Goal: Use online tool/utility: Utilize a website feature to perform a specific function

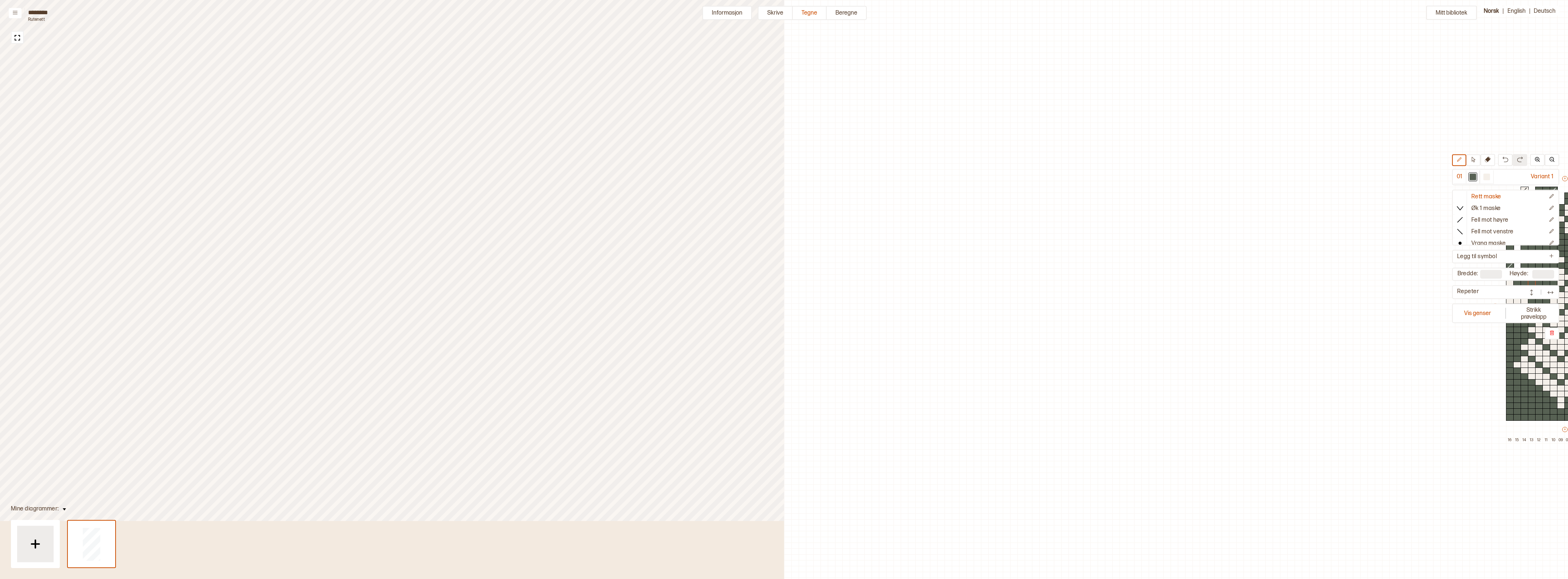
scroll to position [23, 437]
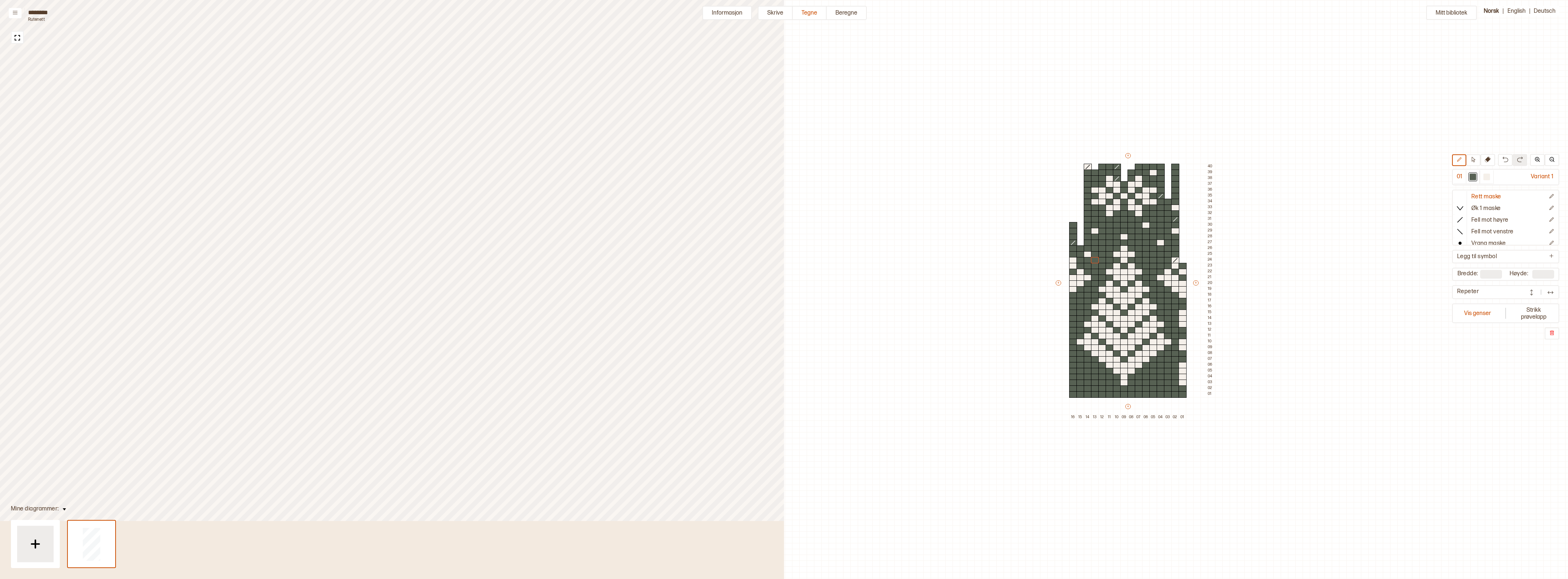
click at [929, 204] on div "Mitt bibliotek 01 Variant 1 Rett maske Øk 1 maske Fell mot høyre Fell mot venst…" at bounding box center [1131, 556] width 1568 height 1159
drag, startPoint x: 1489, startPoint y: 177, endPoint x: 1275, endPoint y: 303, distance: 248.3
click at [1490, 177] on div at bounding box center [1486, 177] width 7 height 7
click at [1475, 174] on div at bounding box center [1472, 177] width 7 height 7
drag, startPoint x: 1182, startPoint y: 312, endPoint x: 1182, endPoint y: 323, distance: 11.0
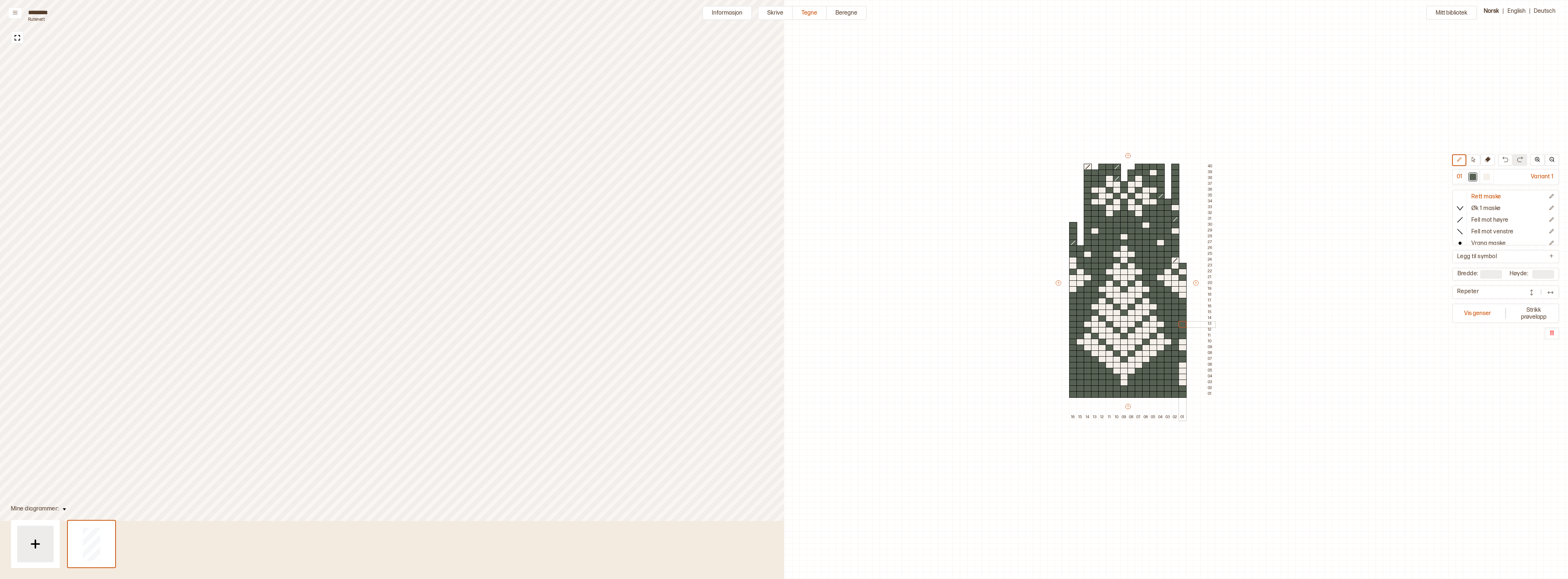
click at [1182, 323] on div "+ + + + 16 15 14 13 12 11 10 09 08 07 06 05 04 03 02 01 40 39 38 37 36 35 34 33…" at bounding box center [1135, 286] width 161 height 268
drag, startPoint x: 1184, startPoint y: 342, endPoint x: 1184, endPoint y: 363, distance: 21.0
click at [1182, 349] on div "+ + + + 16 15 14 13 12 11 10 09 08 07 06 05 04 03 02 01 40 39 38 37 36 35 34 33…" at bounding box center [1135, 286] width 161 height 268
drag, startPoint x: 1183, startPoint y: 382, endPoint x: 1182, endPoint y: 372, distance: 10.0
click at [1182, 372] on div "+ + + + 16 15 14 13 12 11 10 09 08 07 06 05 04 03 02 01 40 39 38 37 36 35 34 33…" at bounding box center [1135, 286] width 161 height 268
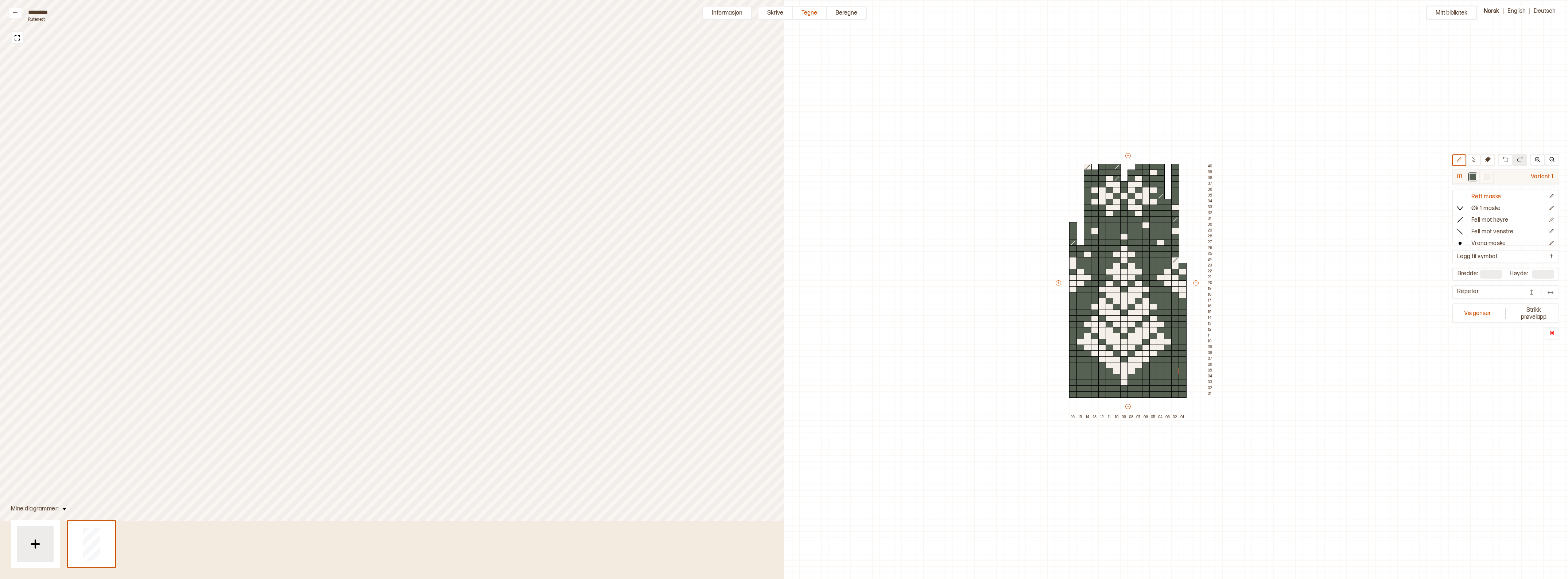
click at [1490, 175] on div at bounding box center [1486, 177] width 7 height 7
click at [1183, 377] on div at bounding box center [1182, 377] width 8 height 7
click at [1087, 382] on div at bounding box center [1087, 383] width 8 height 7
drag, startPoint x: 1071, startPoint y: 358, endPoint x: 1223, endPoint y: 365, distance: 152.2
click at [1071, 358] on div at bounding box center [1073, 359] width 8 height 7
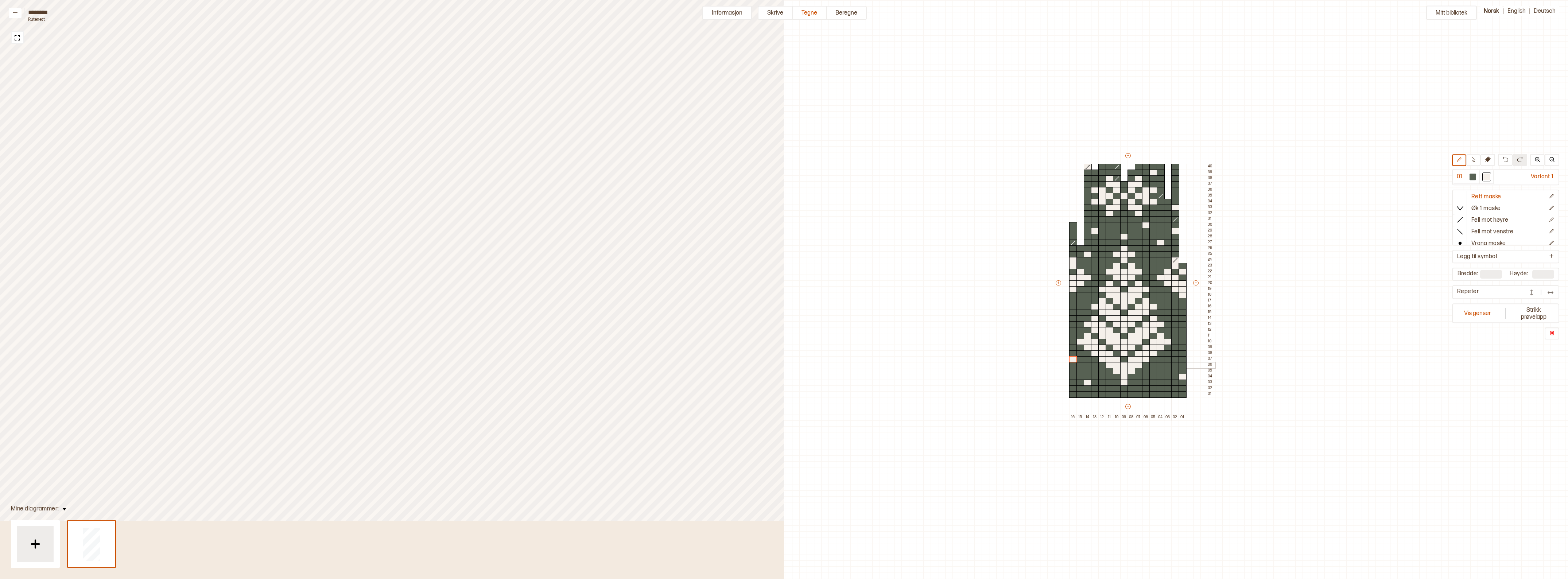
drag, startPoint x: 1168, startPoint y: 364, endPoint x: 1231, endPoint y: 373, distance: 63.6
click at [1168, 364] on div at bounding box center [1167, 365] width 8 height 7
click at [1176, 318] on div at bounding box center [1175, 318] width 8 height 7
click at [1073, 318] on div at bounding box center [1073, 318] width 8 height 7
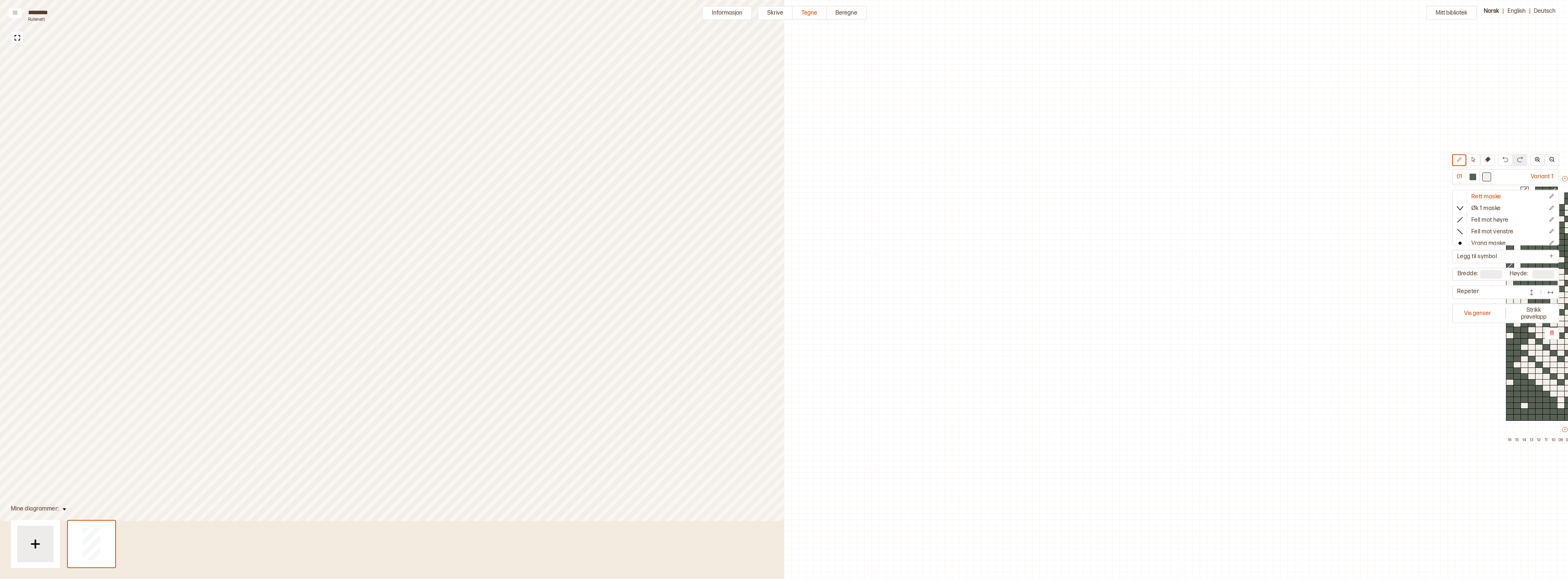
scroll to position [23, 437]
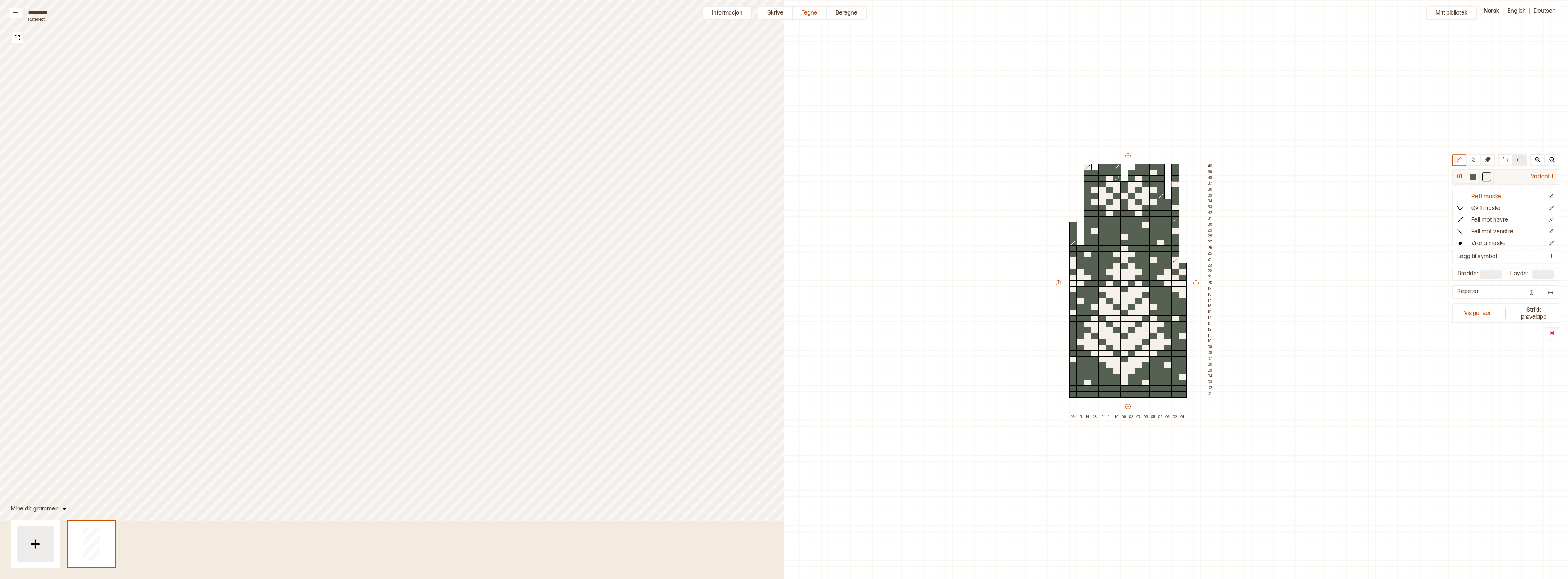
click at [1476, 175] on div at bounding box center [1472, 177] width 7 height 7
click at [1464, 197] on icon at bounding box center [1460, 197] width 7 height 7
drag, startPoint x: 1492, startPoint y: 161, endPoint x: 1204, endPoint y: 281, distance: 312.0
click at [1491, 161] on icon at bounding box center [1488, 160] width 6 height 6
click at [1184, 260] on div at bounding box center [1182, 260] width 8 height 7
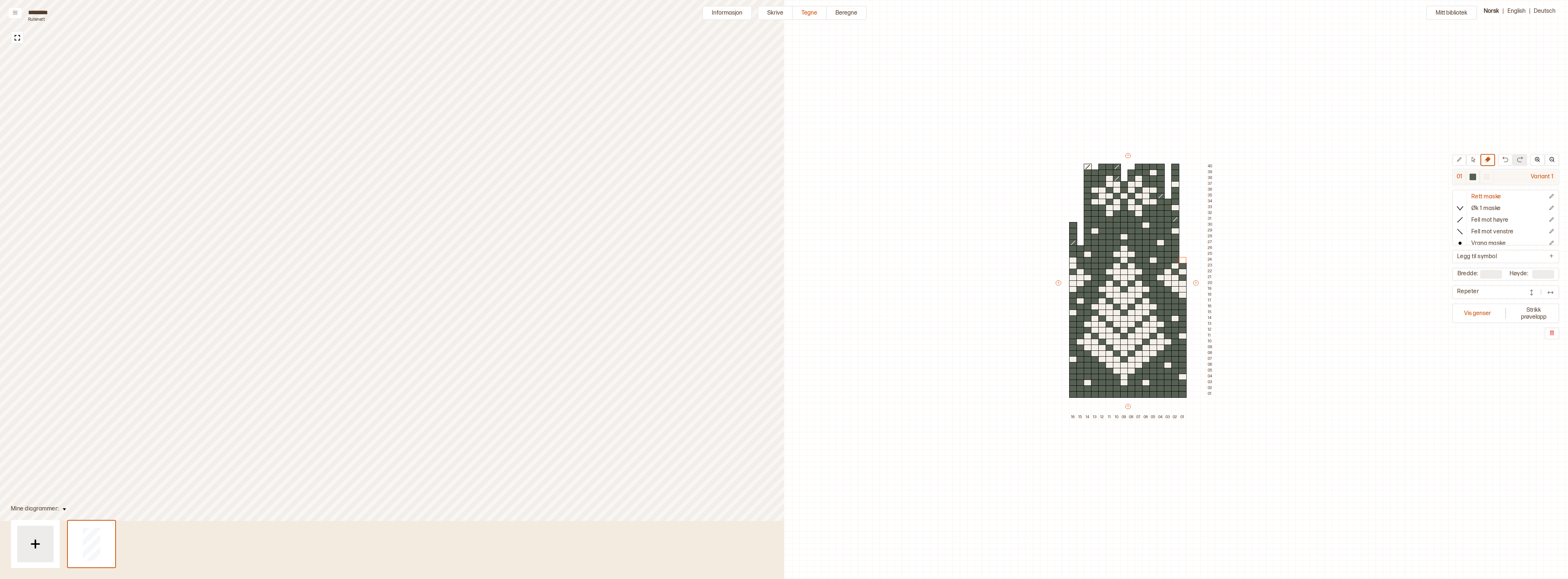
click at [1490, 177] on div at bounding box center [1486, 177] width 7 height 7
click at [1184, 254] on div at bounding box center [1182, 254] width 8 height 7
click at [1473, 174] on div at bounding box center [1472, 177] width 7 height 7
click at [1461, 219] on icon at bounding box center [1460, 220] width 7 height 7
click at [1175, 249] on div at bounding box center [1175, 248] width 8 height 7
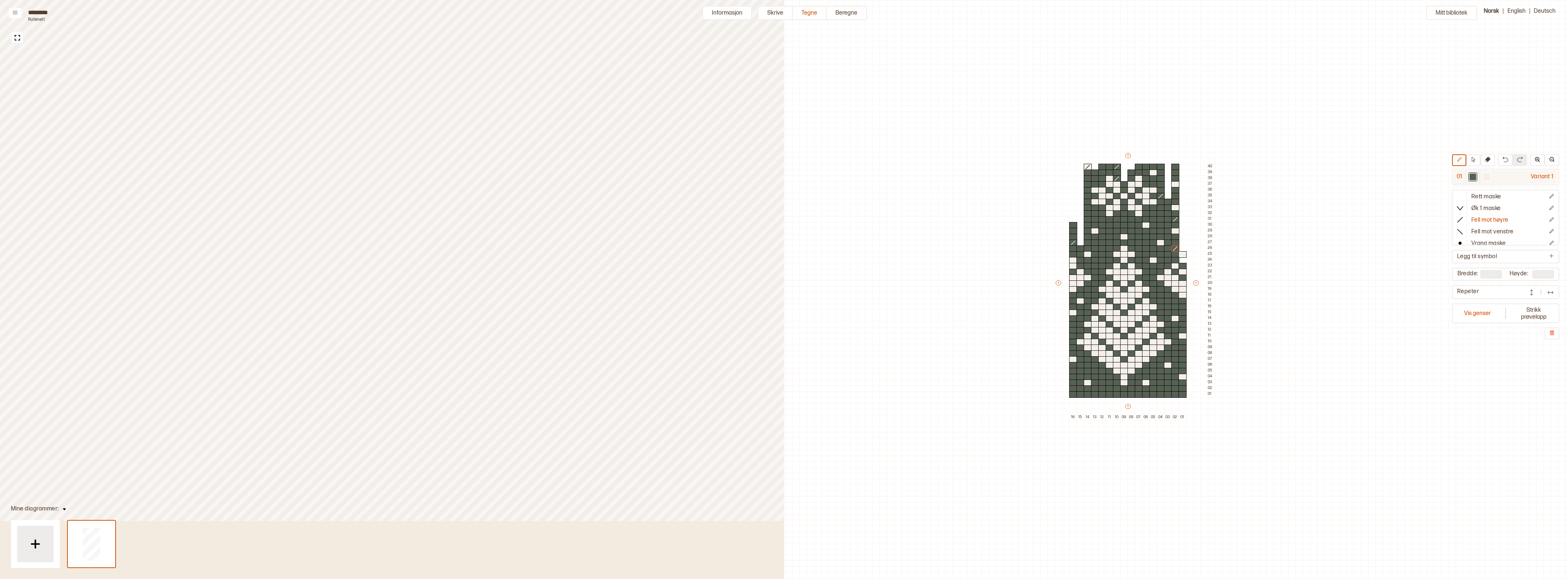
click at [1475, 176] on div at bounding box center [1472, 177] width 7 height 7
click at [1181, 259] on div at bounding box center [1182, 260] width 8 height 7
click at [1464, 193] on icon at bounding box center [1460, 197] width 7 height 7
click at [1460, 194] on icon at bounding box center [1460, 197] width 7 height 7
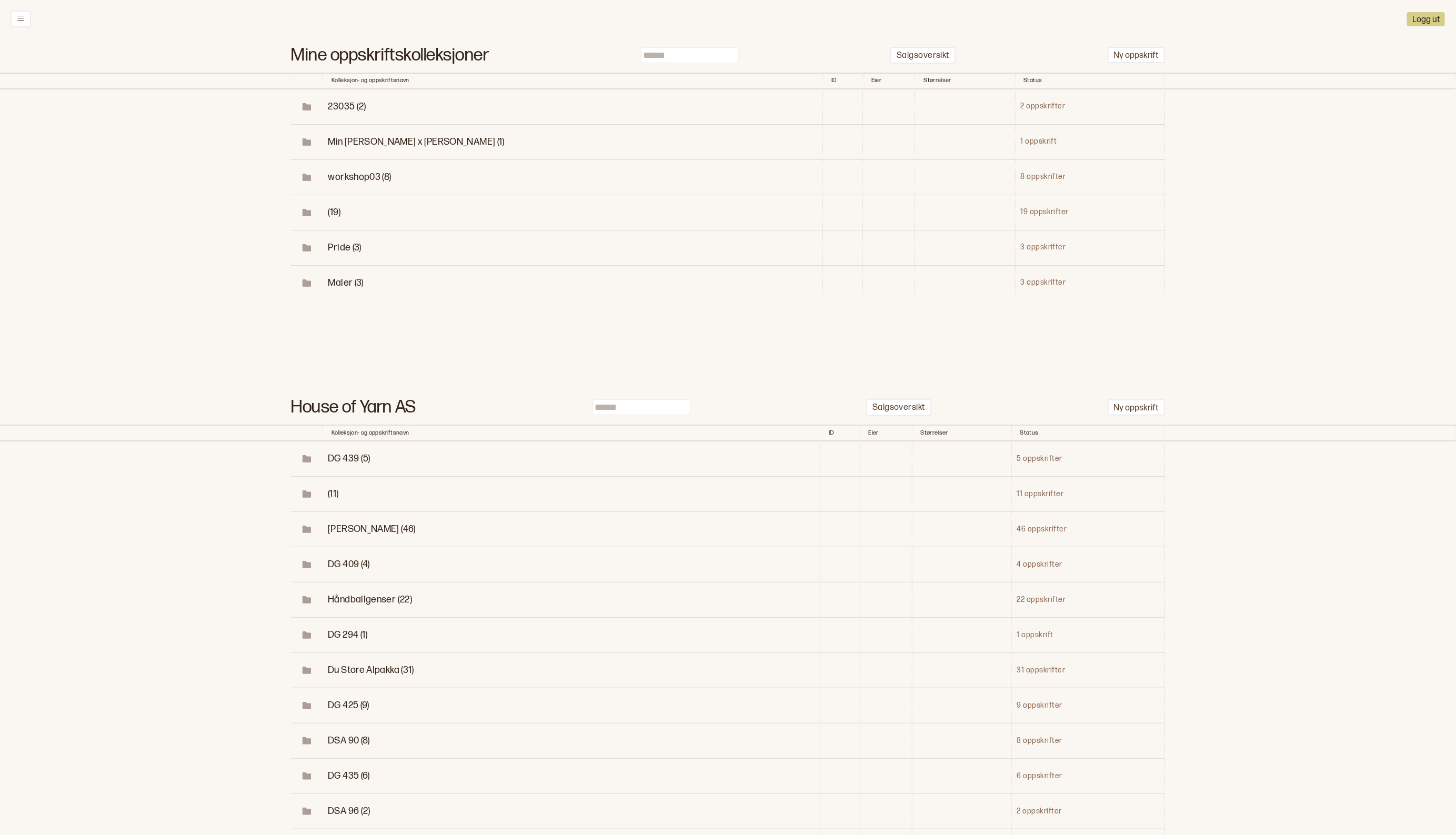
click at [699, 58] on input at bounding box center [689, 55] width 97 height 16
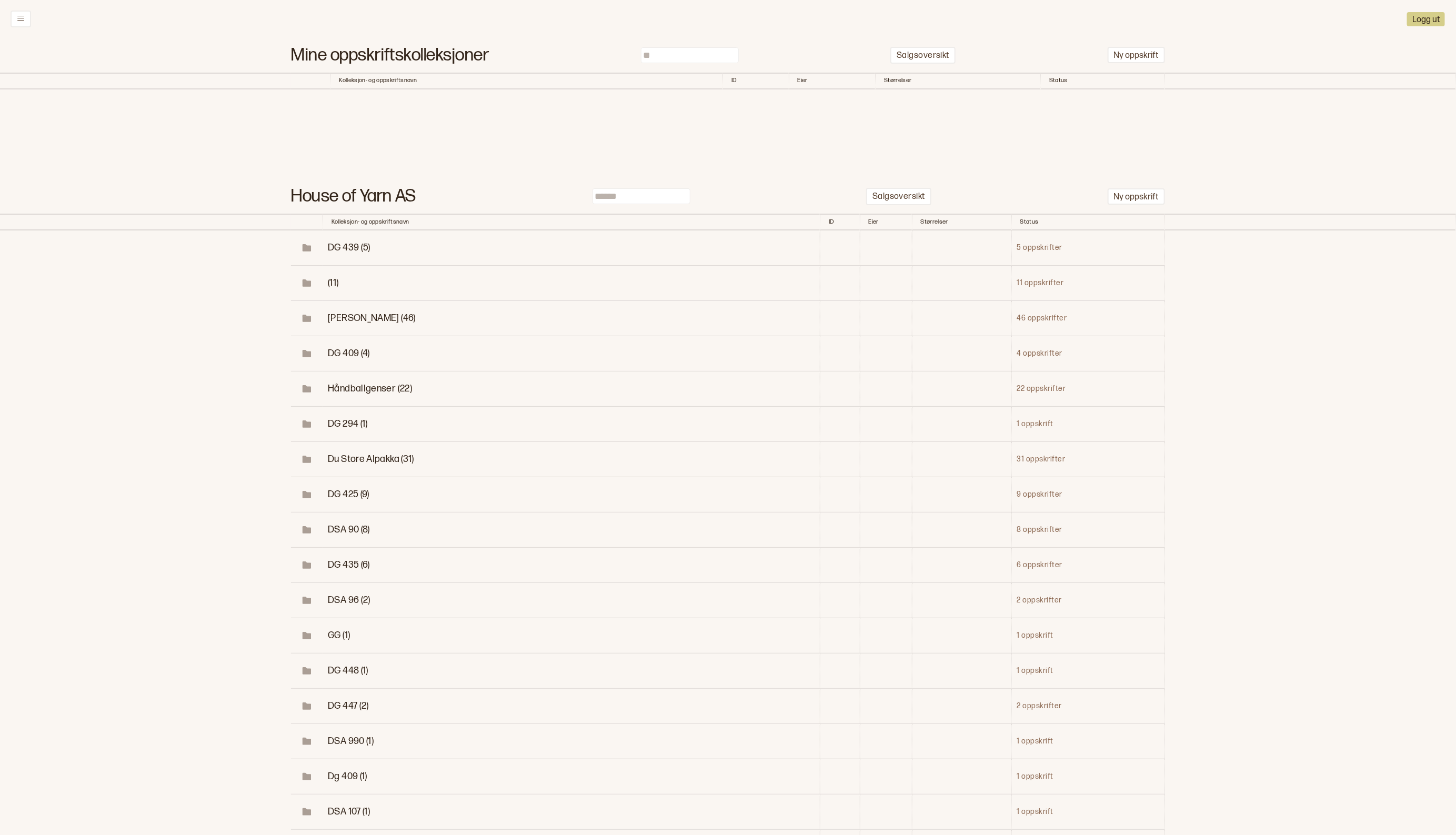
type input "*"
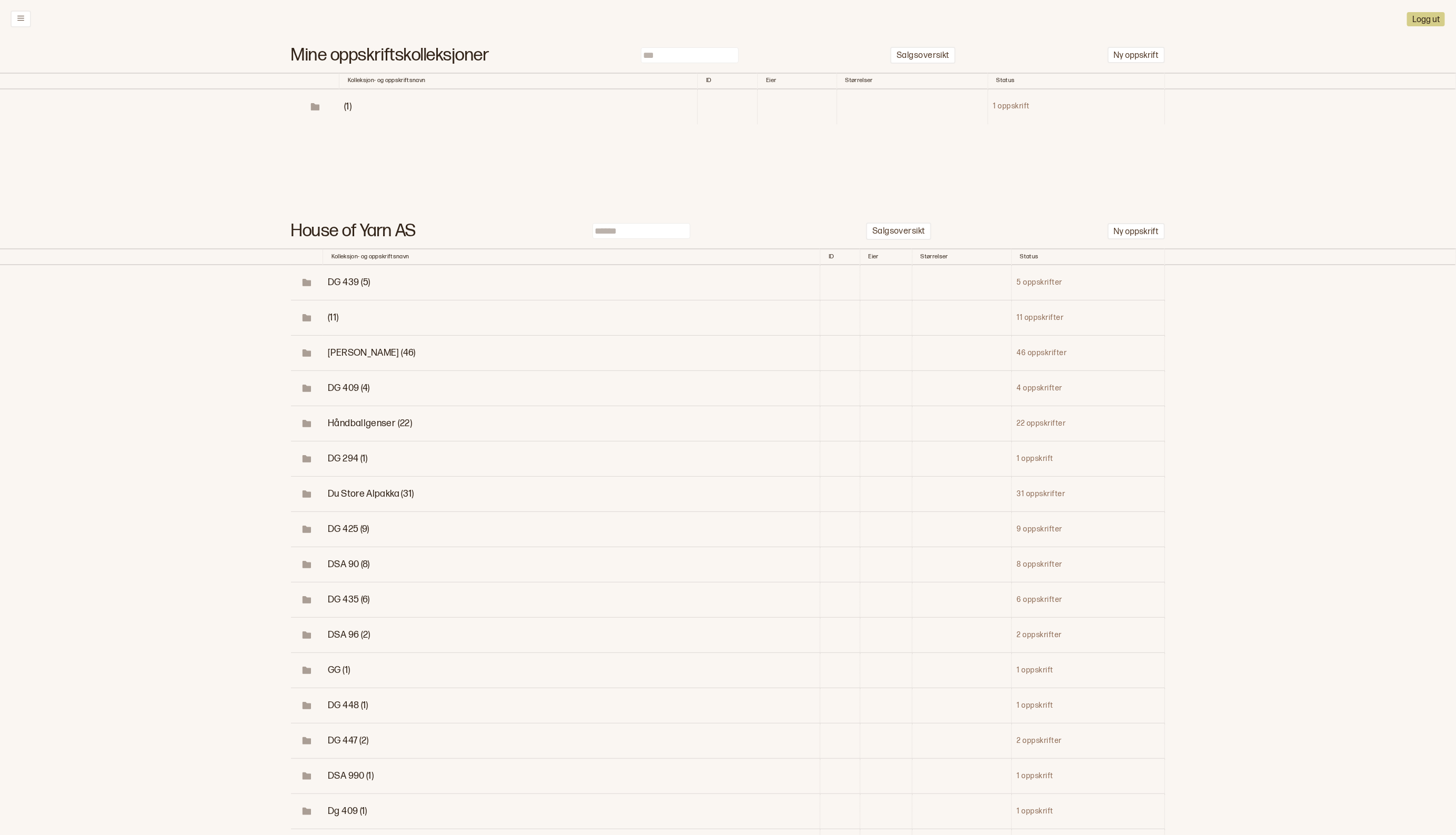
type input "***"
click at [344, 112] on span "(1)" at bounding box center [348, 106] width 7 height 11
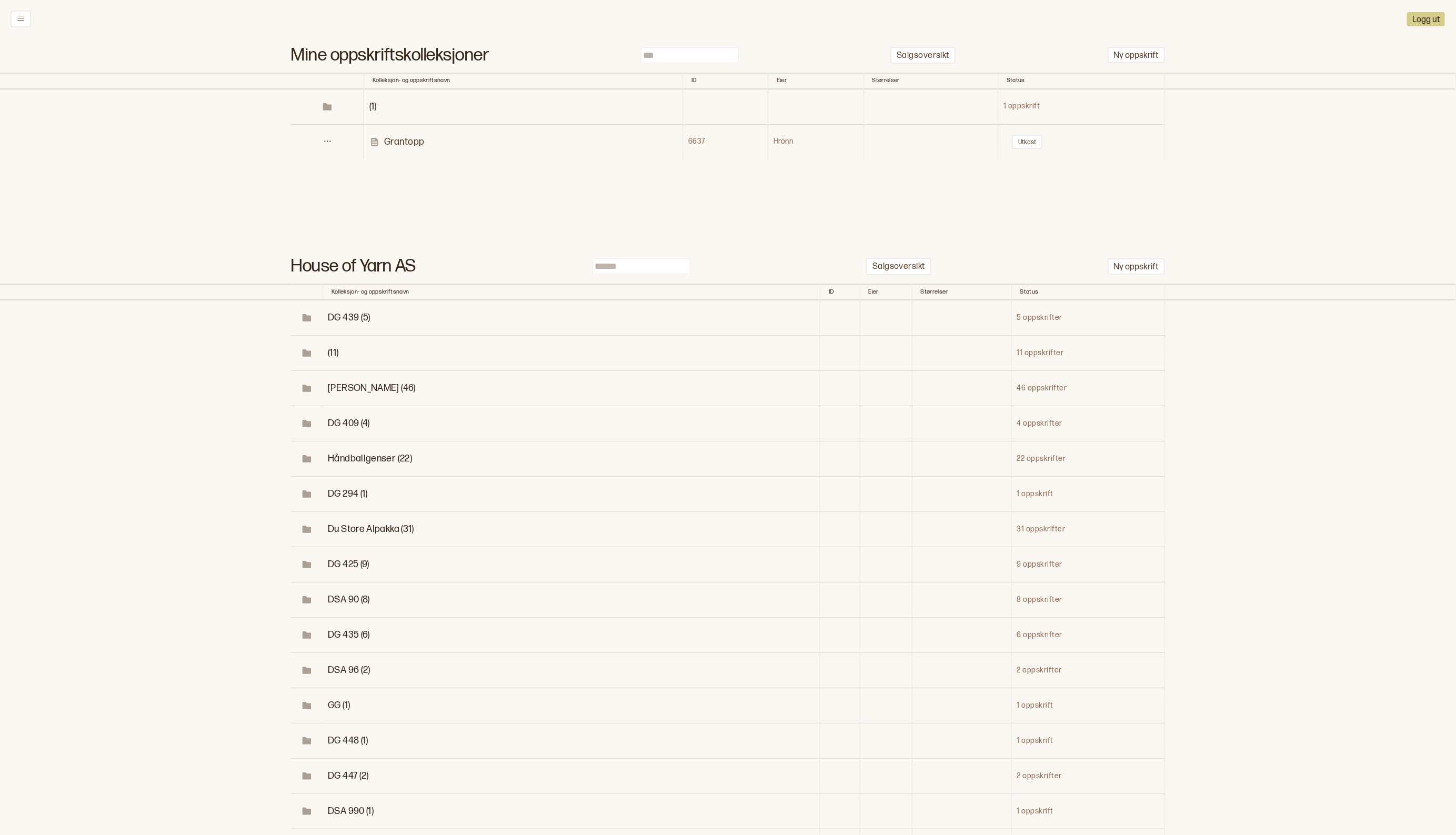
click at [403, 148] on p "Grantopp" at bounding box center [404, 142] width 40 height 12
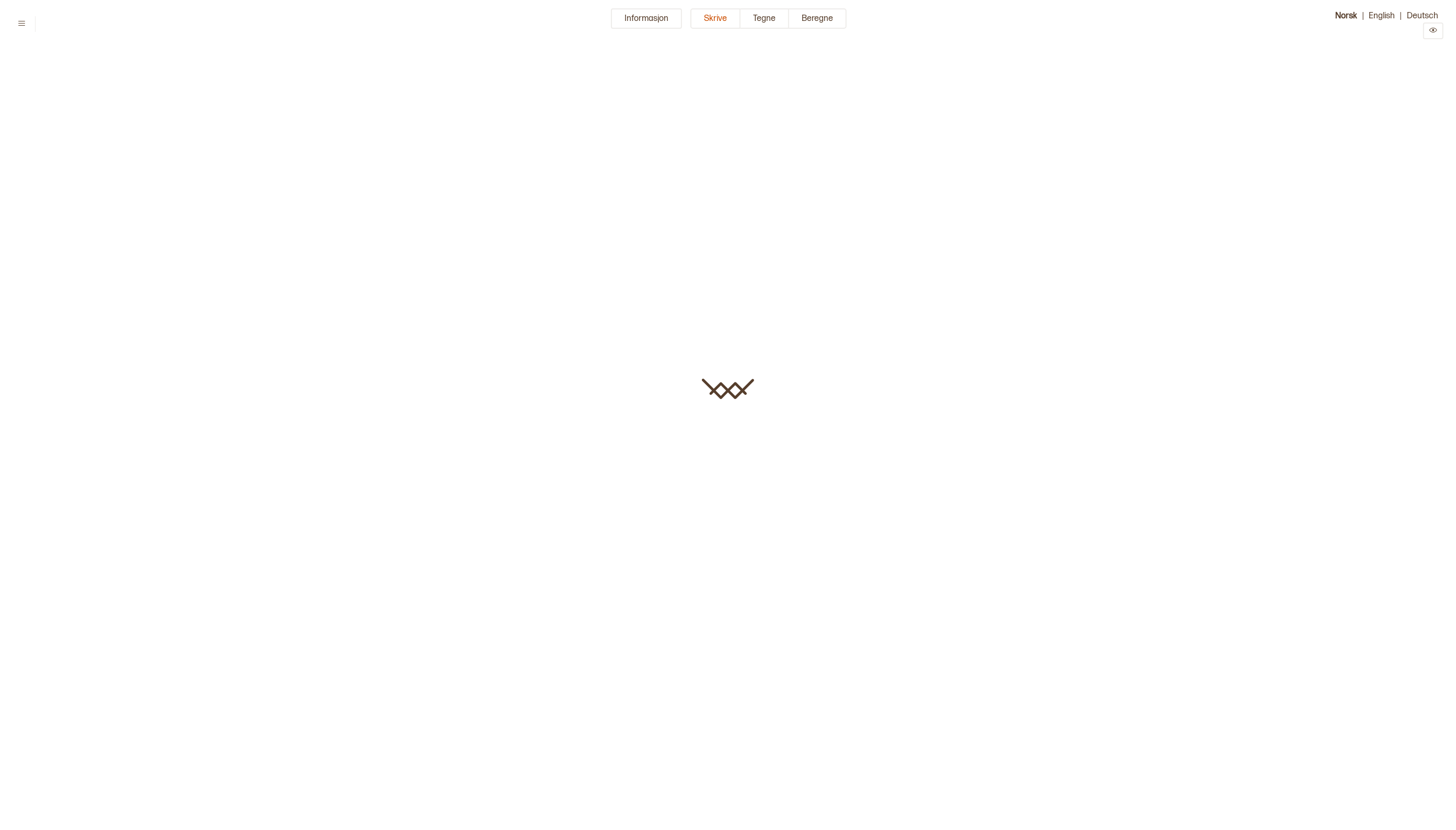
type input "********"
click at [767, 11] on button "Tegne" at bounding box center [765, 18] width 49 height 20
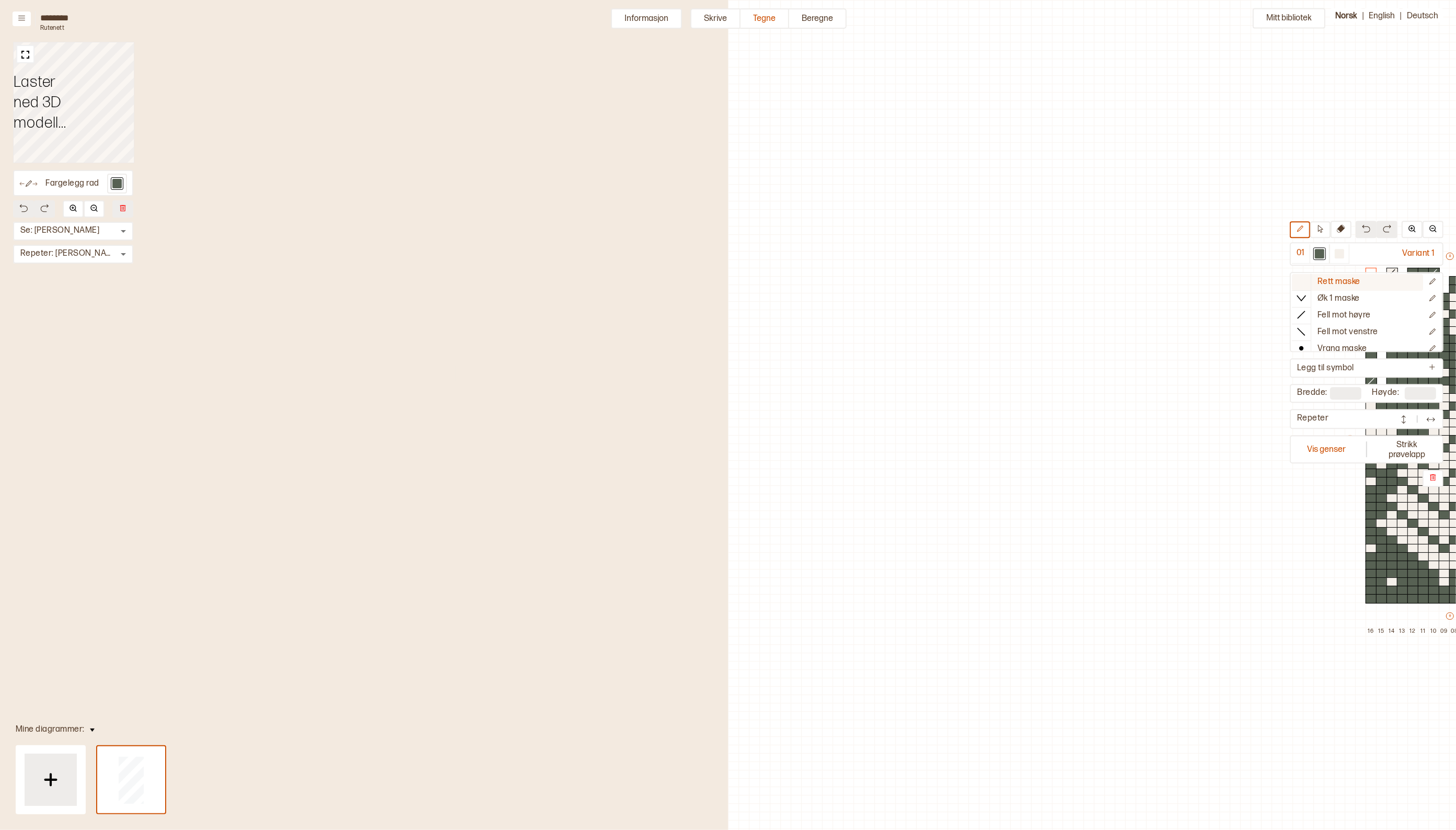
scroll to position [33, 488]
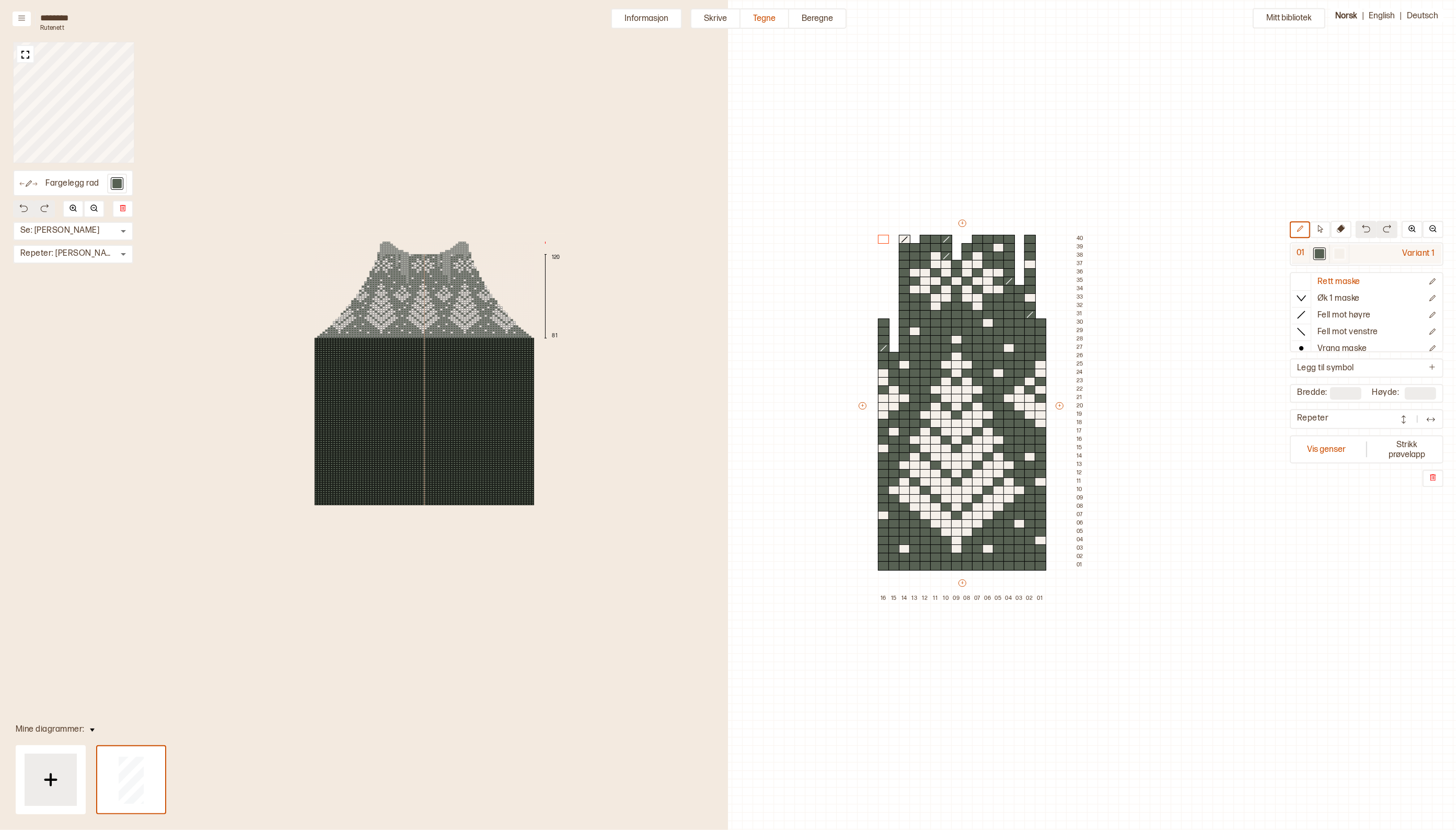
click at [1043, 254] on div at bounding box center [1339, 253] width 10 height 10
click at [1038, 336] on div at bounding box center [1040, 340] width 11 height 10
click at [30, 55] on img at bounding box center [25, 54] width 13 height 13
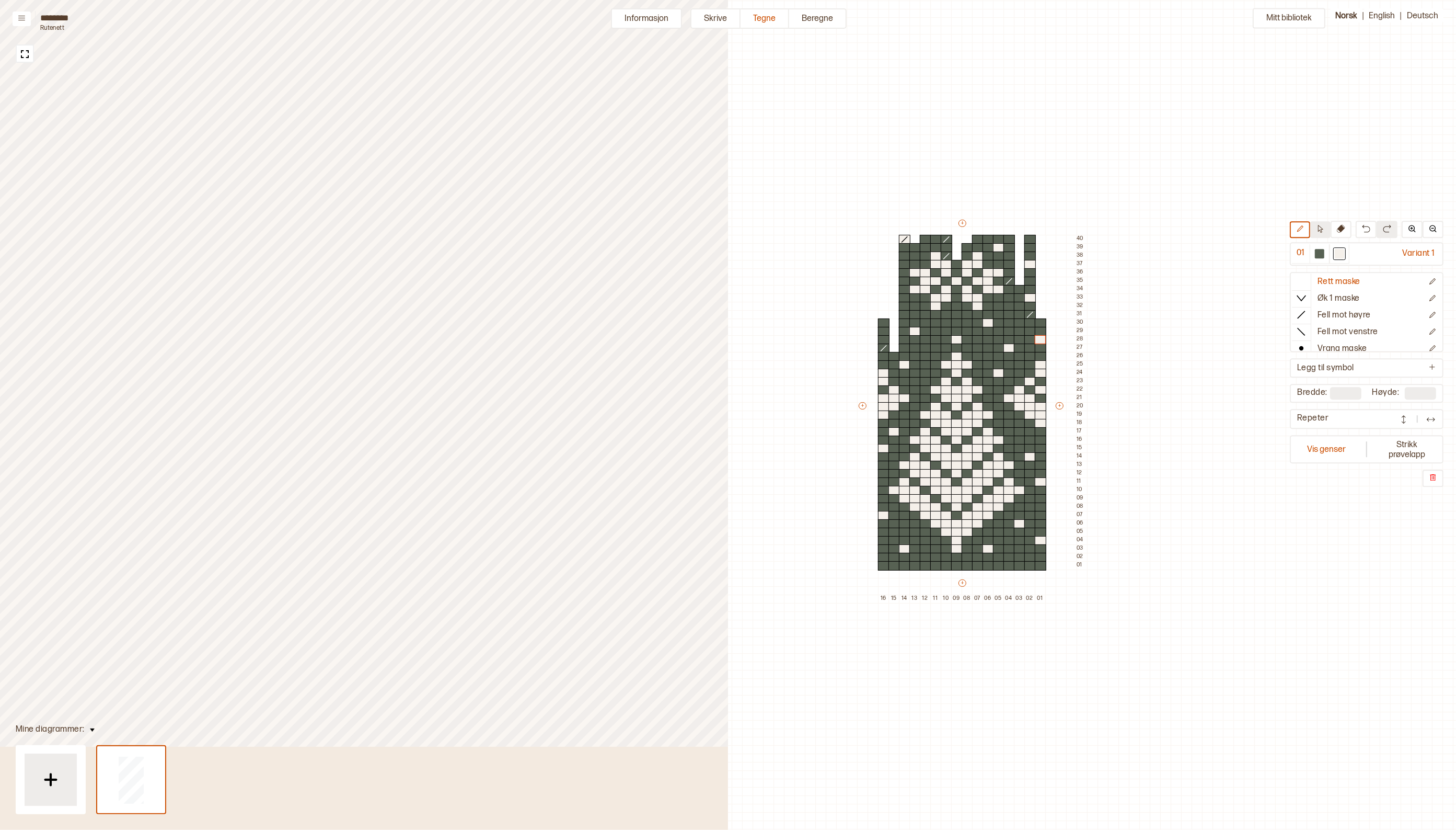
click at [1043, 225] on icon at bounding box center [1321, 229] width 5 height 8
drag, startPoint x: 965, startPoint y: 252, endPoint x: 1001, endPoint y: 306, distance: 64.9
click at [1001, 306] on div "+ + + + 16 15 14 13 12 11 10 09 08 07 06 05 04 03 02 01 40 39 38 37 36 35 34 33…" at bounding box center [972, 410] width 230 height 385
click at [1043, 226] on icon at bounding box center [1341, 229] width 9 height 9
click at [1018, 282] on div at bounding box center [1019, 281] width 11 height 10
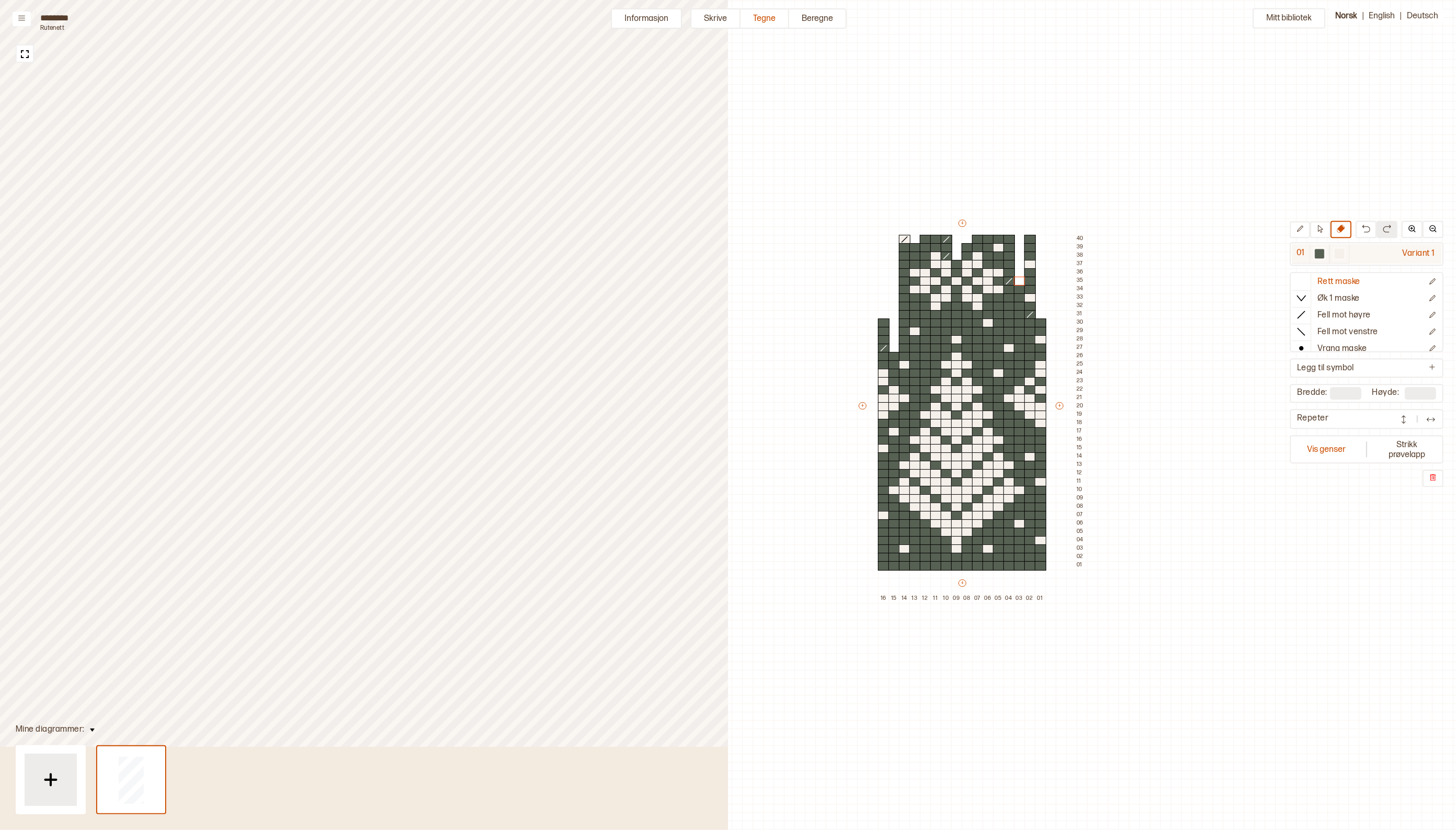
click at [1043, 255] on div at bounding box center [1319, 253] width 10 height 10
click at [1043, 281] on icon at bounding box center [1302, 281] width 10 height 10
click at [1043, 312] on icon at bounding box center [1302, 315] width 10 height 10
click at [1022, 281] on div at bounding box center [1019, 281] width 11 height 10
click at [1043, 280] on icon at bounding box center [1302, 281] width 10 height 10
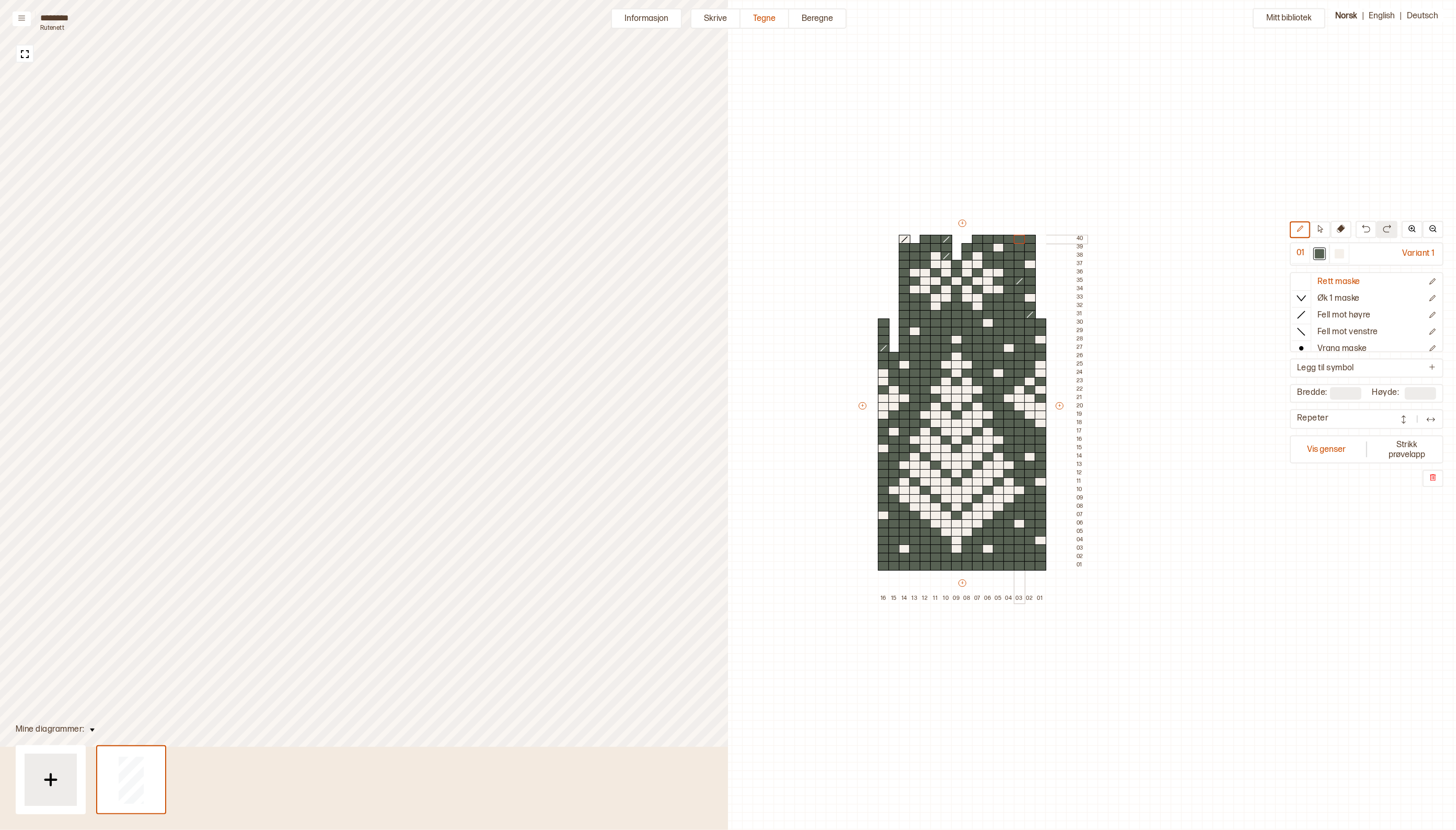
drag, startPoint x: 1019, startPoint y: 272, endPoint x: 1022, endPoint y: 241, distance: 31.1
click at [1022, 241] on div "+ + + + 16 15 14 13 12 11 10 09 08 07 06 05 04 03 02 01 40 39 38 37 36 35 34 33…" at bounding box center [972, 410] width 230 height 385
click at [1043, 230] on icon at bounding box center [1341, 229] width 9 height 9
drag, startPoint x: 1031, startPoint y: 239, endPoint x: 1029, endPoint y: 280, distance: 41.0
click at [1029, 280] on div "+ + + + 16 15 14 13 12 11 10 09 08 07 06 05 04 03 02 01 40 39 38 37 36 35 34 33…" at bounding box center [972, 410] width 230 height 385
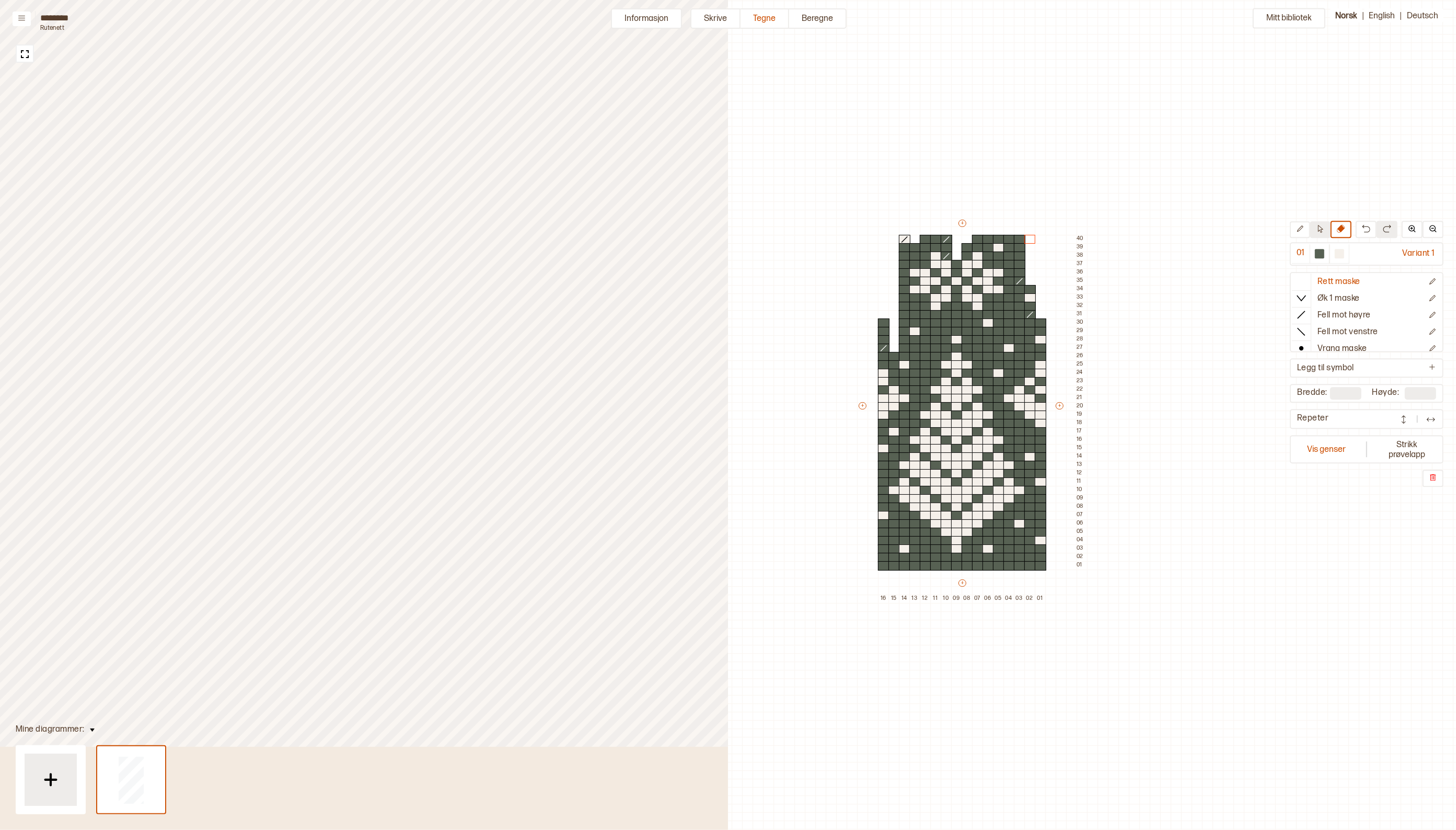
click at [1043, 231] on icon at bounding box center [1320, 229] width 8 height 8
drag, startPoint x: 966, startPoint y: 257, endPoint x: 998, endPoint y: 307, distance: 59.4
click at [998, 307] on div "+ + + + 16 15 14 13 12 11 10 09 08 07 06 05 04 03 02 01 40 39 38 37 36 35 34 33…" at bounding box center [972, 410] width 230 height 385
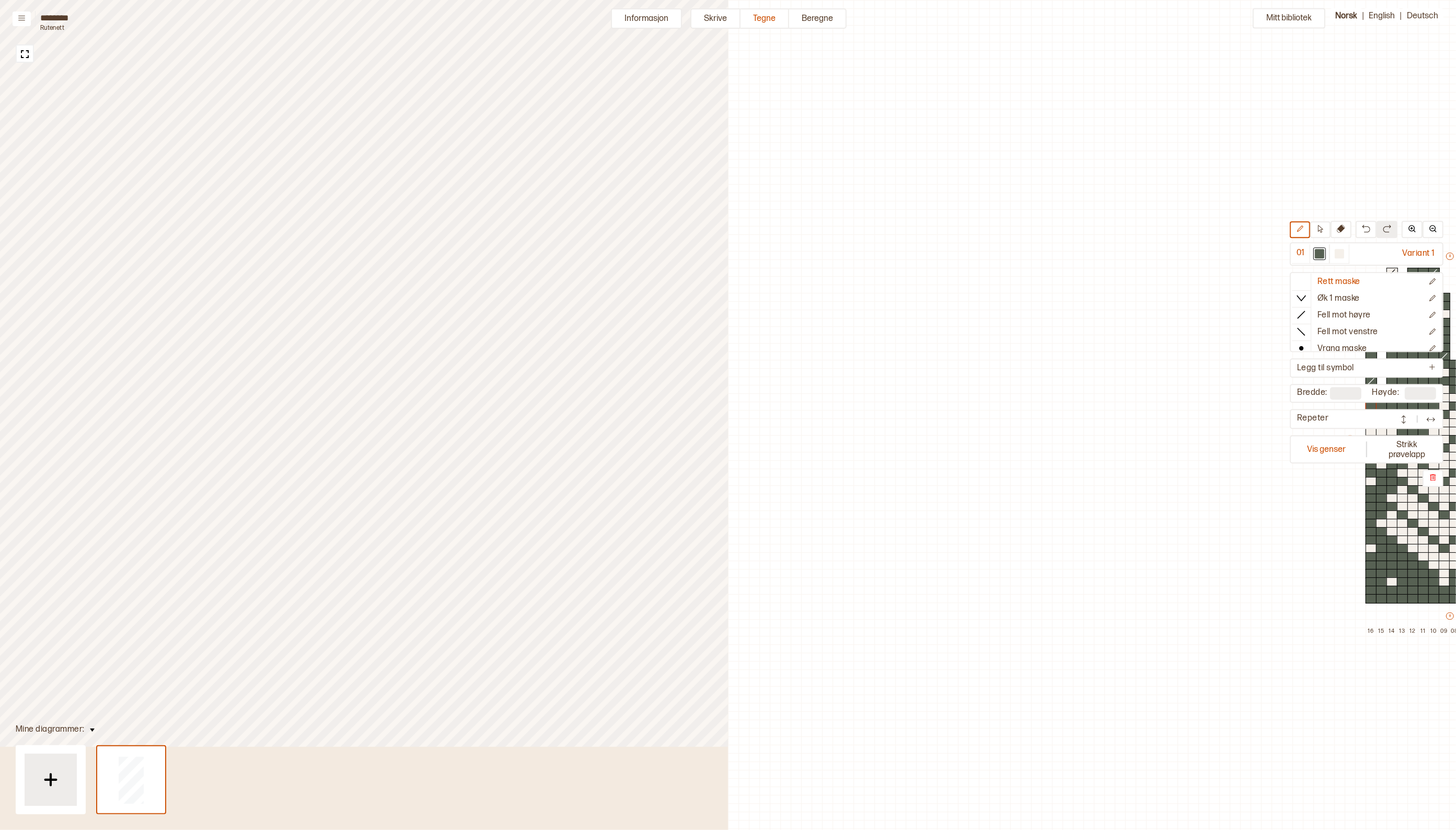
scroll to position [33, 488]
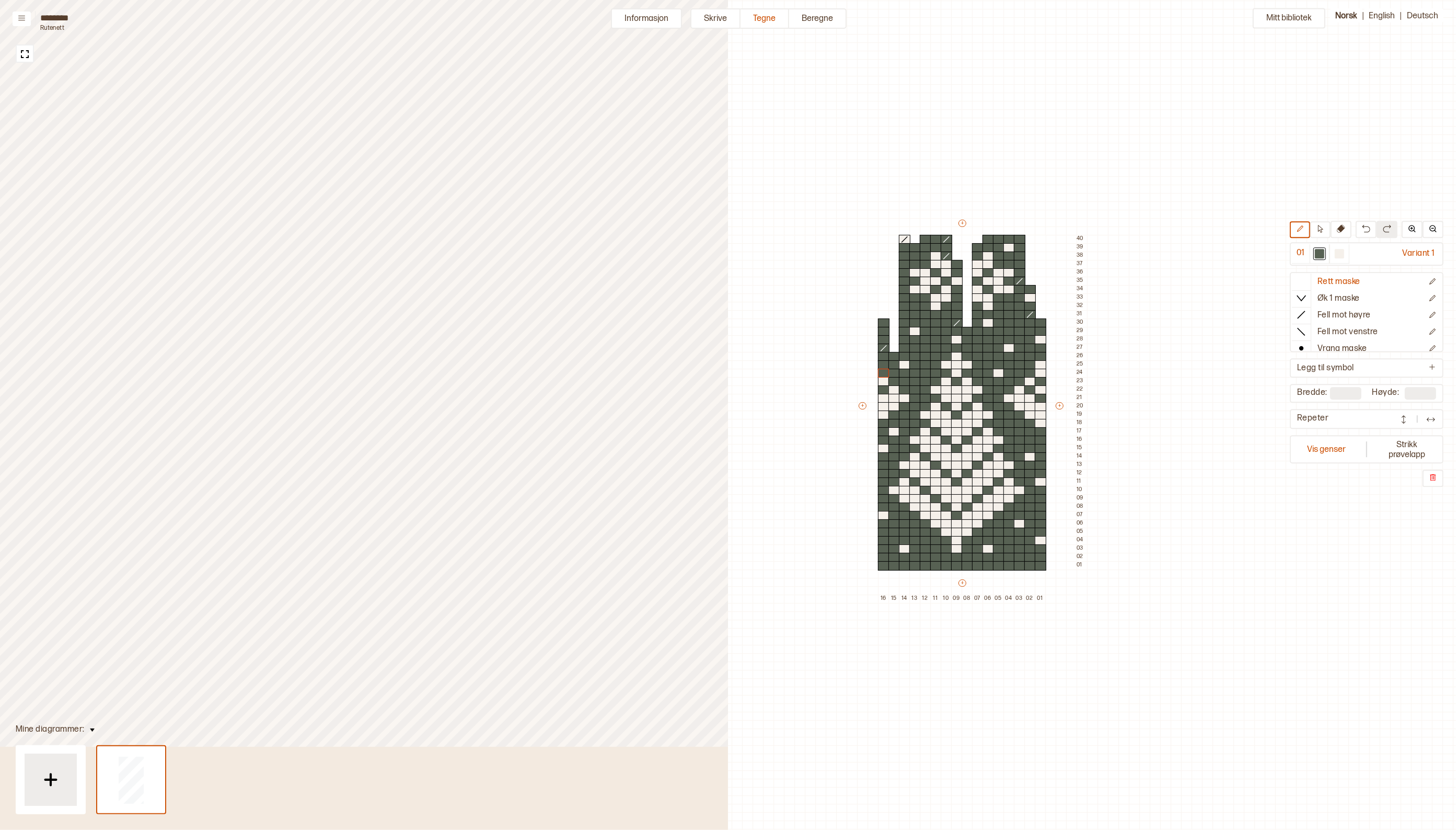
click at [806, 565] on div "Mitt bibliotek 01 Variant 1 Rett maske Øk 1 maske Fell mot høyre Fell mot venst…" at bounding box center [968, 796] width 1456 height 1659
click at [814, 565] on div "Mitt bibliotek 01 Variant 1 Rett maske Øk 1 maske Fell mot høyre Fell mot venst…" at bounding box center [968, 796] width 1456 height 1659
click at [1323, 225] on icon at bounding box center [1320, 229] width 8 height 8
drag, startPoint x: 1008, startPoint y: 362, endPoint x: 1042, endPoint y: 424, distance: 70.7
click at [1042, 424] on div "+ + + + 16 15 14 13 12 11 10 09 08 07 06 05 04 03 02 01 40 39 38 37 36 35 34 33…" at bounding box center [972, 410] width 230 height 385
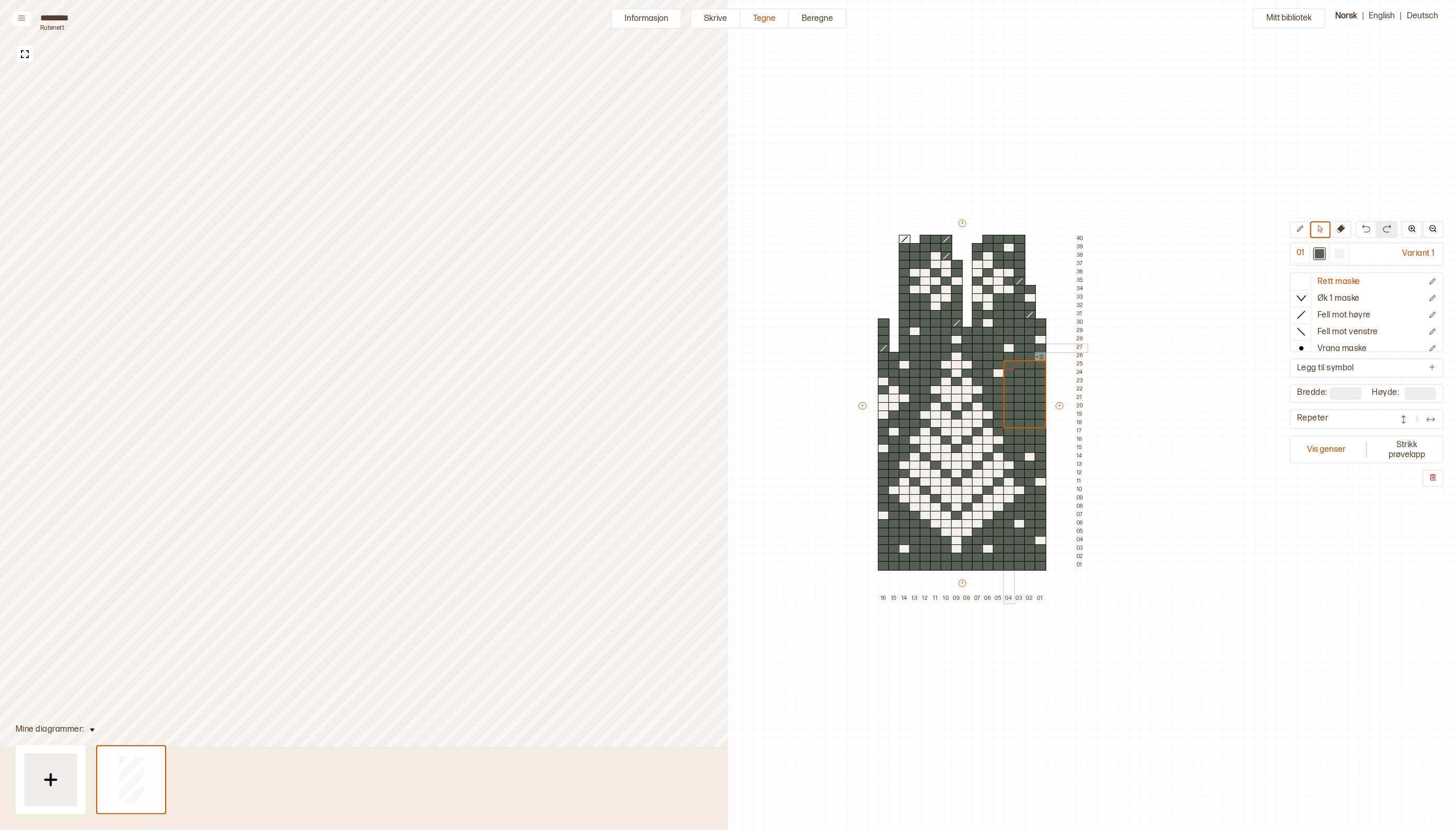
click at [1012, 347] on div at bounding box center [1008, 348] width 11 height 10
drag, startPoint x: 885, startPoint y: 383, endPoint x: 903, endPoint y: 416, distance: 37.6
click at [903, 416] on div "+ + + + 16 15 14 13 12 11 10 09 08 07 06 05 04 03 02 01 40 39 38 37 36 35 34 33…" at bounding box center [972, 410] width 230 height 385
click at [885, 364] on div at bounding box center [883, 365] width 11 height 10
click at [995, 373] on div at bounding box center [998, 373] width 11 height 10
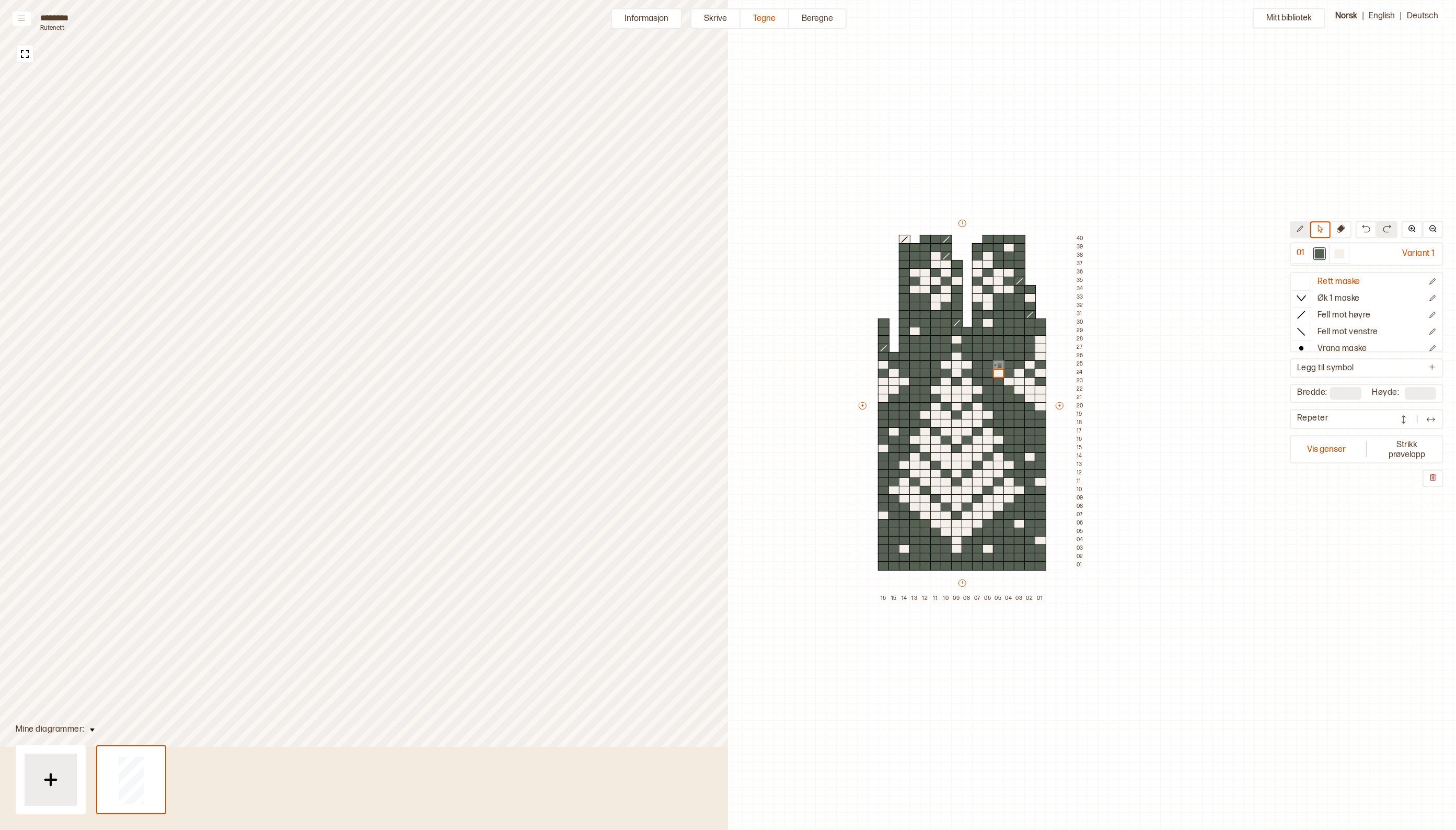
click at [1305, 223] on button at bounding box center [1300, 229] width 20 height 17
click at [998, 370] on div at bounding box center [998, 373] width 11 height 10
click at [1307, 312] on icon at bounding box center [1302, 315] width 10 height 10
click at [902, 396] on div at bounding box center [904, 398] width 11 height 10
click at [1339, 228] on button at bounding box center [1341, 230] width 21 height 17
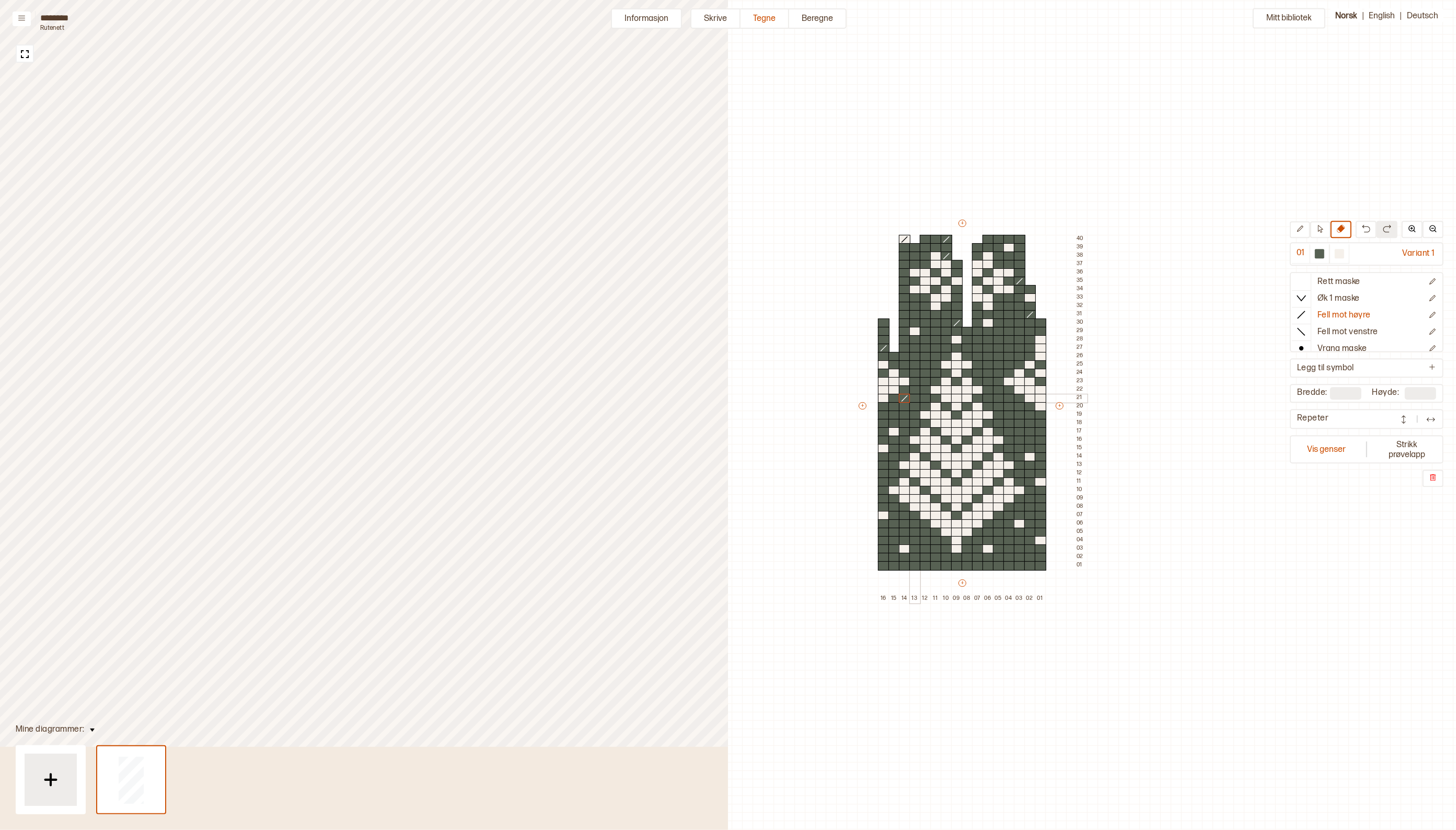
click at [915, 396] on div at bounding box center [914, 398] width 11 height 10
click at [913, 389] on div at bounding box center [914, 390] width 11 height 10
click at [914, 380] on div at bounding box center [914, 381] width 11 height 10
click at [918, 372] on div at bounding box center [914, 373] width 11 height 10
drag, startPoint x: 916, startPoint y: 365, endPoint x: 916, endPoint y: 359, distance: 6.0
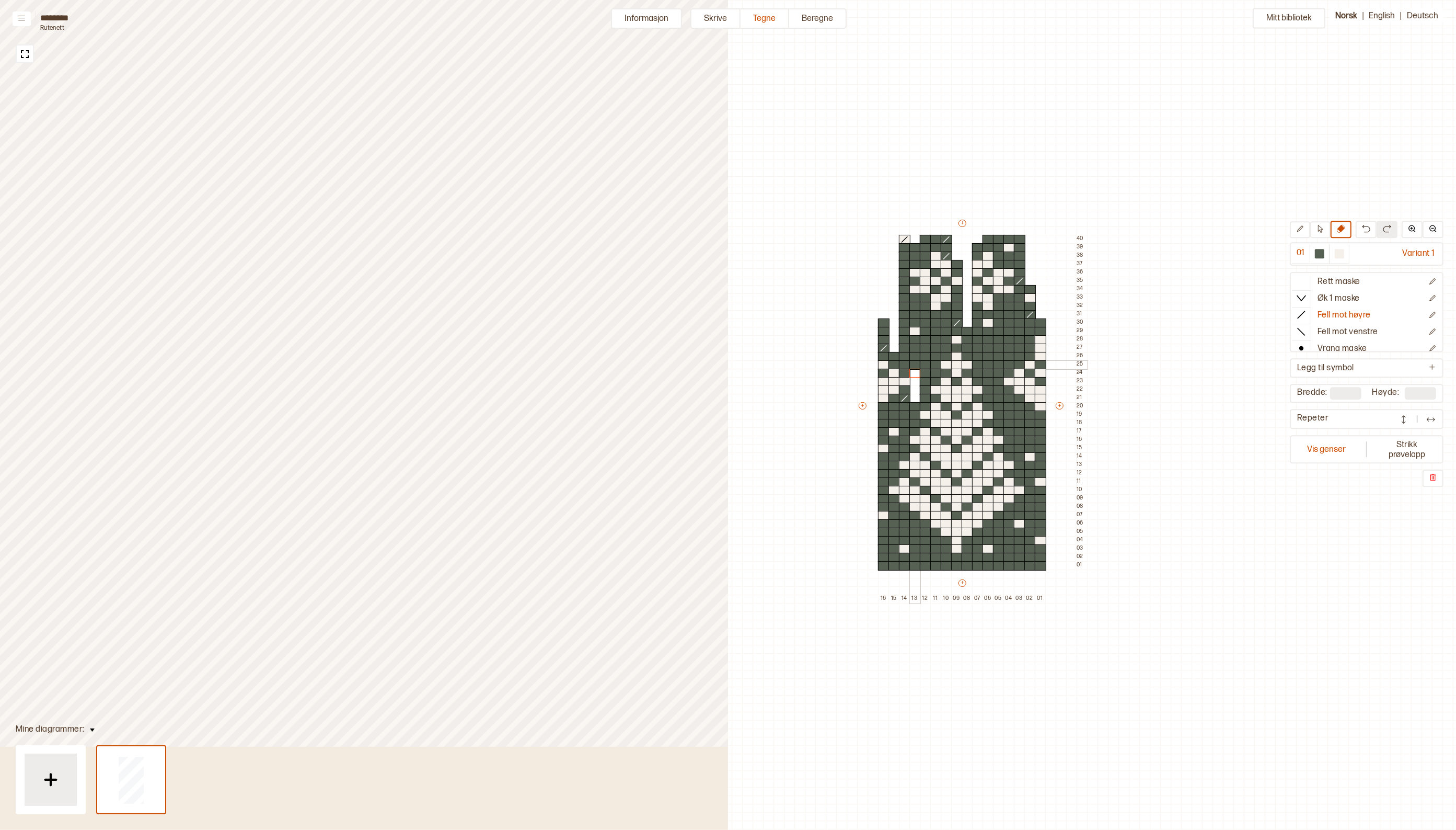
click at [916, 365] on div at bounding box center [914, 365] width 11 height 10
click at [916, 357] on div at bounding box center [914, 356] width 11 height 10
click at [916, 346] on div at bounding box center [914, 348] width 11 height 10
click at [915, 339] on div at bounding box center [914, 340] width 11 height 10
click at [913, 330] on div at bounding box center [914, 331] width 11 height 10
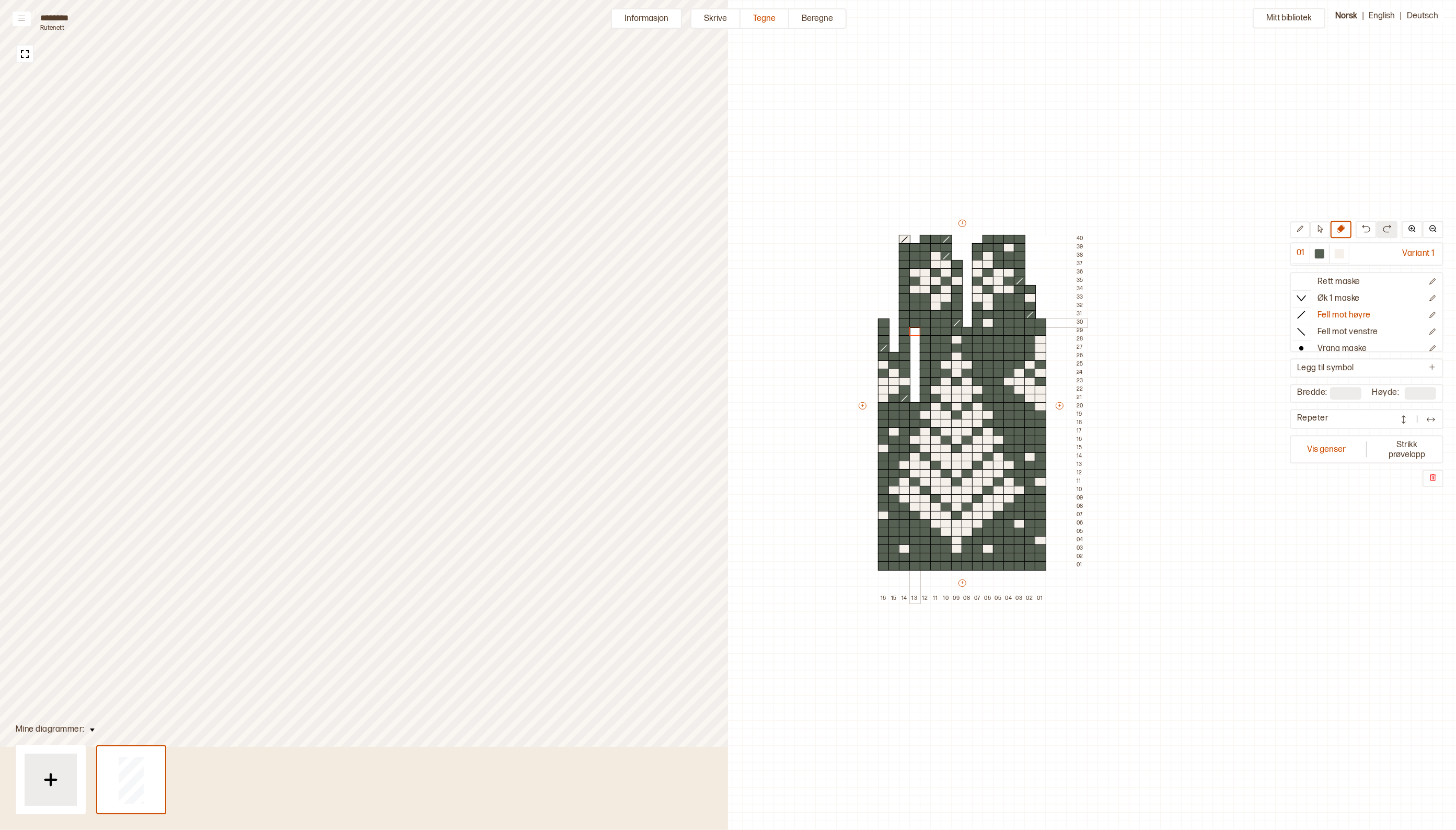
click at [916, 320] on div at bounding box center [914, 323] width 11 height 10
click at [916, 312] on div at bounding box center [914, 314] width 11 height 10
click at [916, 305] on div at bounding box center [914, 306] width 11 height 10
click at [916, 296] on div at bounding box center [914, 298] width 11 height 10
drag, startPoint x: 1316, startPoint y: 231, endPoint x: 912, endPoint y: 272, distance: 406.1
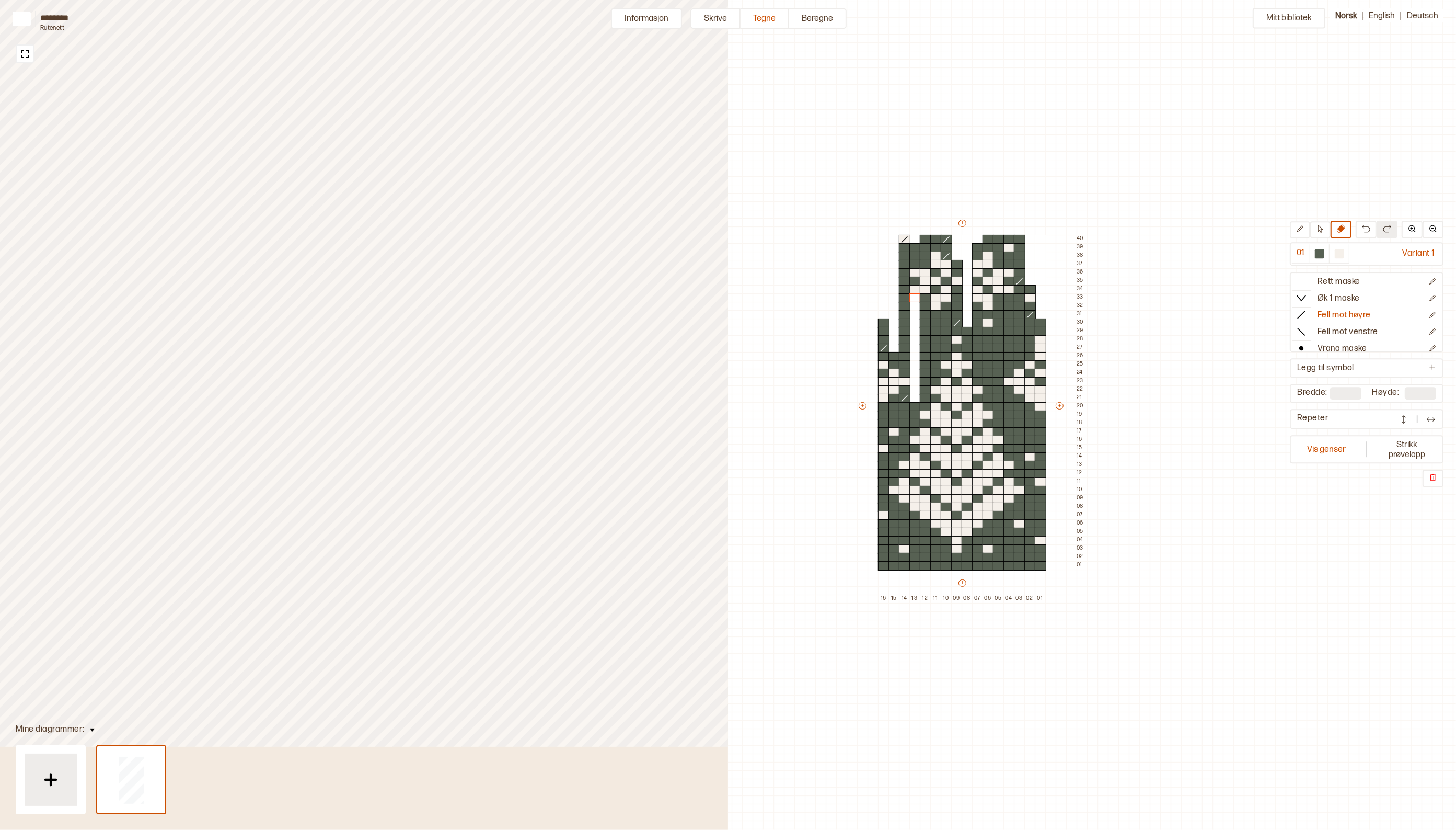
click at [1316, 231] on button at bounding box center [1320, 229] width 20 height 17
drag, startPoint x: 912, startPoint y: 272, endPoint x: 914, endPoint y: 290, distance: 18.1
click at [914, 290] on div "+ + + + 16 15 14 13 12 11 10 09 08 07 06 05 04 03 02 01 40 39 38 37 36 35 34 33…" at bounding box center [972, 410] width 230 height 385
click at [902, 271] on div at bounding box center [904, 272] width 11 height 10
click at [1344, 229] on icon at bounding box center [1341, 229] width 9 height 9
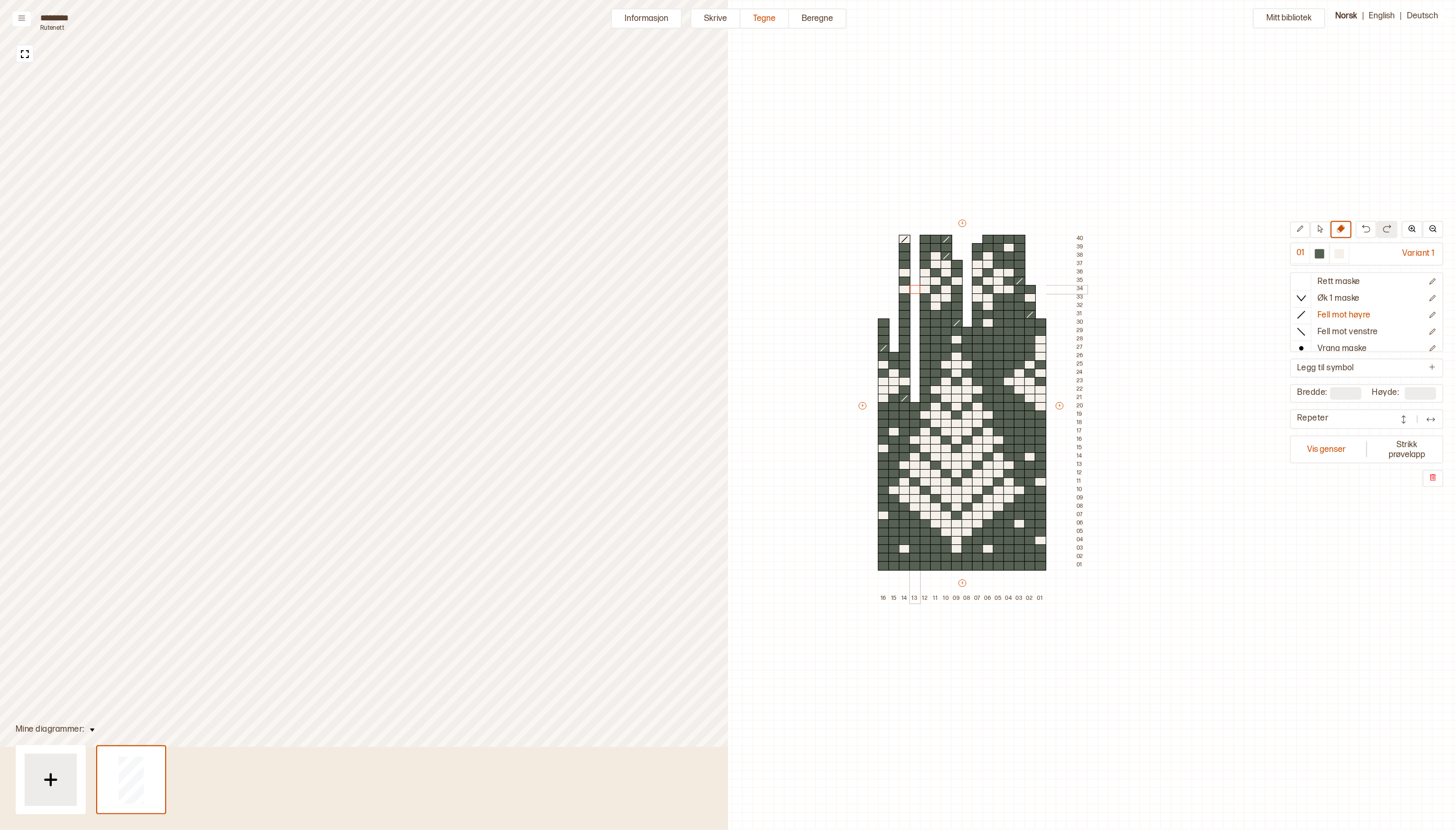
drag, startPoint x: 913, startPoint y: 247, endPoint x: 912, endPoint y: 288, distance: 41.0
click at [912, 288] on div "+ + + + 16 15 14 13 12 11 10 09 08 07 06 05 04 03 02 01 40 39 38 37 36 35 34 33…" at bounding box center [972, 410] width 230 height 385
click at [924, 238] on div at bounding box center [925, 239] width 11 height 10
drag, startPoint x: 1302, startPoint y: 228, endPoint x: 1344, endPoint y: 249, distance: 47.0
click at [1302, 226] on icon at bounding box center [1300, 229] width 8 height 8
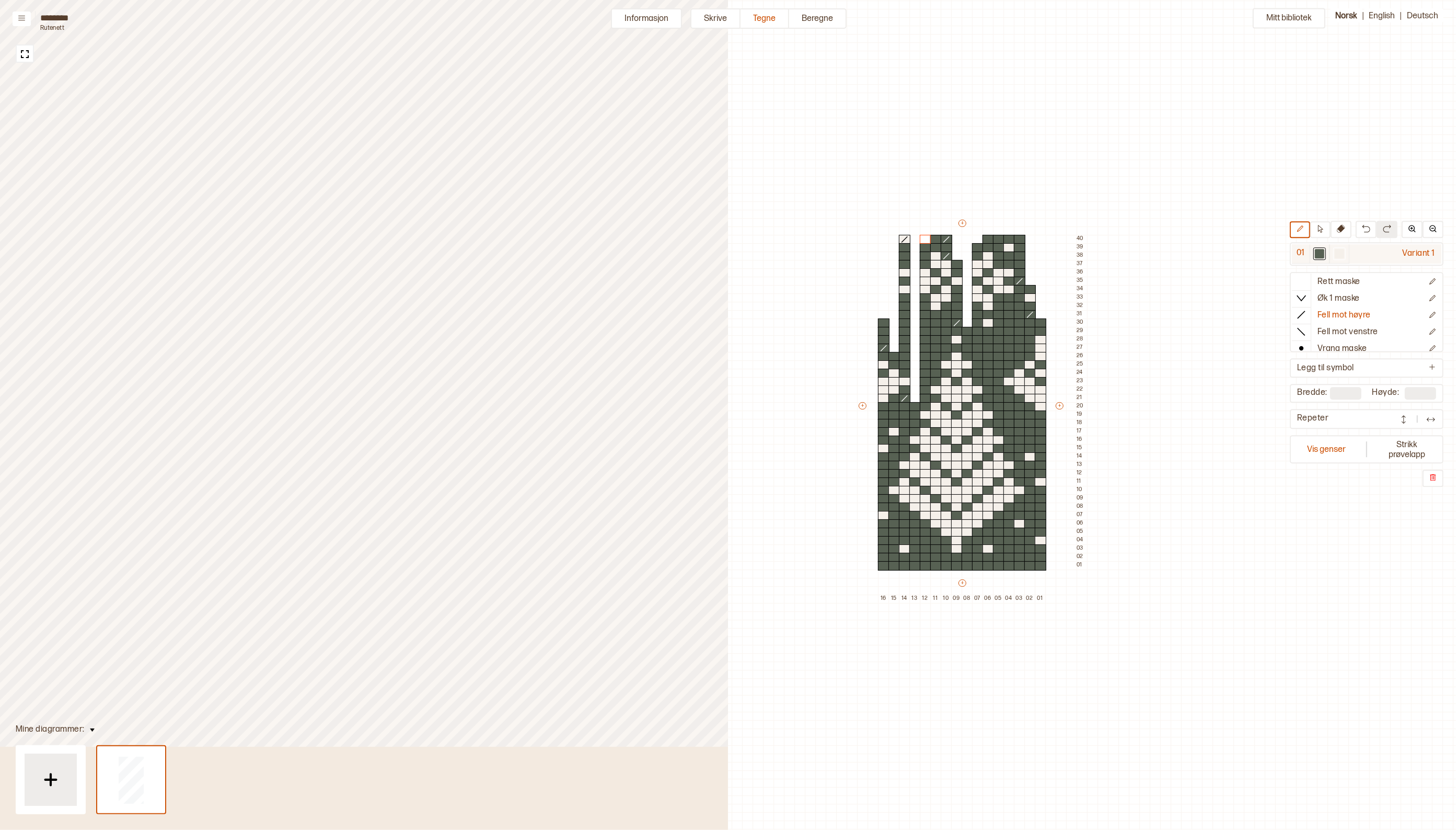
click at [1343, 251] on div at bounding box center [1339, 253] width 10 height 10
click at [1324, 254] on div at bounding box center [1319, 253] width 10 height 10
click at [1040, 339] on div at bounding box center [1040, 340] width 11 height 10
click at [1307, 280] on icon at bounding box center [1302, 281] width 10 height 10
click at [1342, 255] on div at bounding box center [1339, 253] width 10 height 10
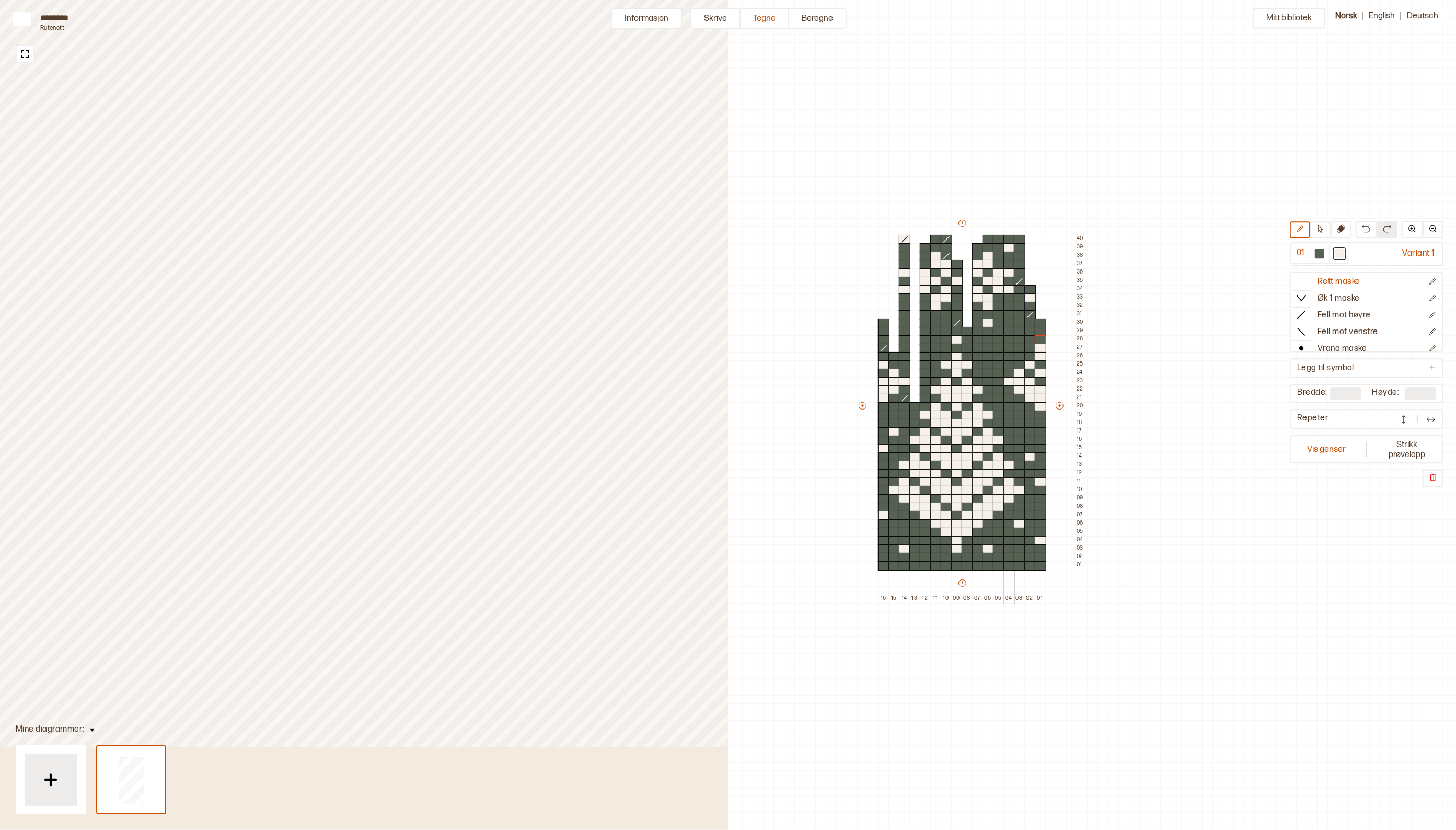
click at [1008, 348] on div at bounding box center [1008, 348] width 11 height 10
click at [905, 328] on div at bounding box center [904, 331] width 11 height 10
click at [1029, 322] on div at bounding box center [1029, 323] width 11 height 10
click at [1020, 422] on div at bounding box center [1019, 423] width 11 height 10
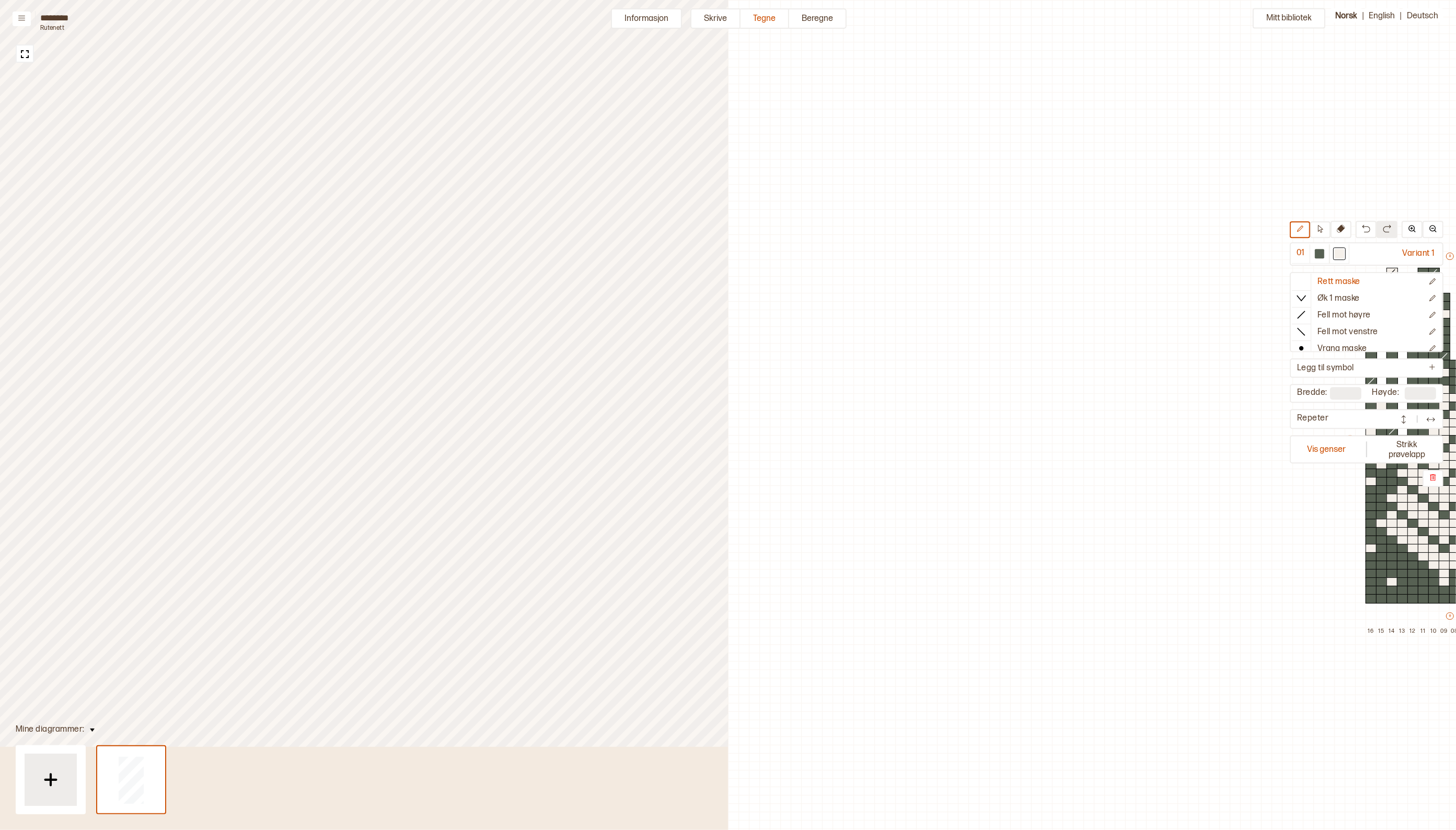
scroll to position [33, 488]
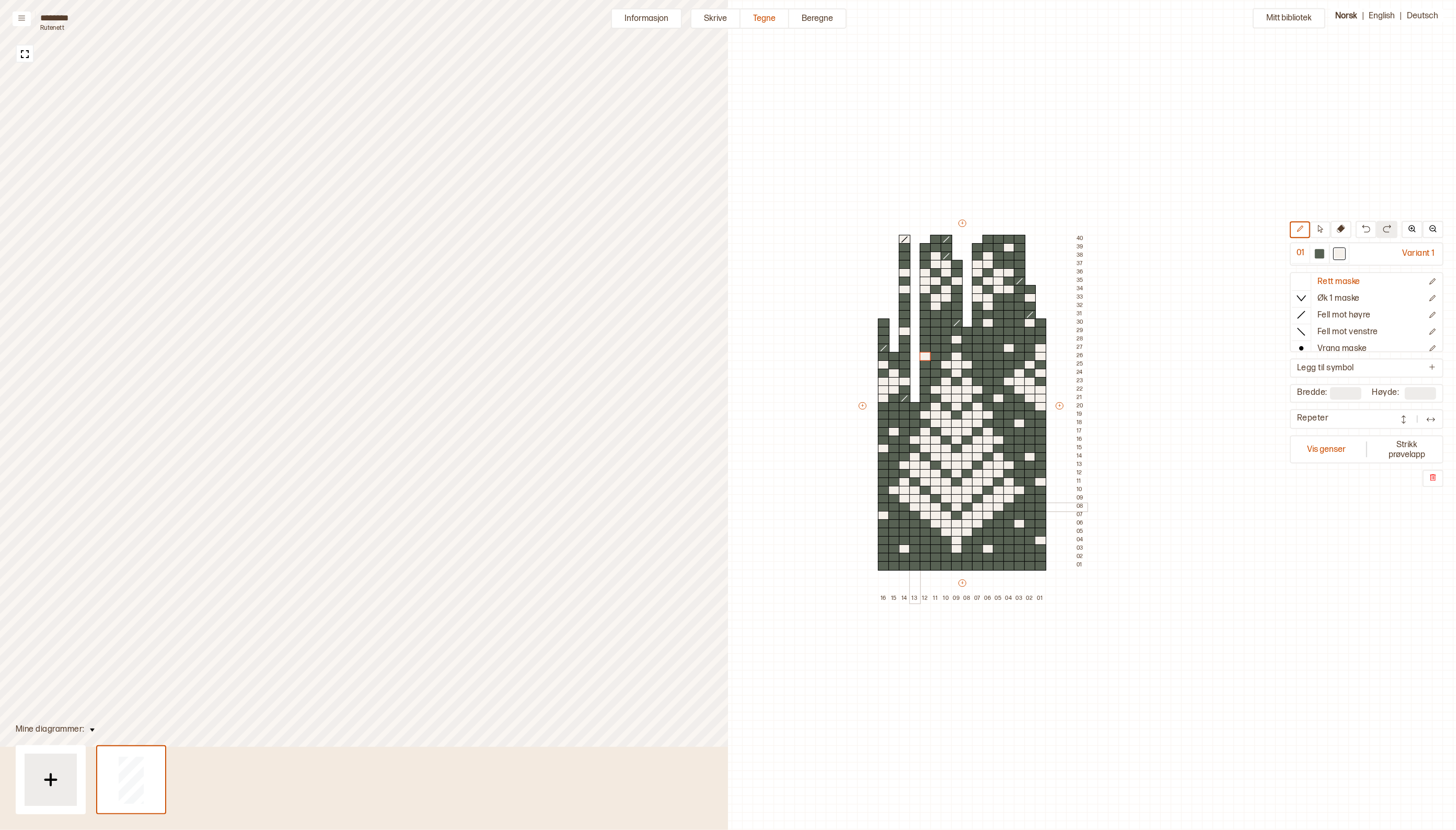
click at [913, 507] on div at bounding box center [914, 507] width 11 height 10
click at [1324, 252] on div at bounding box center [1319, 253] width 10 height 10
click at [1307, 315] on icon at bounding box center [1302, 315] width 10 height 10
click at [986, 381] on div at bounding box center [988, 381] width 11 height 10
click at [1344, 223] on button at bounding box center [1341, 230] width 21 height 17
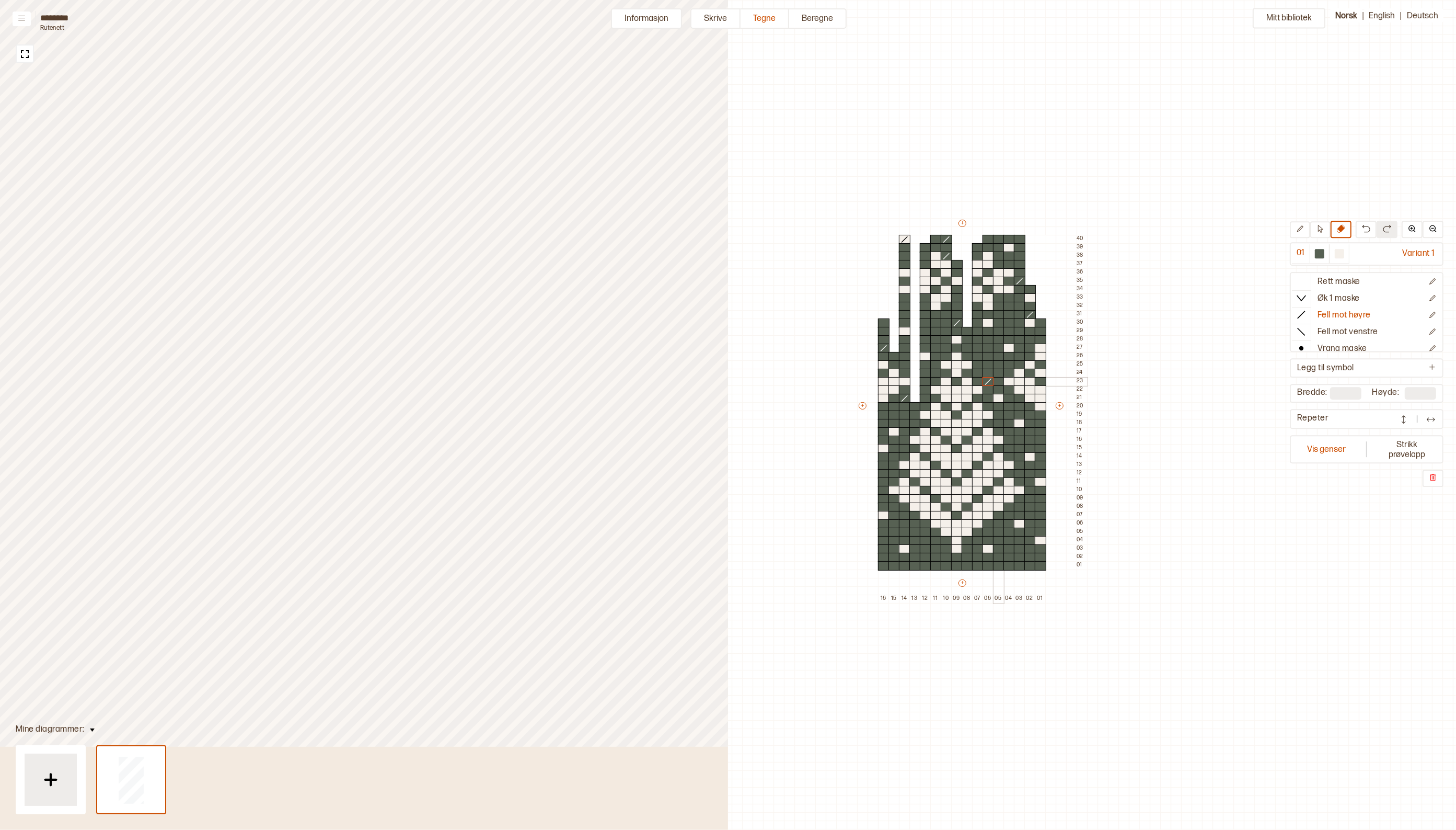
click at [996, 379] on div at bounding box center [998, 381] width 11 height 10
click at [997, 372] on div at bounding box center [998, 373] width 11 height 10
click at [999, 362] on div at bounding box center [998, 365] width 11 height 10
click at [996, 354] on div at bounding box center [998, 356] width 11 height 10
click at [997, 348] on div at bounding box center [998, 348] width 11 height 10
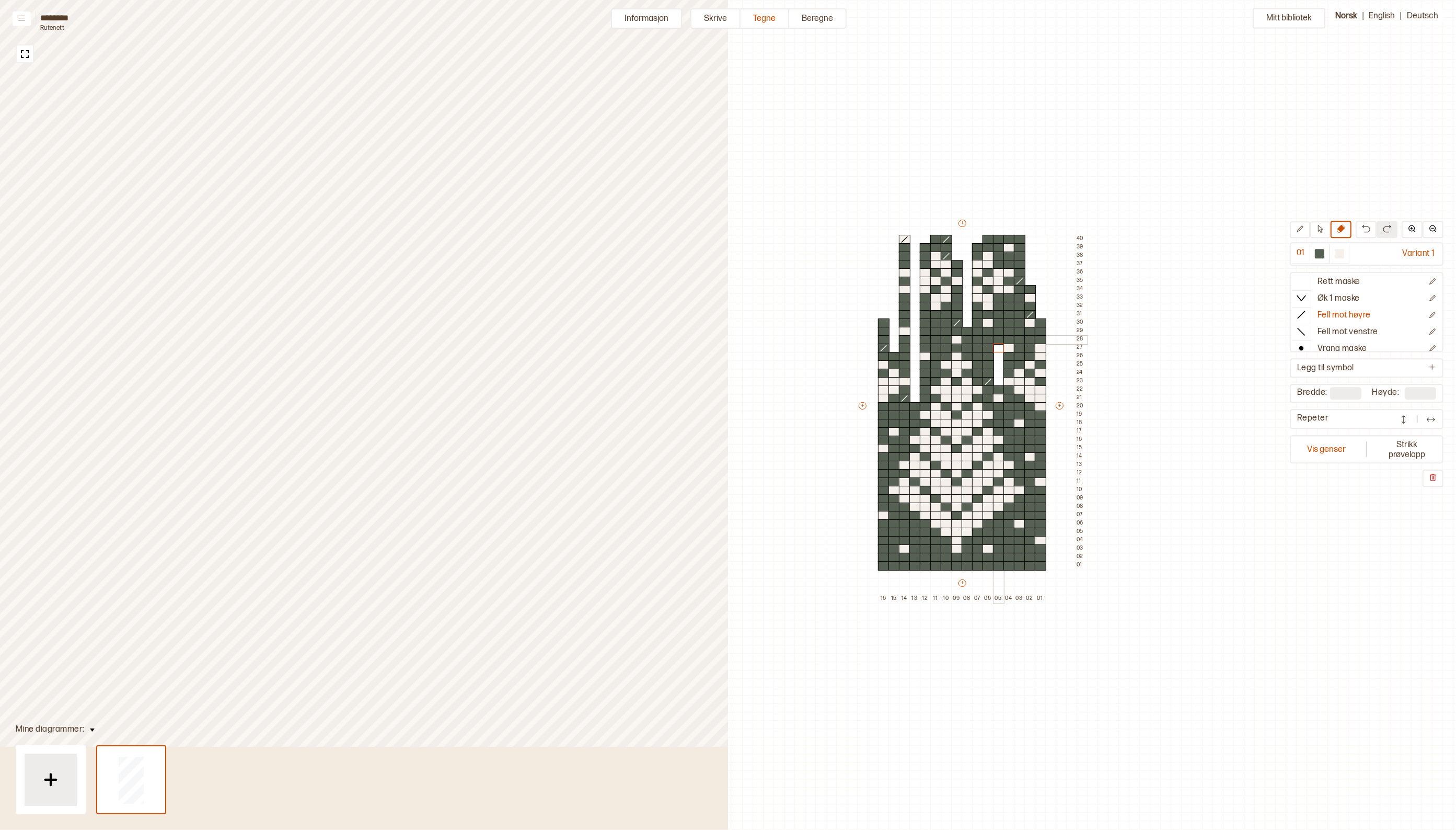
click at [1001, 340] on div at bounding box center [998, 340] width 11 height 10
click at [999, 328] on div at bounding box center [998, 331] width 11 height 10
click at [999, 322] on div at bounding box center [998, 323] width 11 height 10
click at [1000, 315] on div at bounding box center [998, 314] width 11 height 10
click at [999, 305] on div at bounding box center [998, 306] width 11 height 10
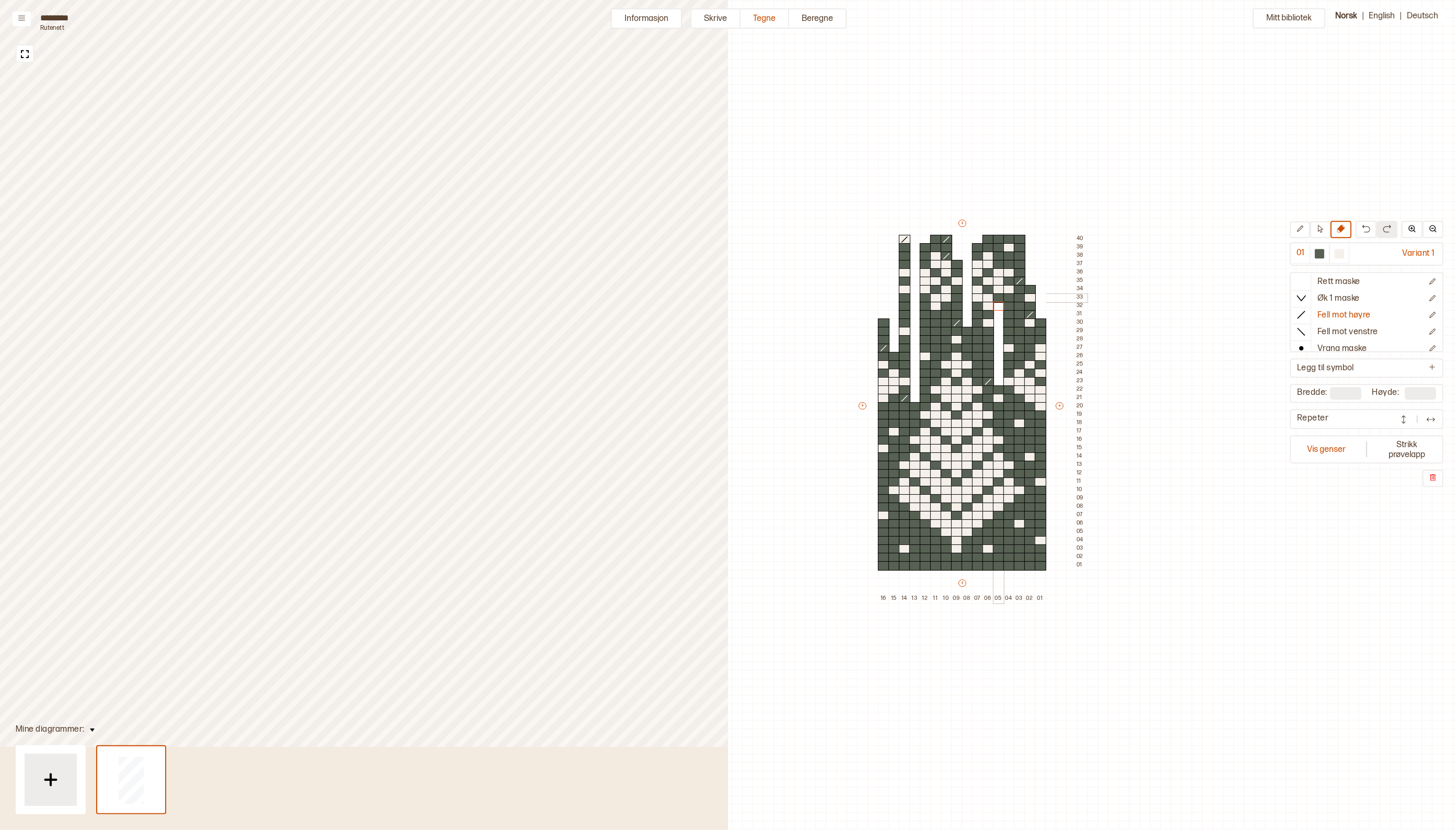
click at [1001, 295] on div at bounding box center [998, 298] width 11 height 10
click at [1324, 254] on div at bounding box center [1319, 253] width 10 height 10
drag, startPoint x: 1029, startPoint y: 280, endPoint x: 1028, endPoint y: 249, distance: 31.0
click at [1028, 249] on div "+ + + + 16 15 14 13 12 11 10 09 08 07 06 05 04 03 02 01 40 39 38 37 36 35 34 33…" at bounding box center [972, 410] width 230 height 385
click at [1304, 278] on icon at bounding box center [1302, 281] width 10 height 10
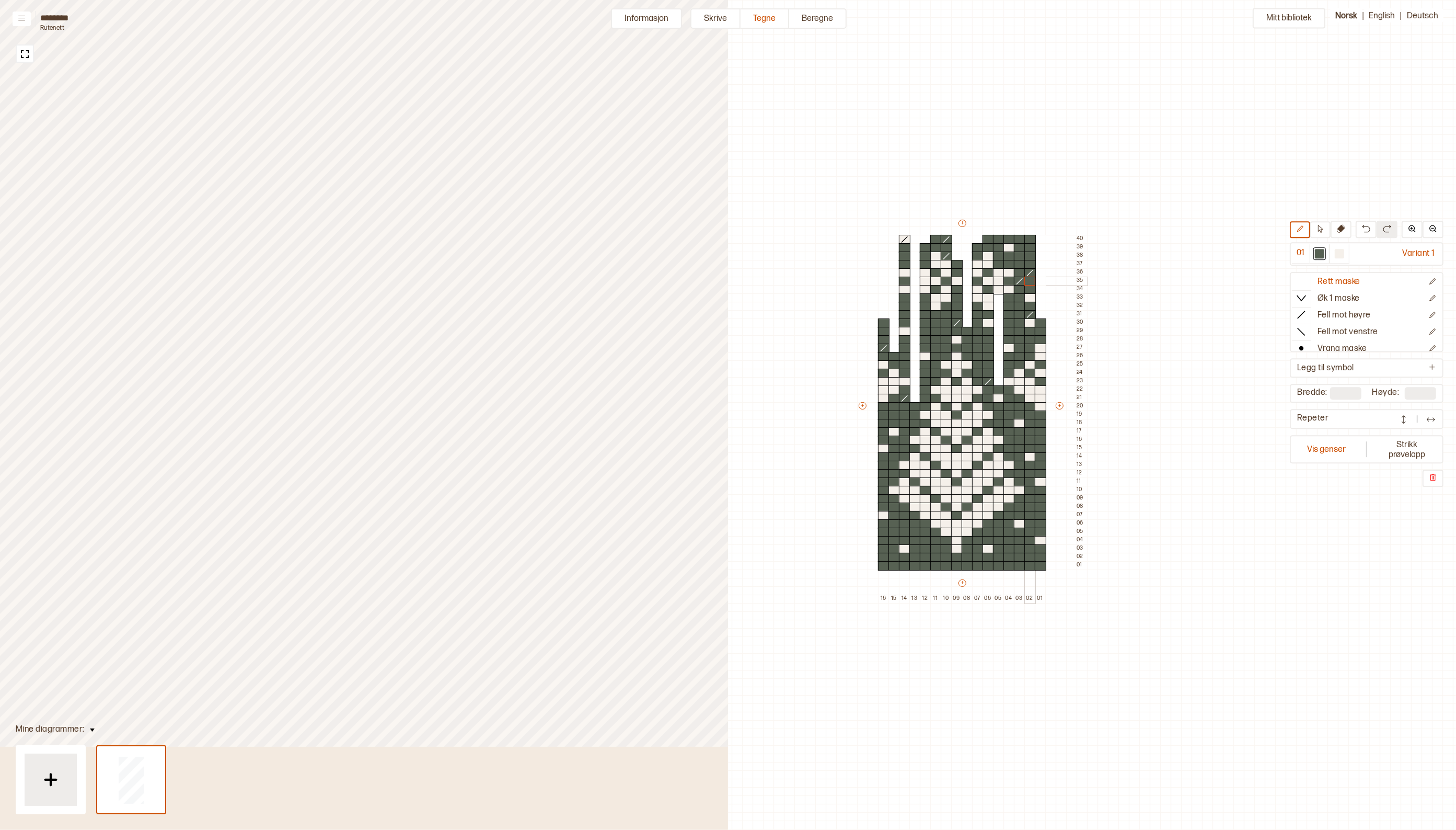
drag, startPoint x: 1028, startPoint y: 238, endPoint x: 1027, endPoint y: 275, distance: 37.0
click at [1030, 273] on div "+ + + + 16 15 14 13 12 11 10 09 08 07 06 05 04 03 02 01 40 39 38 37 36 35 34 33…" at bounding box center [972, 410] width 230 height 385
click at [1320, 229] on button at bounding box center [1320, 229] width 20 height 17
drag, startPoint x: 997, startPoint y: 271, endPoint x: 1008, endPoint y: 290, distance: 22.0
click at [1008, 290] on div "+ + + + 16 15 14 13 12 11 10 09 08 07 06 05 04 03 02 01 40 39 38 37 36 35 34 33…" at bounding box center [972, 410] width 230 height 385
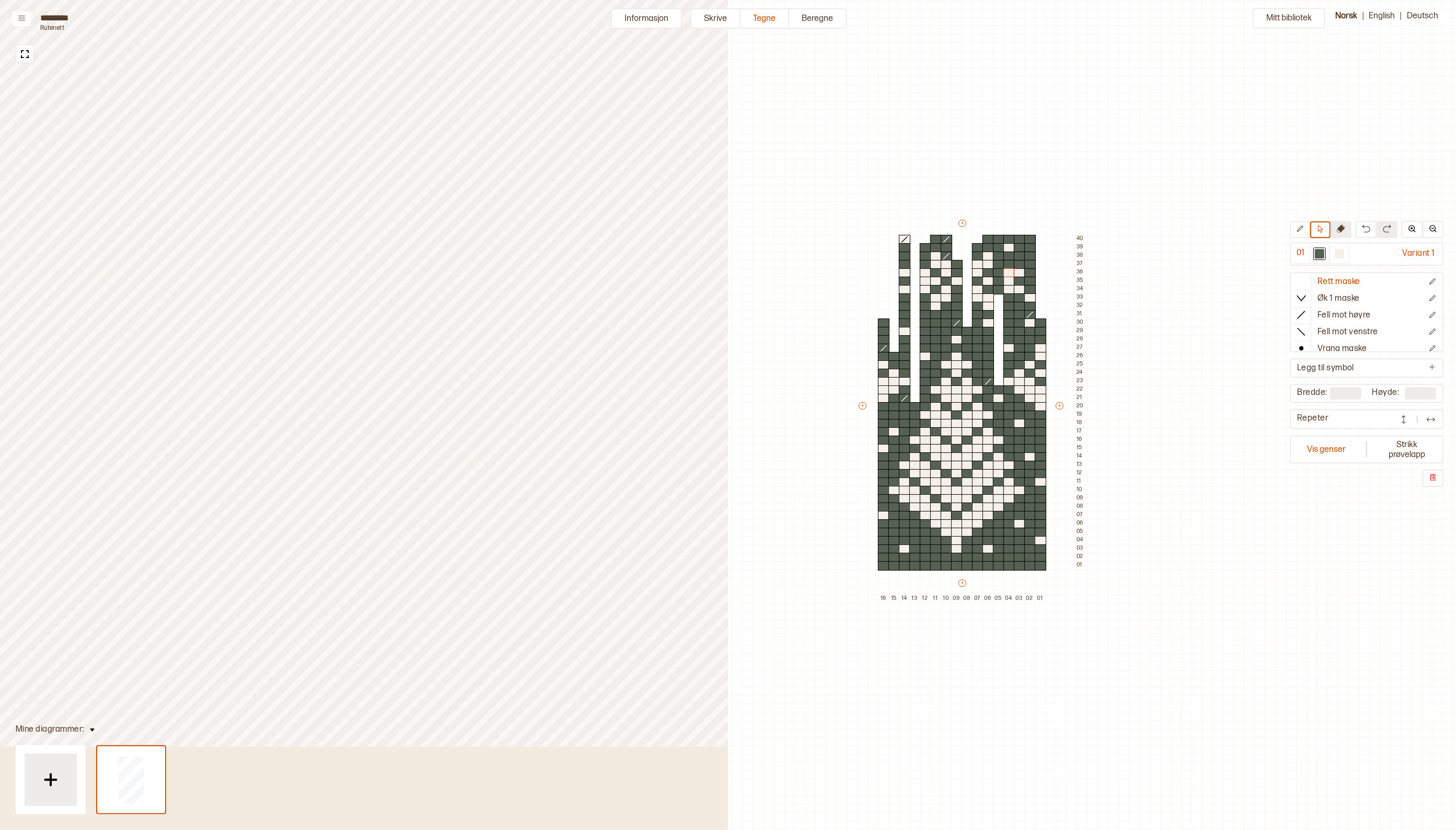
click at [1344, 224] on icon at bounding box center [1341, 229] width 9 height 9
drag, startPoint x: 1001, startPoint y: 241, endPoint x: 997, endPoint y: 286, distance: 45.2
click at [997, 286] on div "+ + + + 16 15 14 13 12 11 10 09 08 07 06 05 04 03 02 01 40 39 38 37 36 35 34 33…" at bounding box center [972, 410] width 230 height 385
click at [1304, 314] on icon at bounding box center [1302, 315] width 10 height 10
click at [1323, 250] on div at bounding box center [1319, 253] width 10 height 10
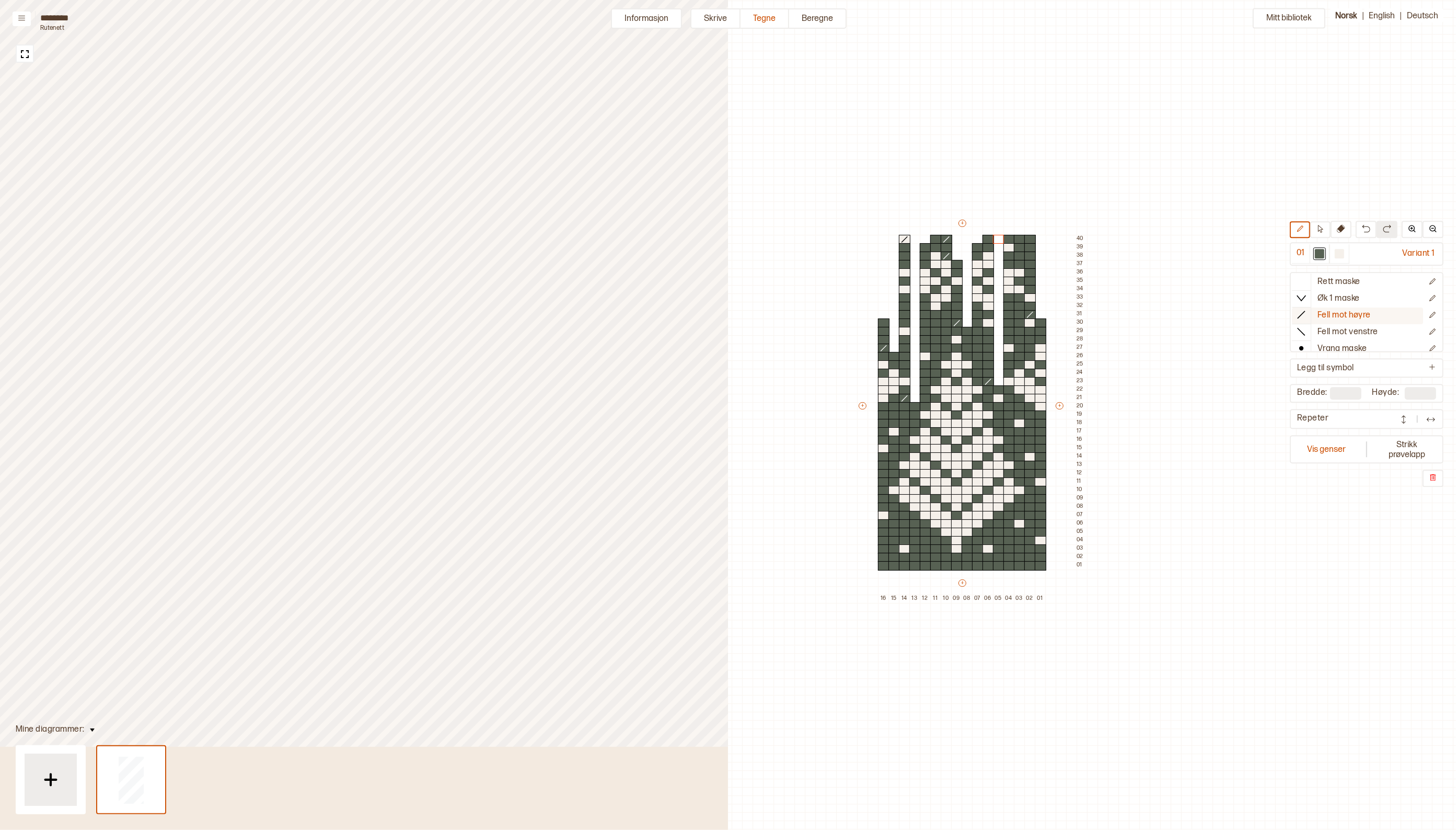
click at [1305, 312] on line at bounding box center [1301, 314] width 7 height 7
click at [1020, 255] on div at bounding box center [1019, 256] width 11 height 10
drag, startPoint x: 1350, startPoint y: 226, endPoint x: 1038, endPoint y: 241, distance: 312.4
click at [1349, 226] on button at bounding box center [1341, 230] width 21 height 17
drag, startPoint x: 1028, startPoint y: 237, endPoint x: 1028, endPoint y: 254, distance: 17.0
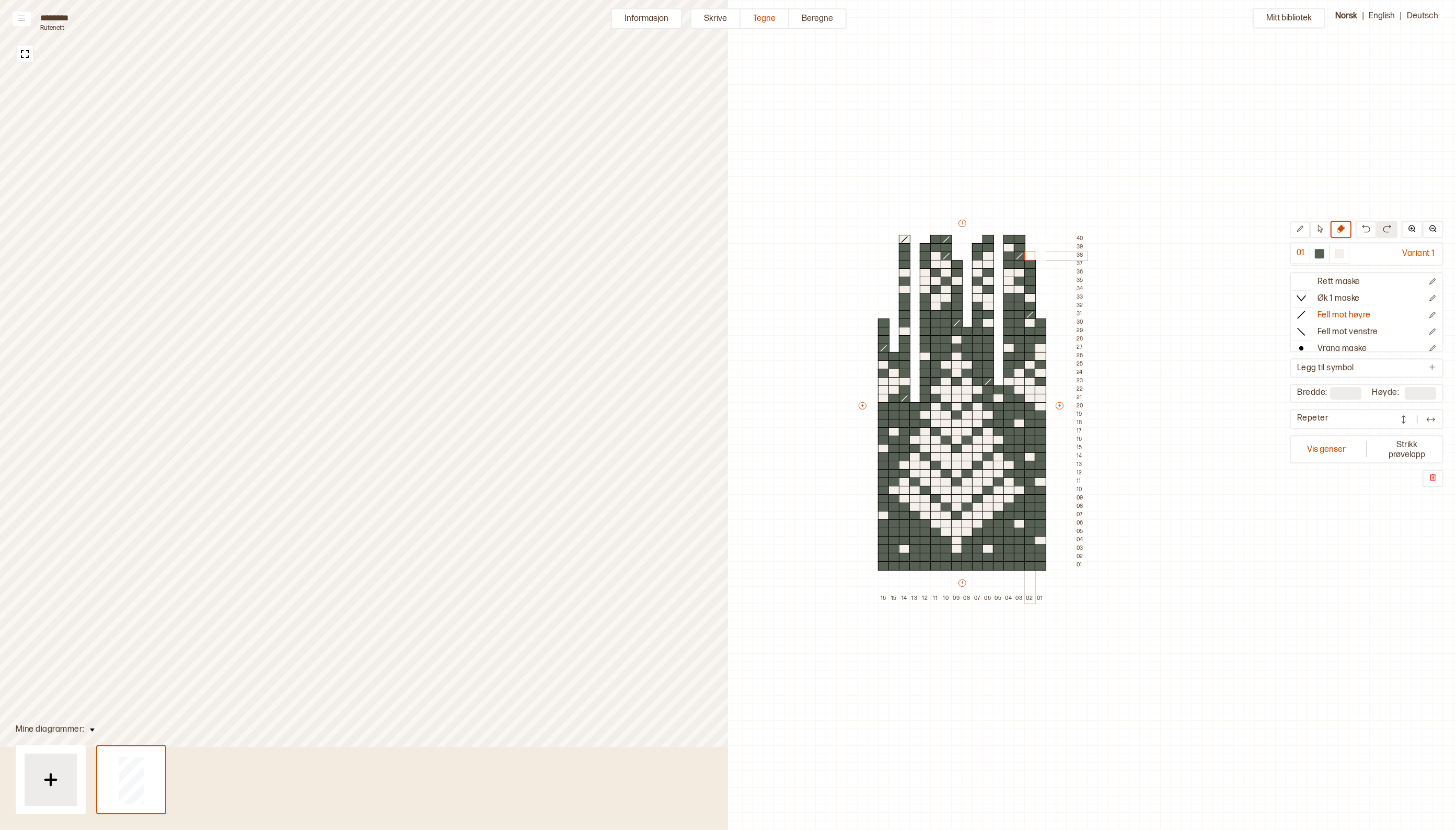
click at [1028, 254] on div "+ + + + 16 15 14 13 12 11 10 09 08 07 06 05 04 03 02 01 40 39 38 37 36 35 34 33…" at bounding box center [972, 410] width 230 height 385
click at [1324, 251] on div at bounding box center [1319, 253] width 10 height 10
click at [896, 431] on div at bounding box center [893, 431] width 11 height 10
click at [1307, 278] on icon at bounding box center [1302, 281] width 10 height 10
click at [1343, 252] on div at bounding box center [1339, 253] width 10 height 10
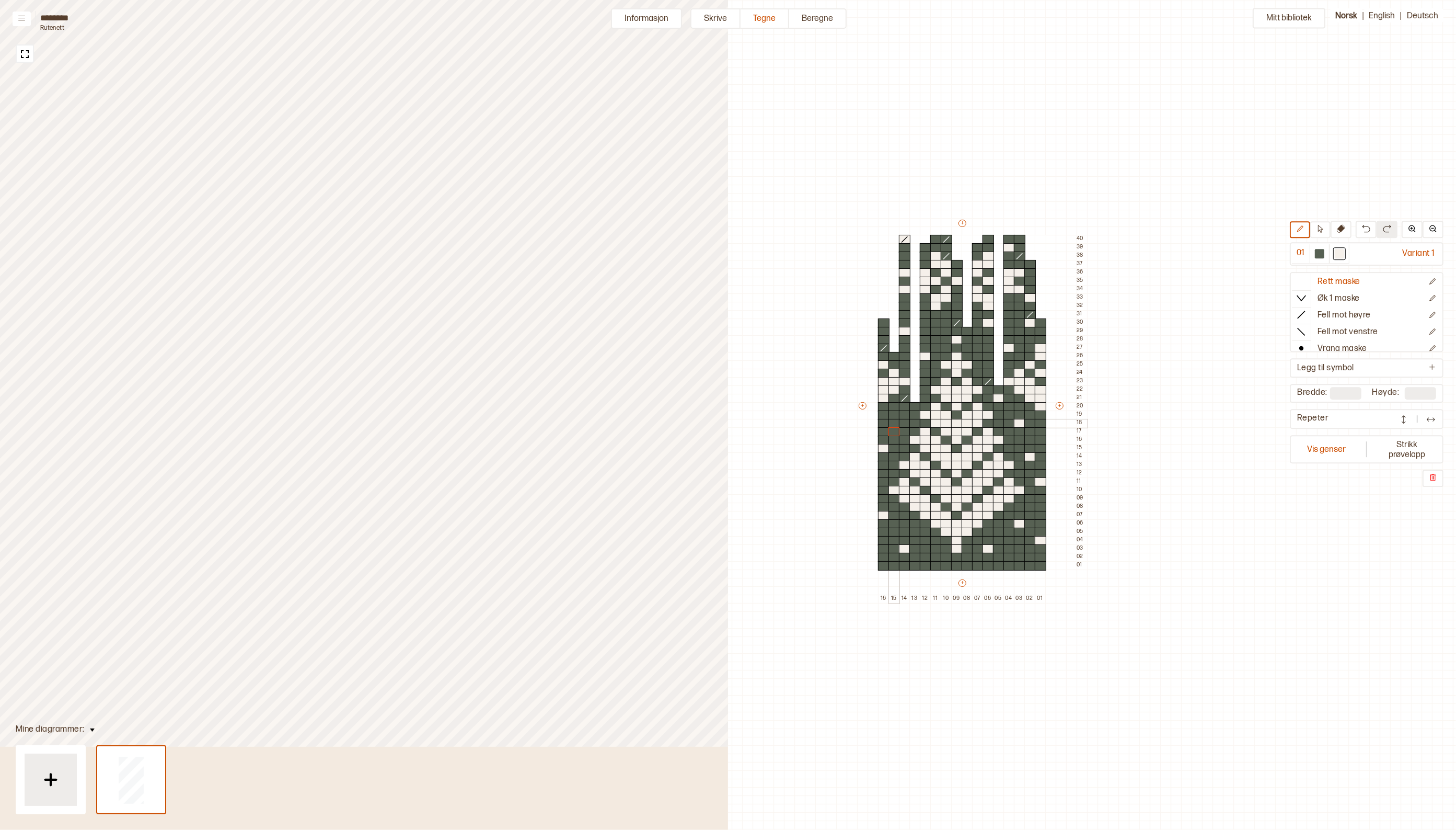
click at [894, 421] on div at bounding box center [893, 423] width 11 height 10
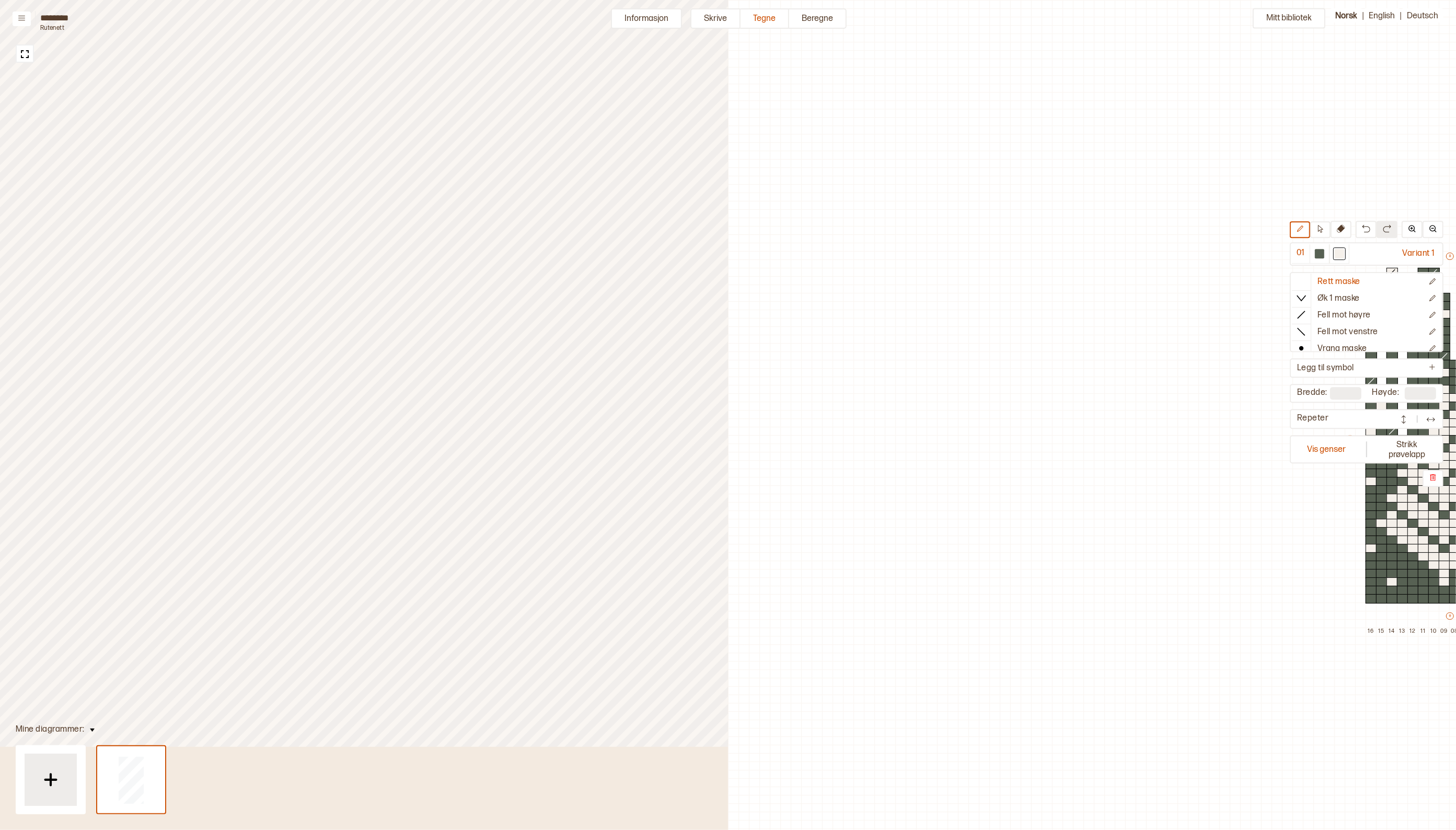
scroll to position [33, 488]
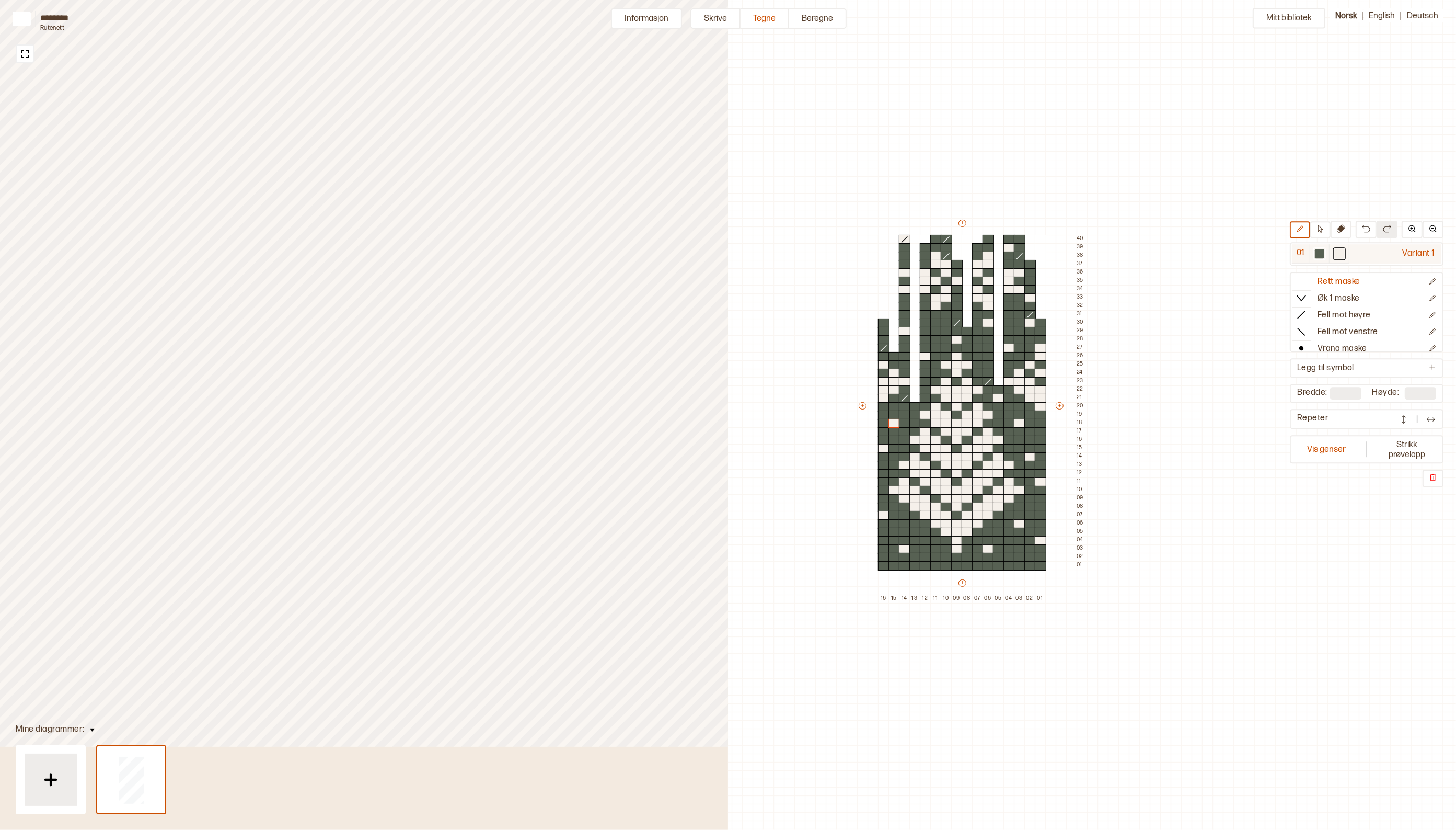
click at [1323, 252] on div at bounding box center [1319, 253] width 10 height 10
click at [1305, 278] on icon at bounding box center [1302, 281] width 10 height 10
click at [1305, 310] on icon at bounding box center [1302, 315] width 10 height 10
click at [987, 391] on div at bounding box center [988, 390] width 11 height 10
click at [1345, 231] on icon at bounding box center [1341, 229] width 9 height 9
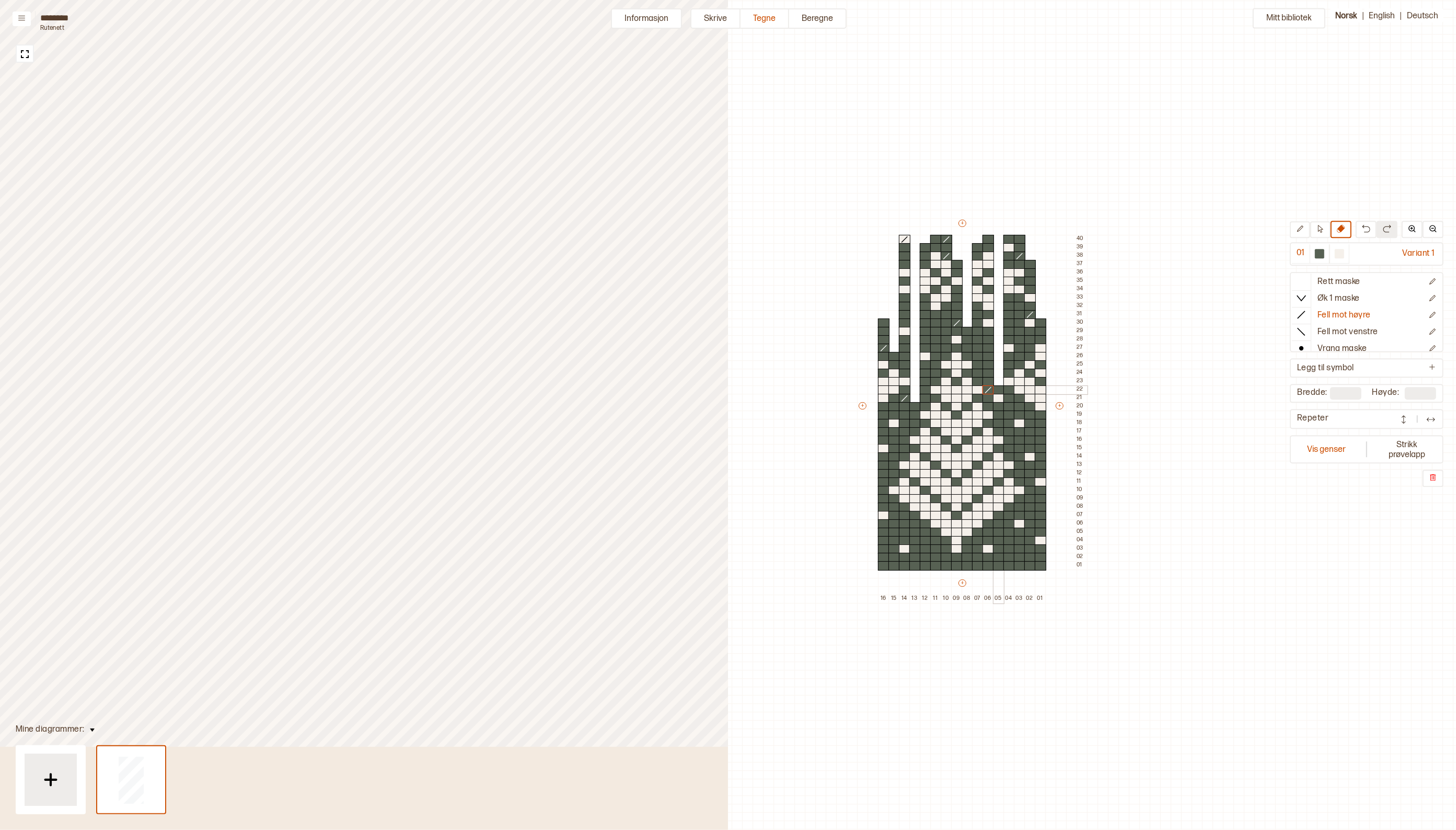
click at [996, 388] on div at bounding box center [998, 390] width 11 height 10
click at [1302, 310] on icon at bounding box center [1302, 315] width 10 height 10
click at [989, 380] on div at bounding box center [988, 381] width 11 height 10
click at [1307, 278] on icon at bounding box center [1302, 281] width 10 height 10
click at [1324, 251] on div at bounding box center [1319, 253] width 10 height 10
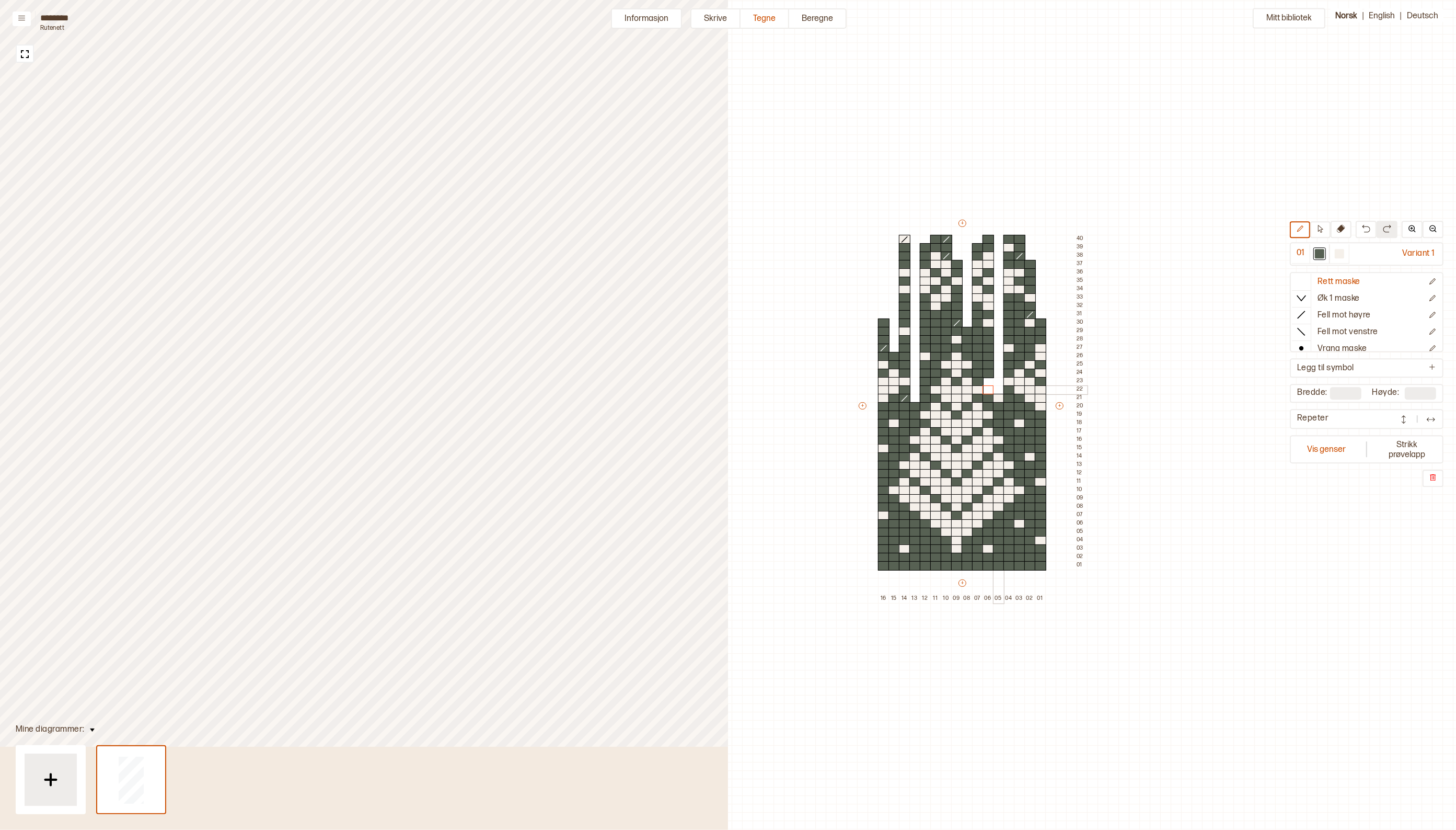
click at [1001, 390] on div at bounding box center [998, 390] width 11 height 10
click at [1307, 310] on icon at bounding box center [1302, 315] width 10 height 10
click at [991, 381] on div at bounding box center [988, 381] width 11 height 10
click at [1323, 255] on div at bounding box center [1319, 253] width 10 height 10
click at [1305, 278] on icon at bounding box center [1302, 281] width 10 height 10
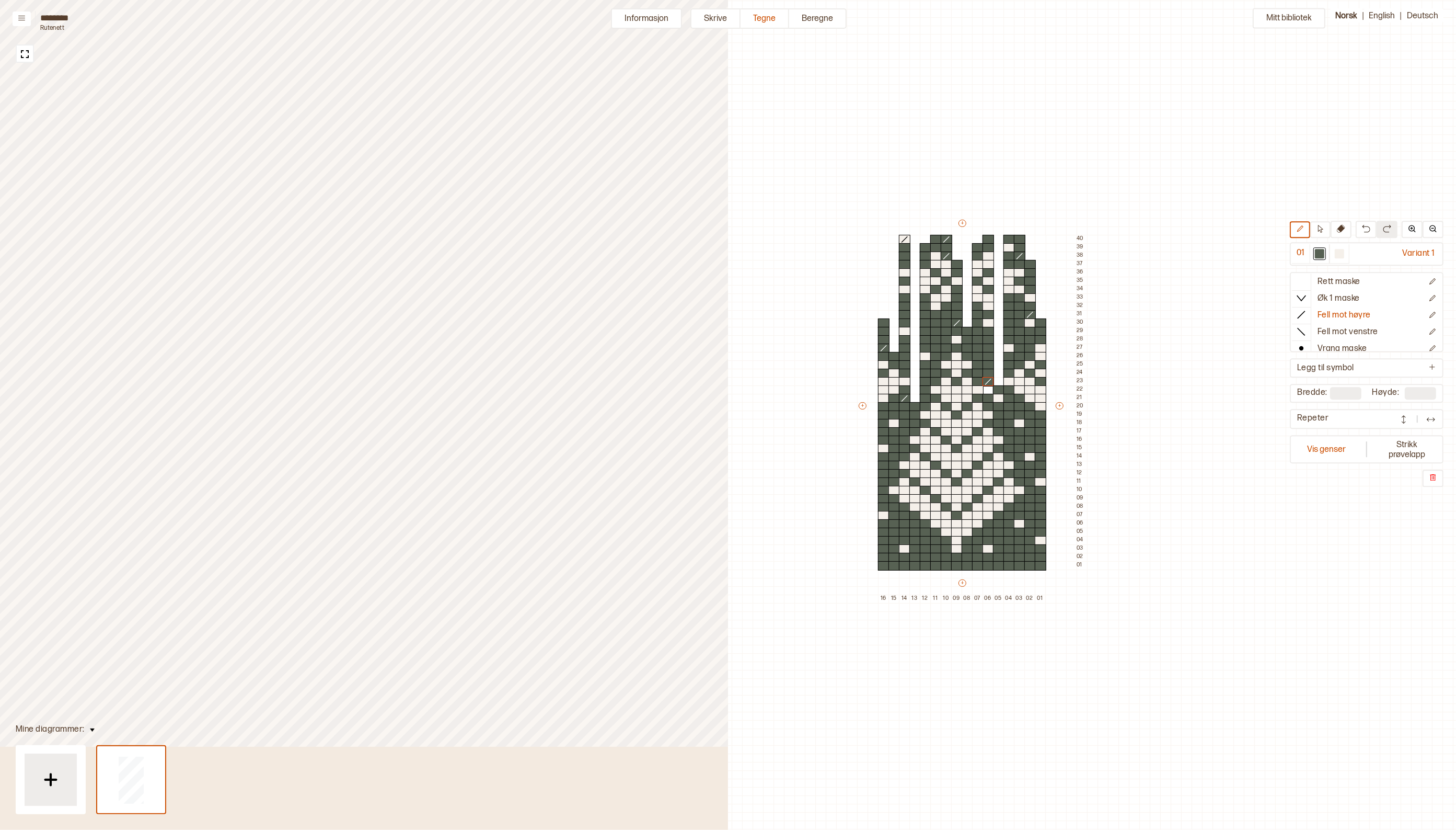
click at [988, 390] on div at bounding box center [988, 390] width 11 height 10
click at [1152, 453] on div "Mitt bibliotek 01 Variant 1 Rett maske Øk 1 maske Fell mot høyre Fell mot venst…" at bounding box center [968, 796] width 1456 height 1659
click at [885, 381] on div at bounding box center [883, 381] width 11 height 10
click at [1044, 381] on div at bounding box center [1040, 381] width 11 height 10
click at [1324, 252] on div at bounding box center [1319, 253] width 10 height 10
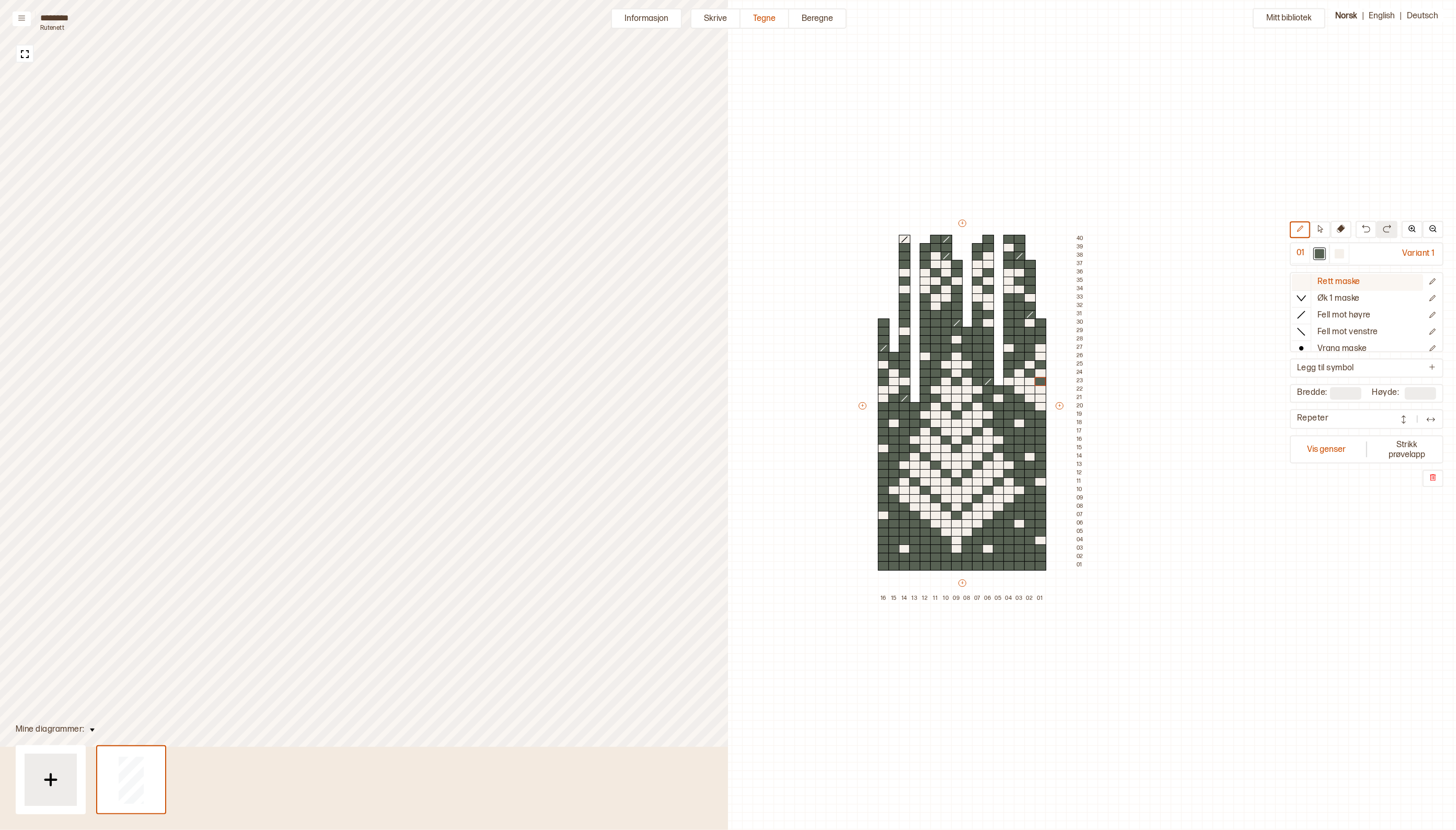
click at [1307, 281] on icon at bounding box center [1302, 281] width 10 height 10
click at [1008, 381] on div at bounding box center [1008, 381] width 11 height 10
drag, startPoint x: 1346, startPoint y: 252, endPoint x: 1020, endPoint y: 387, distance: 352.8
click at [1344, 252] on div at bounding box center [1339, 253] width 10 height 10
click at [1011, 381] on div at bounding box center [1008, 381] width 11 height 10
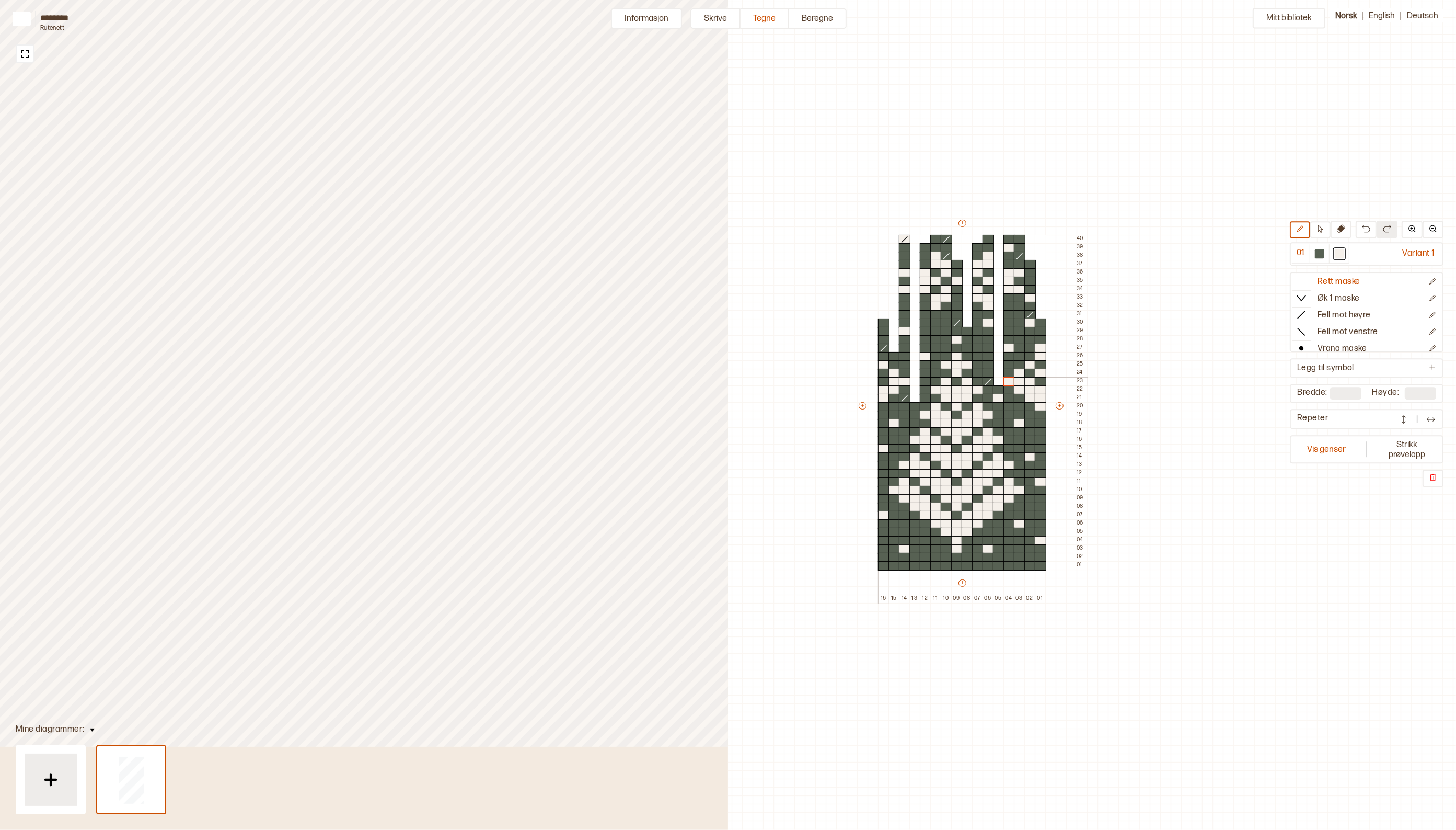
click at [884, 380] on div at bounding box center [883, 381] width 11 height 10
click at [1030, 330] on div at bounding box center [1029, 331] width 11 height 10
click at [1324, 254] on div at bounding box center [1319, 253] width 10 height 10
click at [1030, 323] on div at bounding box center [1029, 323] width 11 height 10
click at [1307, 314] on icon at bounding box center [1302, 315] width 10 height 10
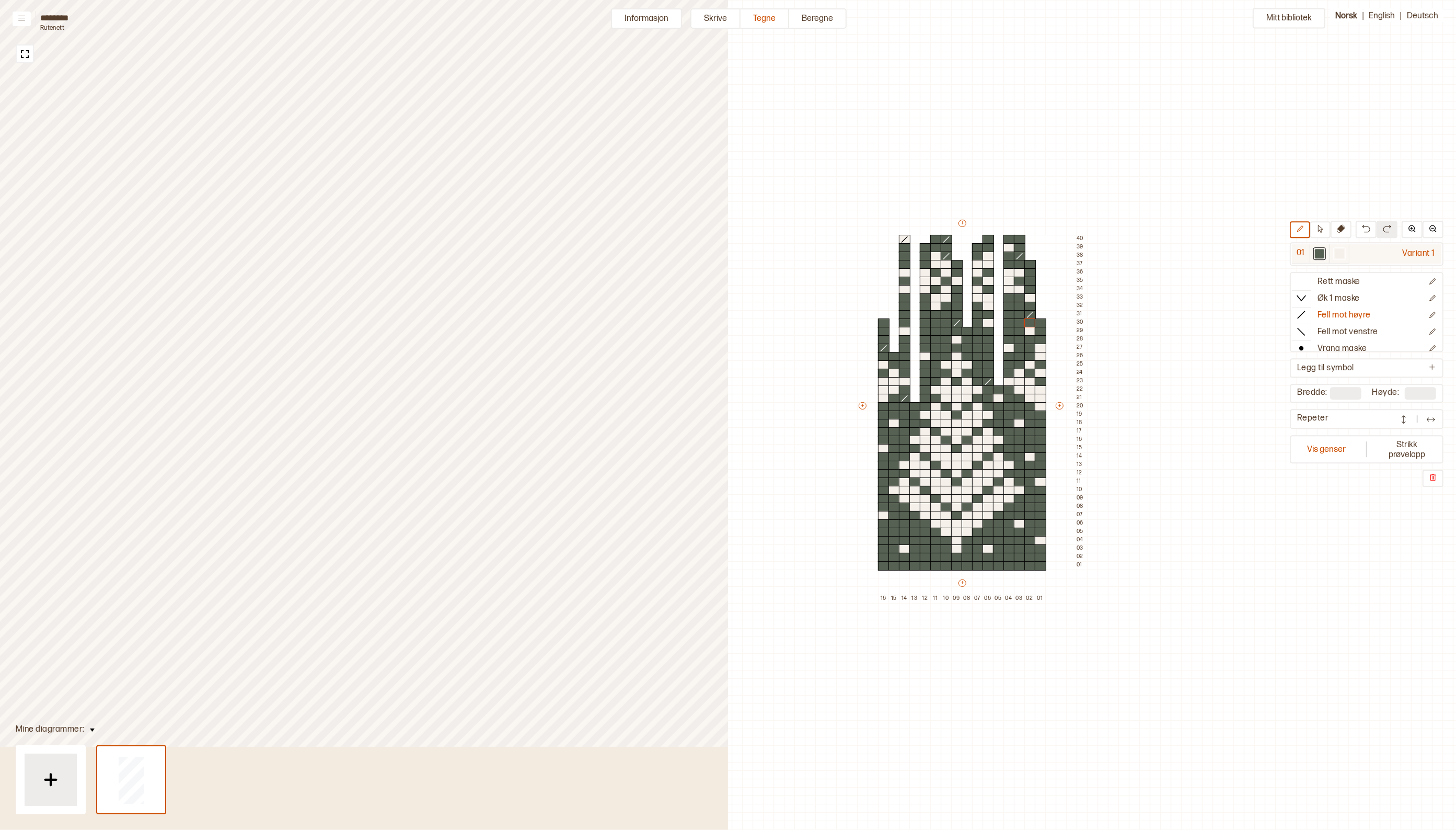
click at [1344, 251] on div at bounding box center [1339, 253] width 10 height 10
click at [1029, 333] on div at bounding box center [1029, 331] width 11 height 10
click at [1323, 254] on div at bounding box center [1319, 253] width 10 height 10
click at [1030, 312] on icon at bounding box center [1030, 315] width 10 height 9
drag, startPoint x: 1309, startPoint y: 278, endPoint x: 1036, endPoint y: 310, distance: 274.9
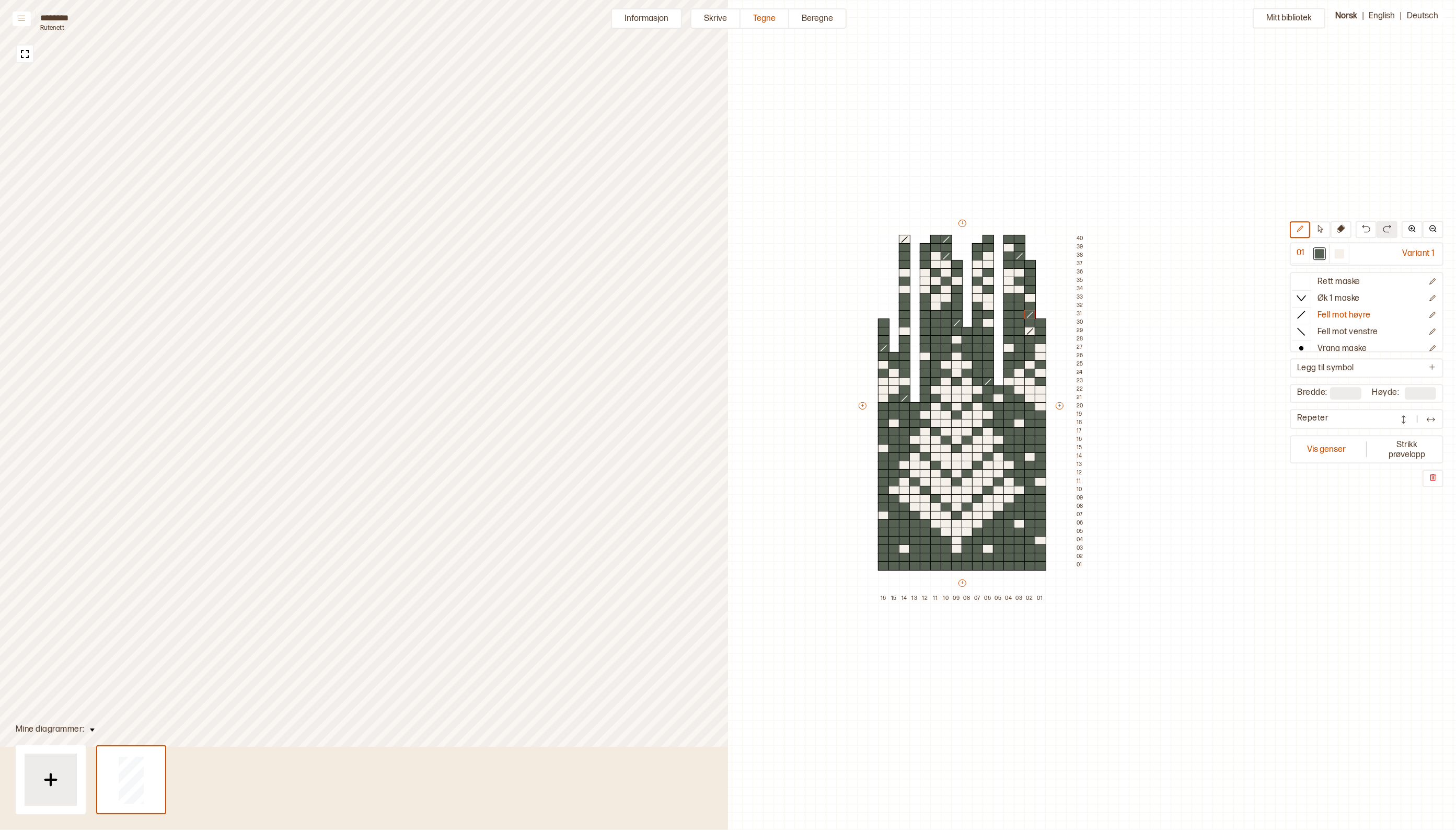
click at [1307, 278] on icon at bounding box center [1302, 281] width 10 height 10
click at [1343, 230] on icon at bounding box center [1341, 229] width 9 height 9
drag, startPoint x: 1038, startPoint y: 331, endPoint x: 1038, endPoint y: 321, distance: 10.0
click at [1038, 321] on div "+ + + + 16 15 14 13 12 11 10 09 08 07 06 05 04 03 02 01 40 39 38 37 36 35 34 33…" at bounding box center [972, 410] width 230 height 385
click at [1136, 344] on div "Mitt bibliotek 01 Variant 1 Rett maske Øk 1 maske Fell mot høyre Fell mot venst…" at bounding box center [968, 796] width 1456 height 1659
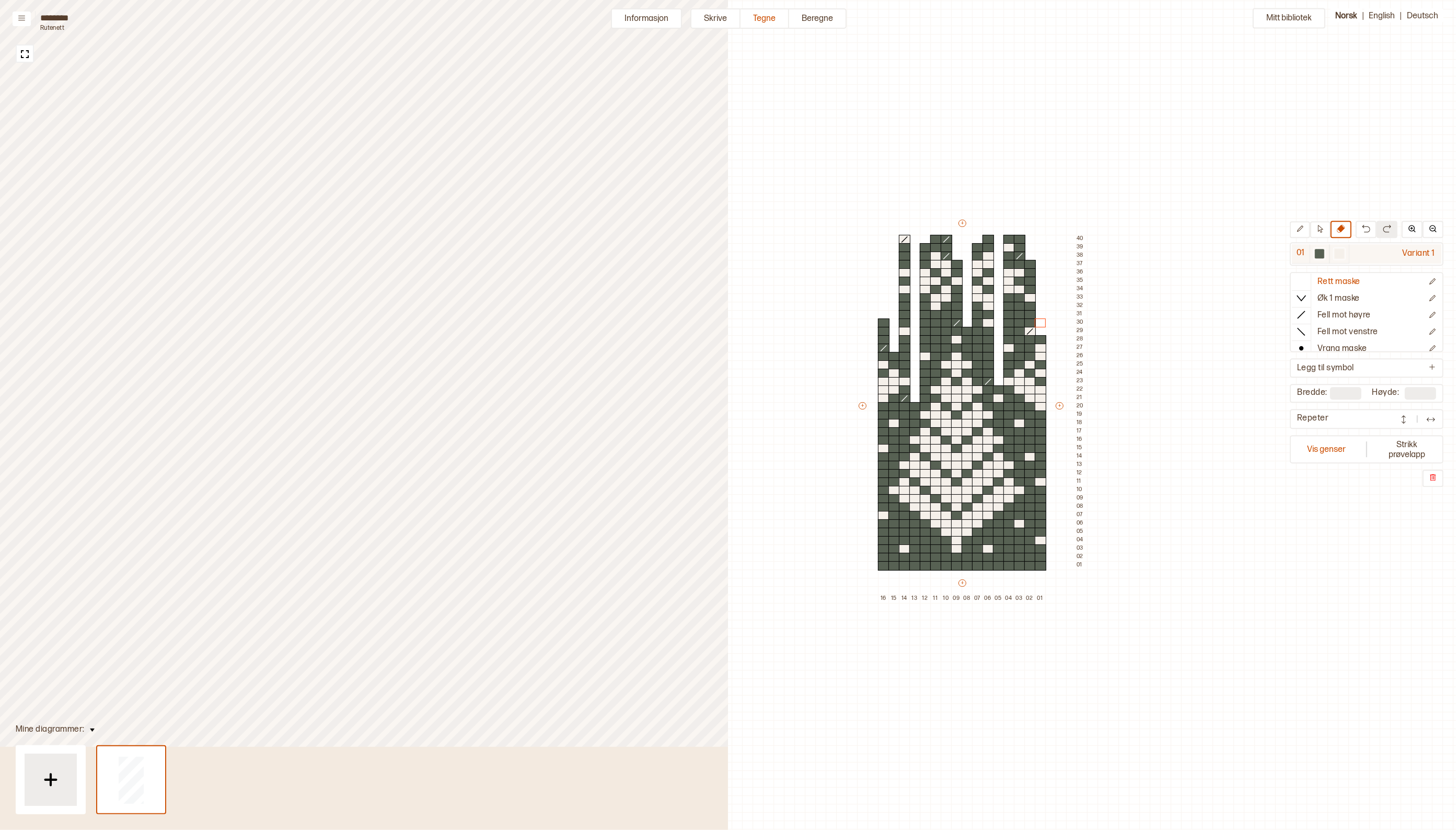
click at [1324, 254] on div at bounding box center [1319, 253] width 10 height 10
click at [1305, 280] on icon at bounding box center [1302, 281] width 10 height 10
click at [1029, 298] on div at bounding box center [1029, 298] width 11 height 10
click at [1344, 255] on div at bounding box center [1339, 253] width 10 height 10
click at [1019, 305] on div at bounding box center [1019, 306] width 11 height 10
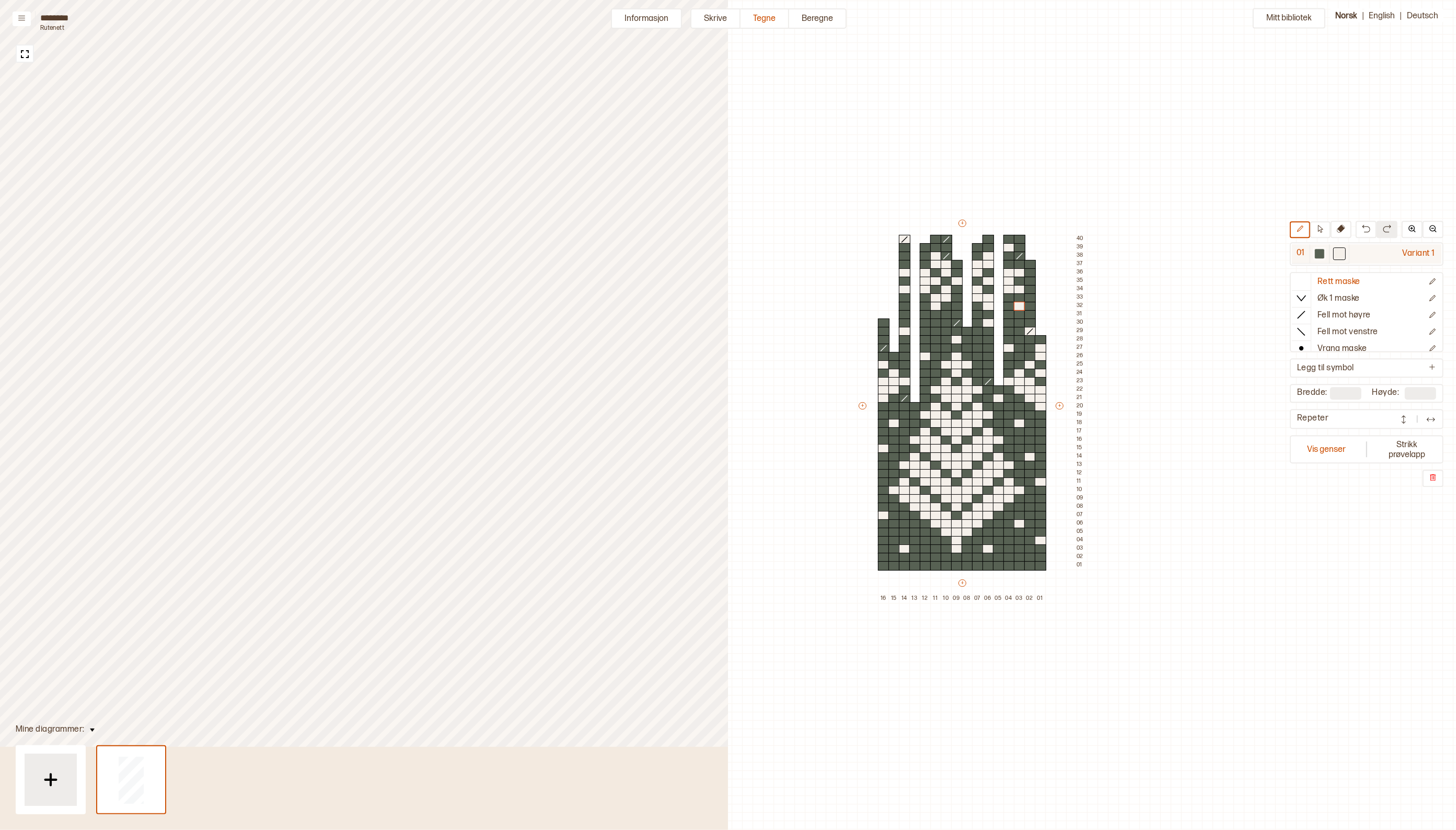
click at [1324, 257] on div at bounding box center [1319, 253] width 10 height 10
click at [907, 332] on div at bounding box center [904, 331] width 11 height 10
click at [1344, 251] on div at bounding box center [1339, 253] width 10 height 10
click at [937, 328] on div at bounding box center [935, 331] width 11 height 10
click at [1324, 254] on div at bounding box center [1319, 253] width 10 height 10
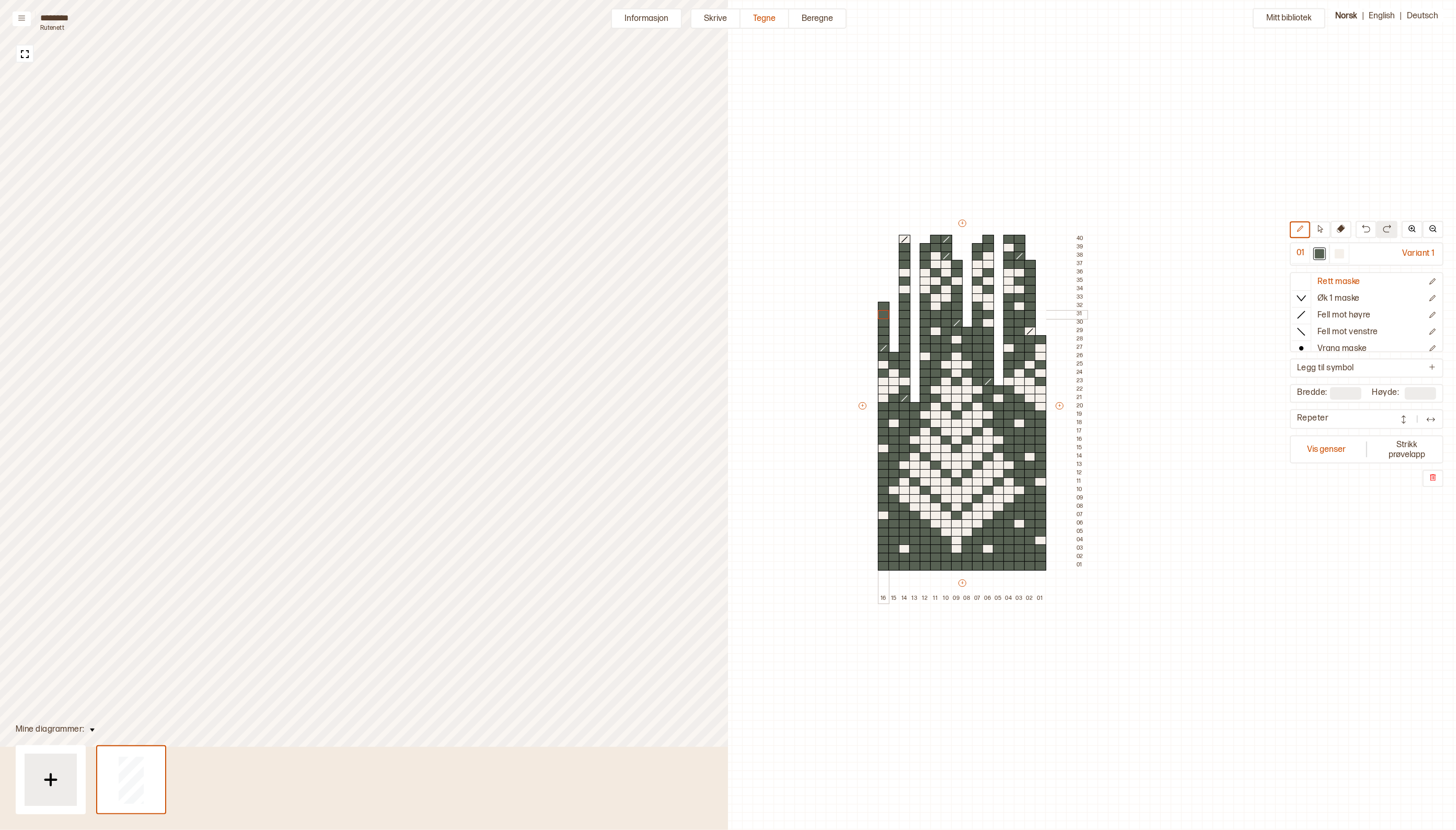
drag, startPoint x: 882, startPoint y: 306, endPoint x: 885, endPoint y: 313, distance: 7.6
click at [882, 313] on div "+ + + + 16 15 14 13 12 11 10 09 08 07 06 05 04 03 02 01 40 39 38 37 36 35 34 33…" at bounding box center [972, 410] width 230 height 385
click at [1304, 310] on icon at bounding box center [1302, 315] width 10 height 10
click at [1028, 297] on div at bounding box center [1029, 298] width 11 height 10
click at [1324, 252] on div at bounding box center [1319, 253] width 10 height 10
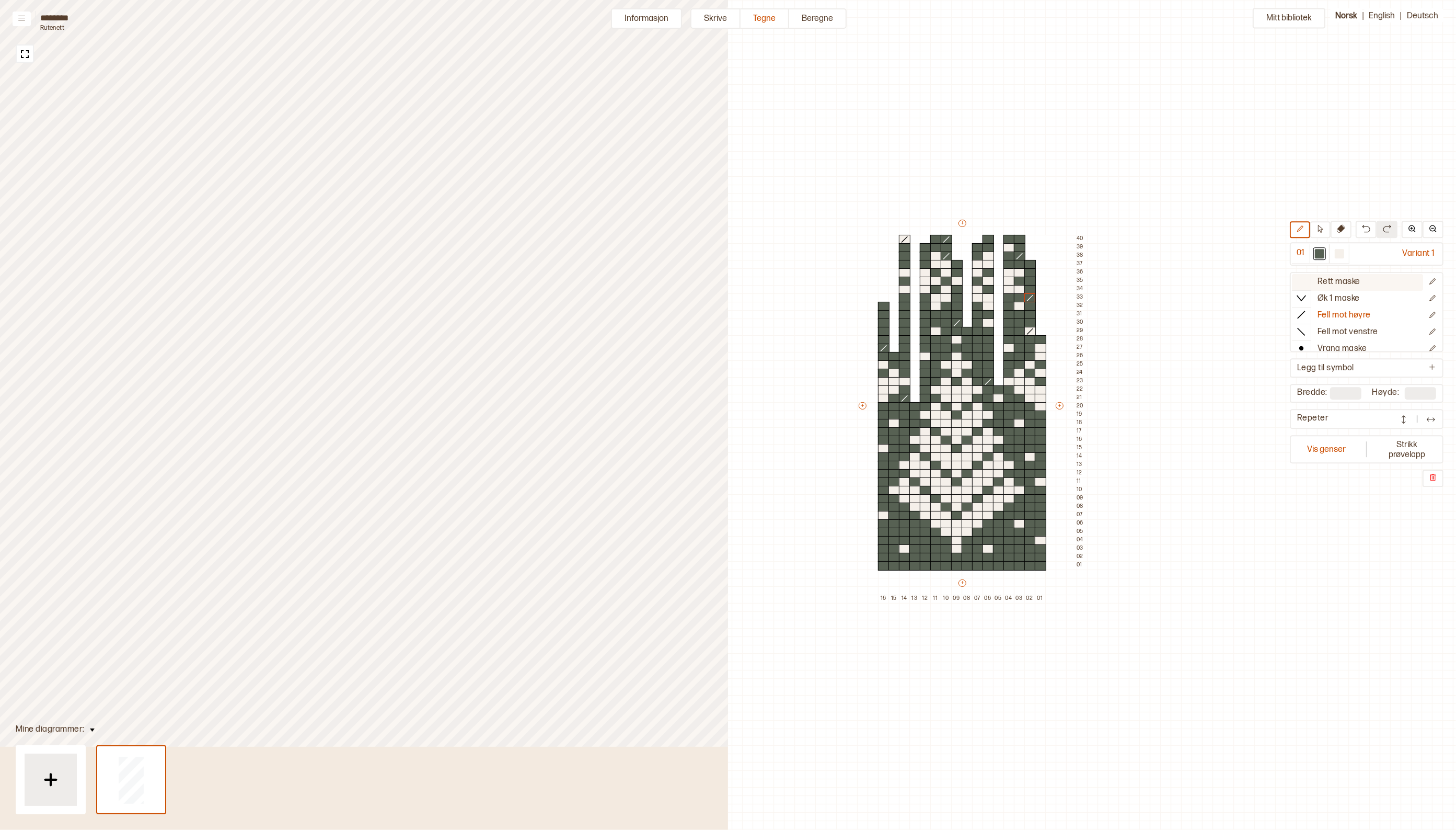
click at [1304, 278] on icon at bounding box center [1302, 281] width 10 height 10
click at [1011, 249] on div at bounding box center [1008, 248] width 11 height 10
click at [1187, 438] on div "Mitt bibliotek 01 Variant 1 Rett maske Øk 1 maske Fell mot høyre Fell mot venst…" at bounding box center [968, 796] width 1456 height 1659
click at [1323, 252] on div at bounding box center [1319, 253] width 10 height 10
click at [1307, 278] on icon at bounding box center [1302, 281] width 10 height 10
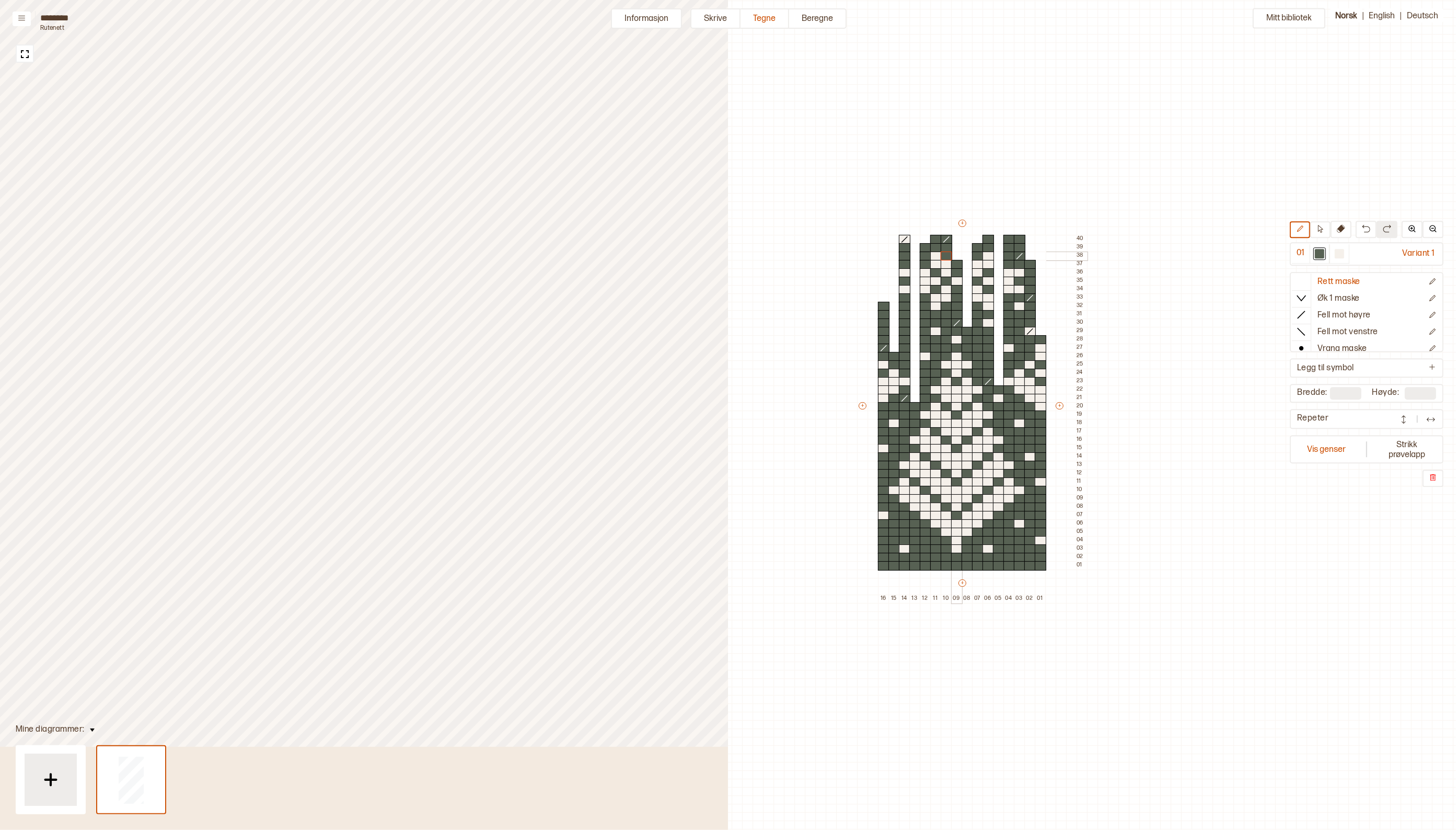
click at [958, 255] on div at bounding box center [956, 256] width 11 height 10
click at [1048, 250] on div "+ + + + 16 15 14 13 12 11 10 09 08 07 06 05 04 03 02 01 40 39 38 37 36 35 34 33…" at bounding box center [972, 410] width 230 height 385
click at [1307, 276] on icon at bounding box center [1302, 281] width 10 height 10
drag, startPoint x: 1309, startPoint y: 309, endPoint x: 945, endPoint y: 249, distance: 368.9
click at [1307, 310] on icon at bounding box center [1302, 315] width 10 height 10
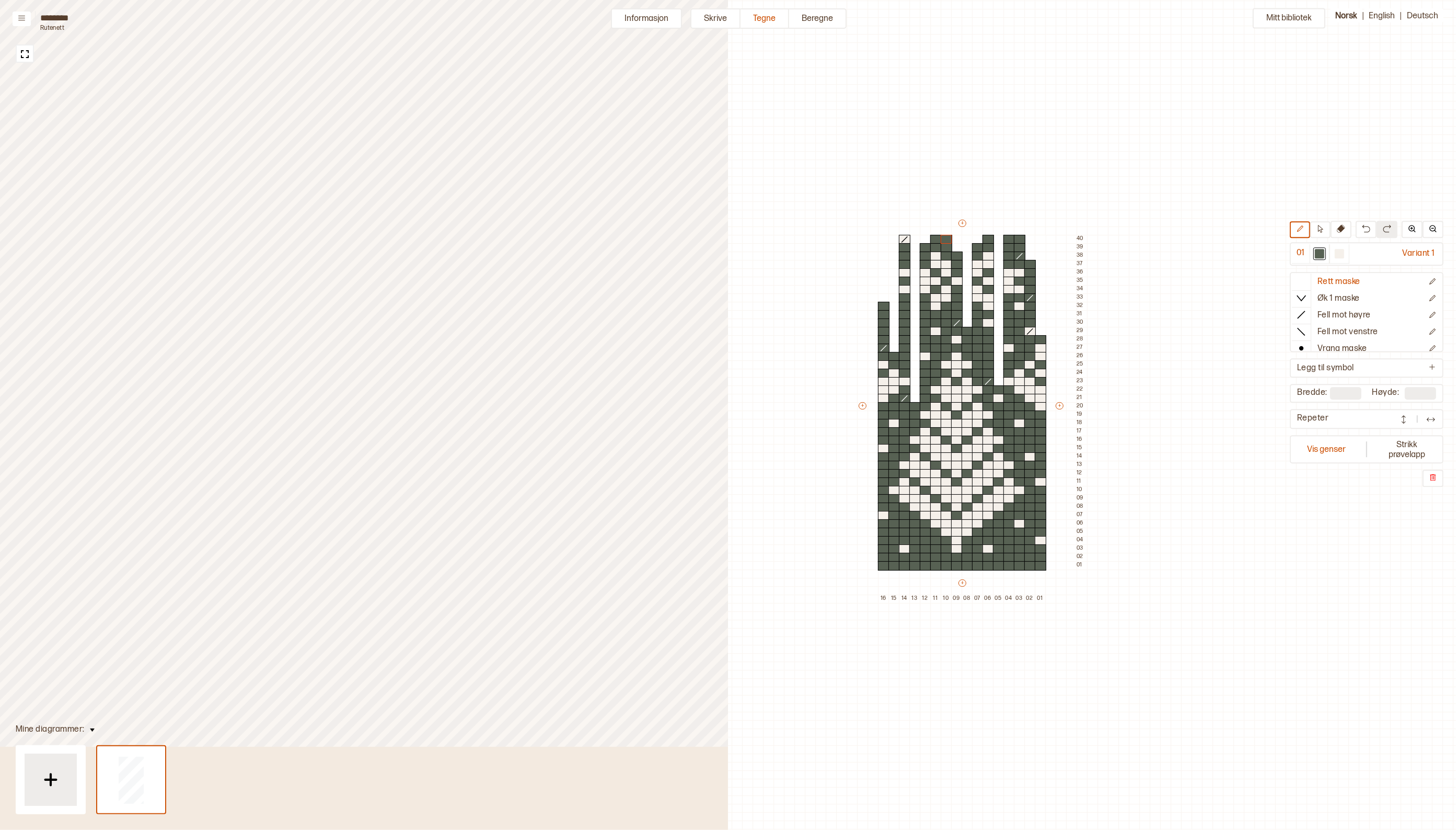
click at [945, 249] on div at bounding box center [946, 248] width 11 height 10
click at [957, 246] on div at bounding box center [956, 248] width 11 height 10
click at [1305, 276] on icon at bounding box center [1302, 281] width 10 height 10
click at [1341, 228] on icon at bounding box center [1341, 229] width 9 height 9
click at [975, 246] on div at bounding box center [977, 248] width 11 height 10
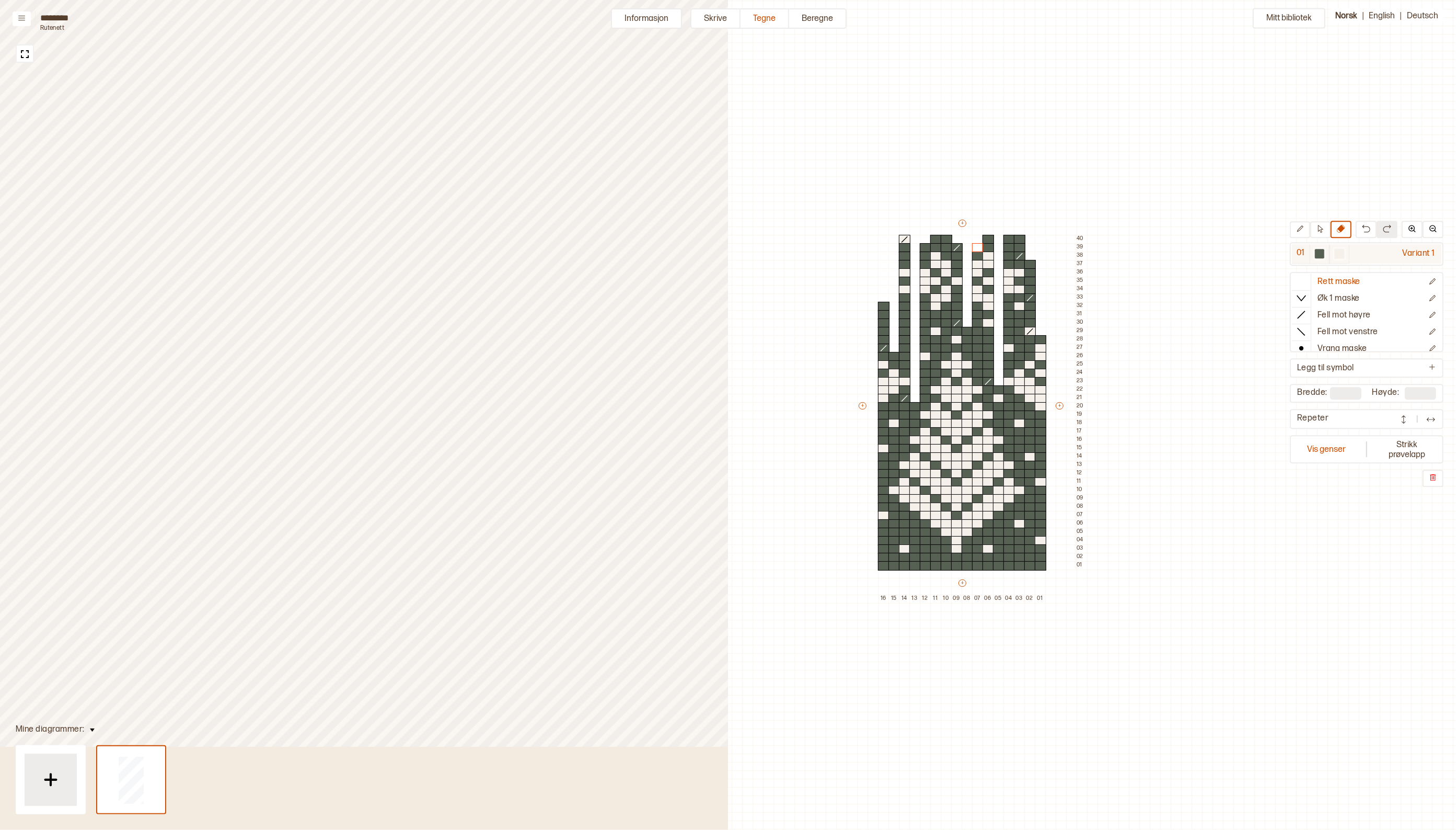
click at [1323, 254] on div at bounding box center [1319, 253] width 10 height 10
click at [1307, 278] on icon at bounding box center [1302, 281] width 10 height 10
click at [974, 249] on div at bounding box center [977, 248] width 11 height 10
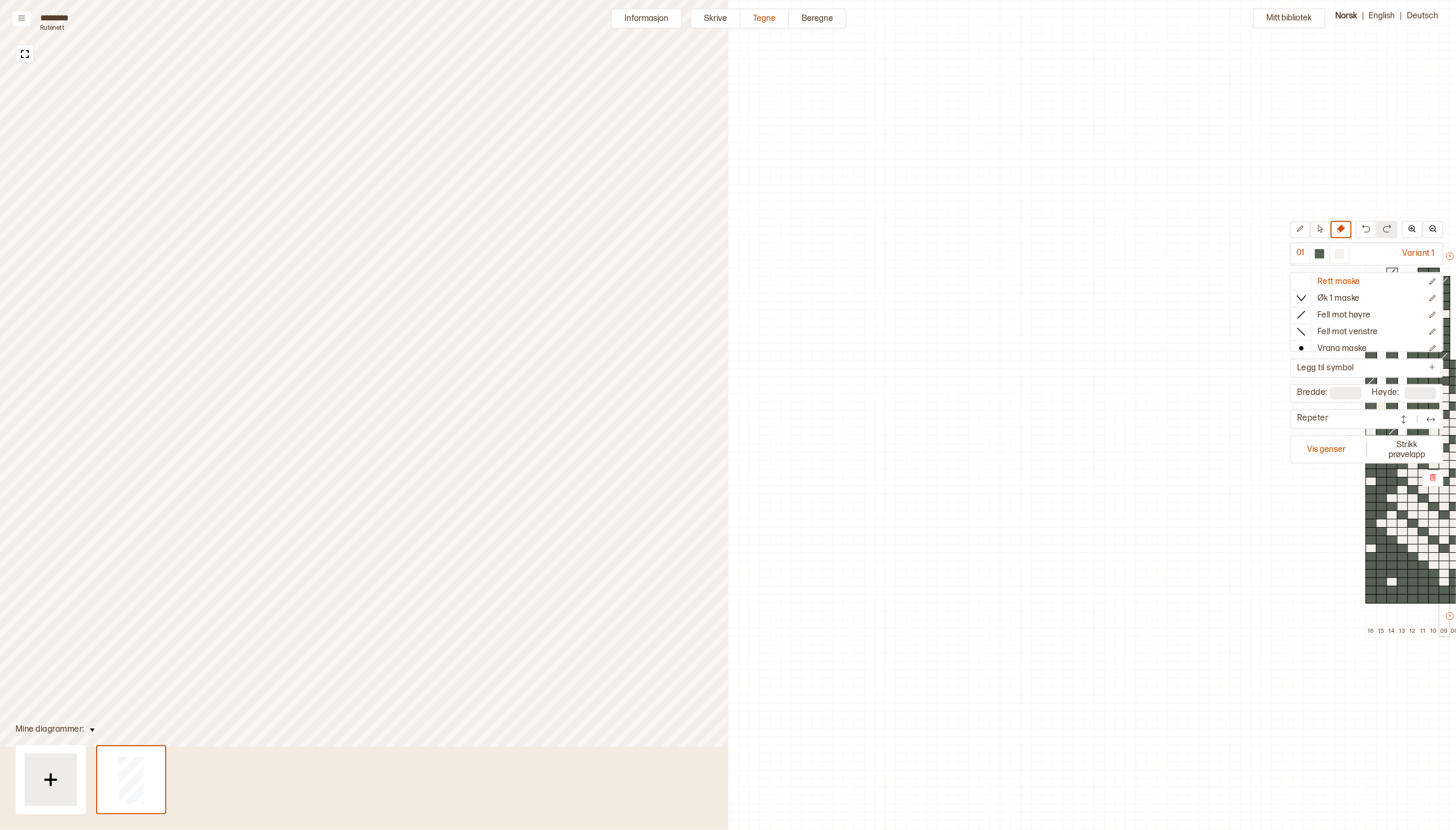
click at [1455, 276] on div at bounding box center [1465, 280] width 11 height 10
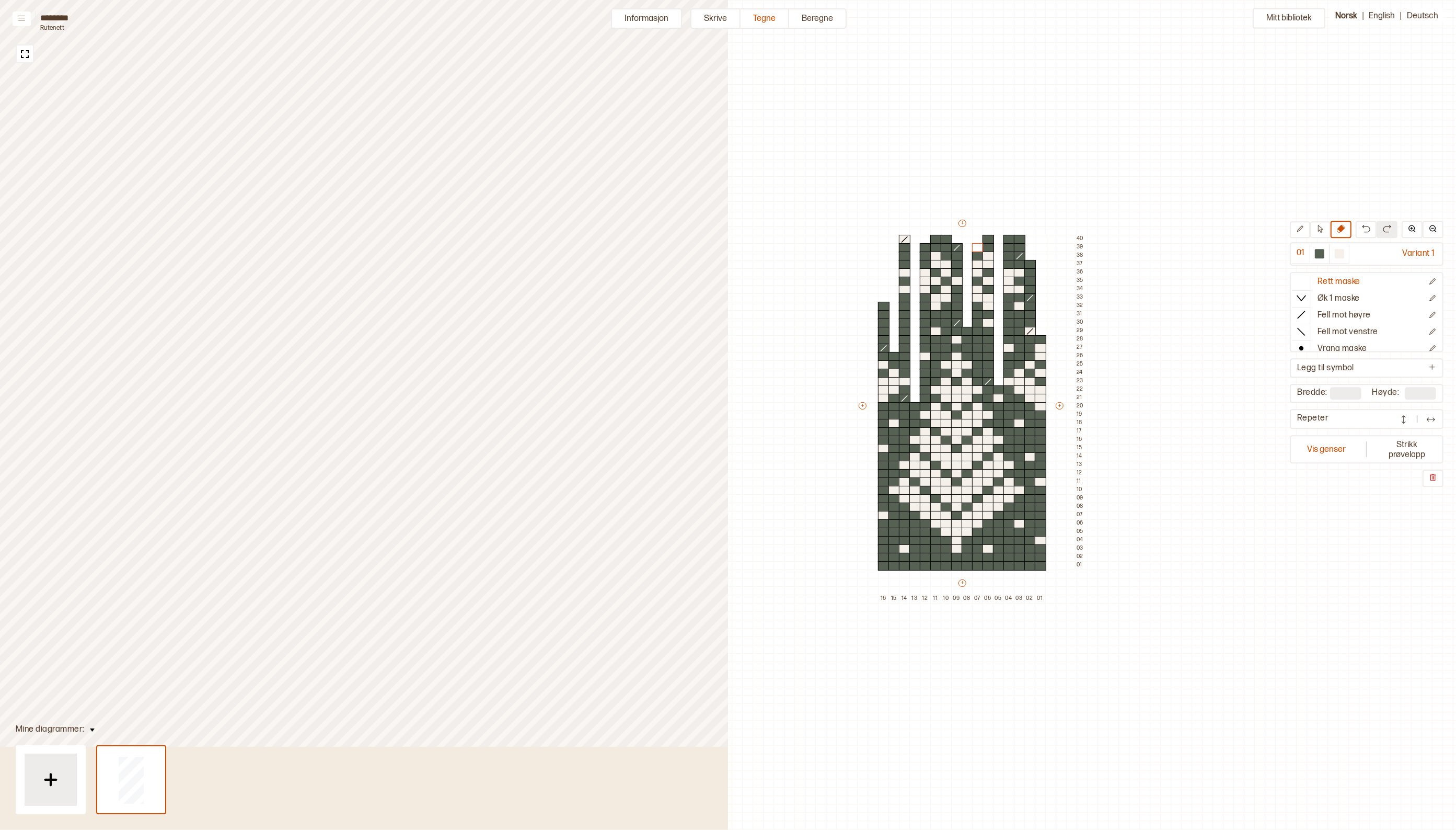
click at [1147, 249] on div "Mitt bibliotek 01 Variant 1 Rett maske Øk 1 maske Fell mot høyre Fell mot venst…" at bounding box center [968, 796] width 1456 height 1659
click at [1297, 228] on button at bounding box center [1300, 229] width 20 height 17
click at [1324, 228] on icon at bounding box center [1320, 229] width 8 height 8
click at [985, 277] on div at bounding box center [988, 281] width 11 height 10
type input "**"
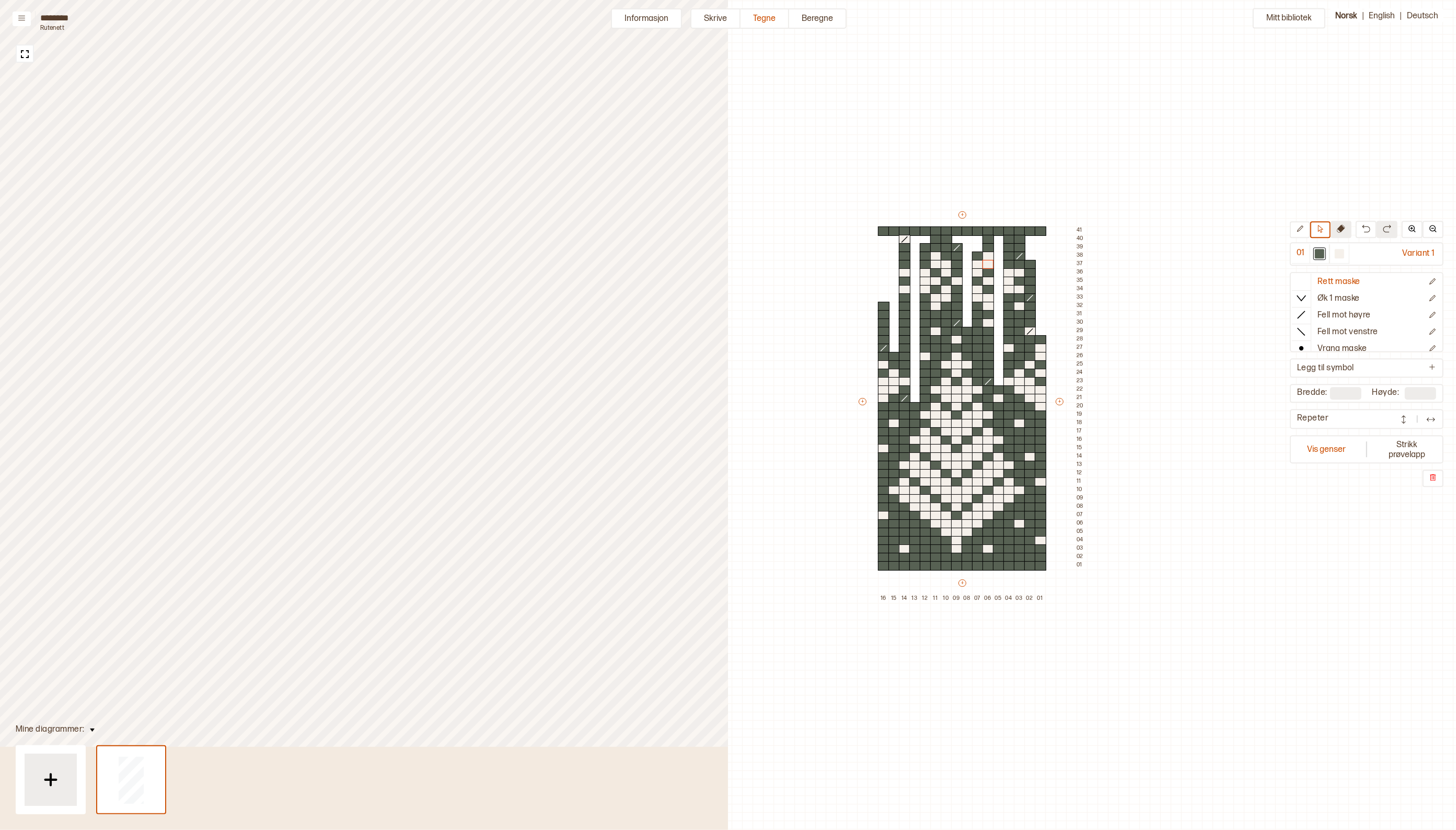
click at [1345, 228] on icon at bounding box center [1341, 229] width 9 height 9
drag, startPoint x: 893, startPoint y: 234, endPoint x: 881, endPoint y: 233, distance: 12.0
click at [881, 233] on div "+ + + + 16 15 14 13 12 11 10 09 08 07 06 05 04 03 02 01 41 40 39 38 37 36 35 34…" at bounding box center [972, 406] width 230 height 394
drag, startPoint x: 914, startPoint y: 230, endPoint x: 923, endPoint y: 230, distance: 9.0
click at [923, 230] on div "+ + + + 16 15 14 13 12 11 10 09 08 07 06 05 04 03 02 01 41 40 39 38 37 36 35 34…" at bounding box center [972, 406] width 230 height 394
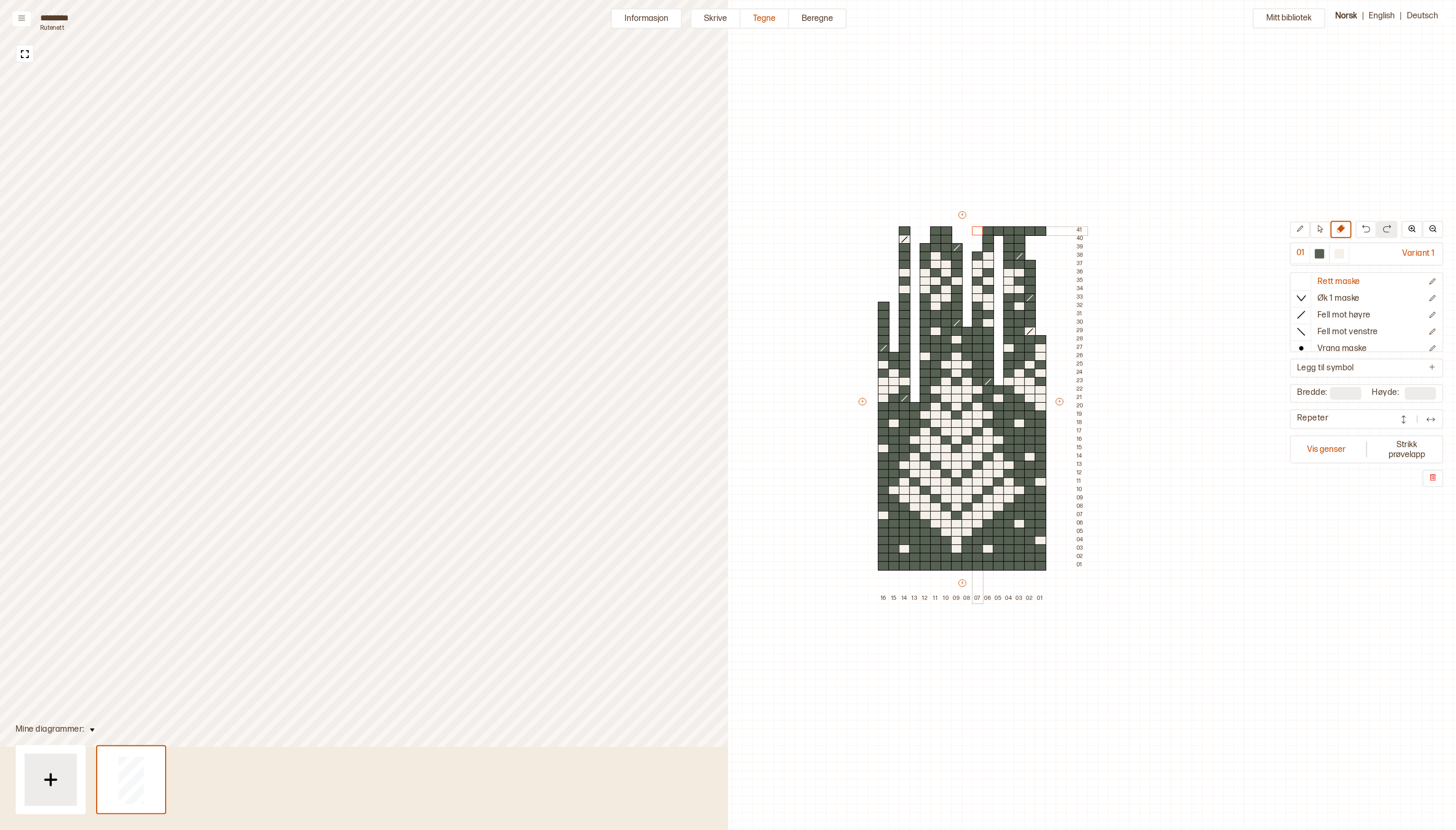
click at [974, 229] on div "+ + + + 16 15 14 13 12 11 10 09 08 07 06 05 04 03 02 01 41 40 39 38 37 36 35 34…" at bounding box center [972, 406] width 230 height 394
click at [998, 230] on div at bounding box center [998, 230] width 11 height 10
drag, startPoint x: 1030, startPoint y: 230, endPoint x: 1042, endPoint y: 231, distance: 12.0
click at [1042, 229] on div "+ + + + 16 15 14 13 12 11 10 09 08 07 06 05 04 03 02 01 41 40 39 38 37 36 35 34…" at bounding box center [972, 406] width 230 height 394
click at [1323, 254] on div at bounding box center [1319, 253] width 10 height 10
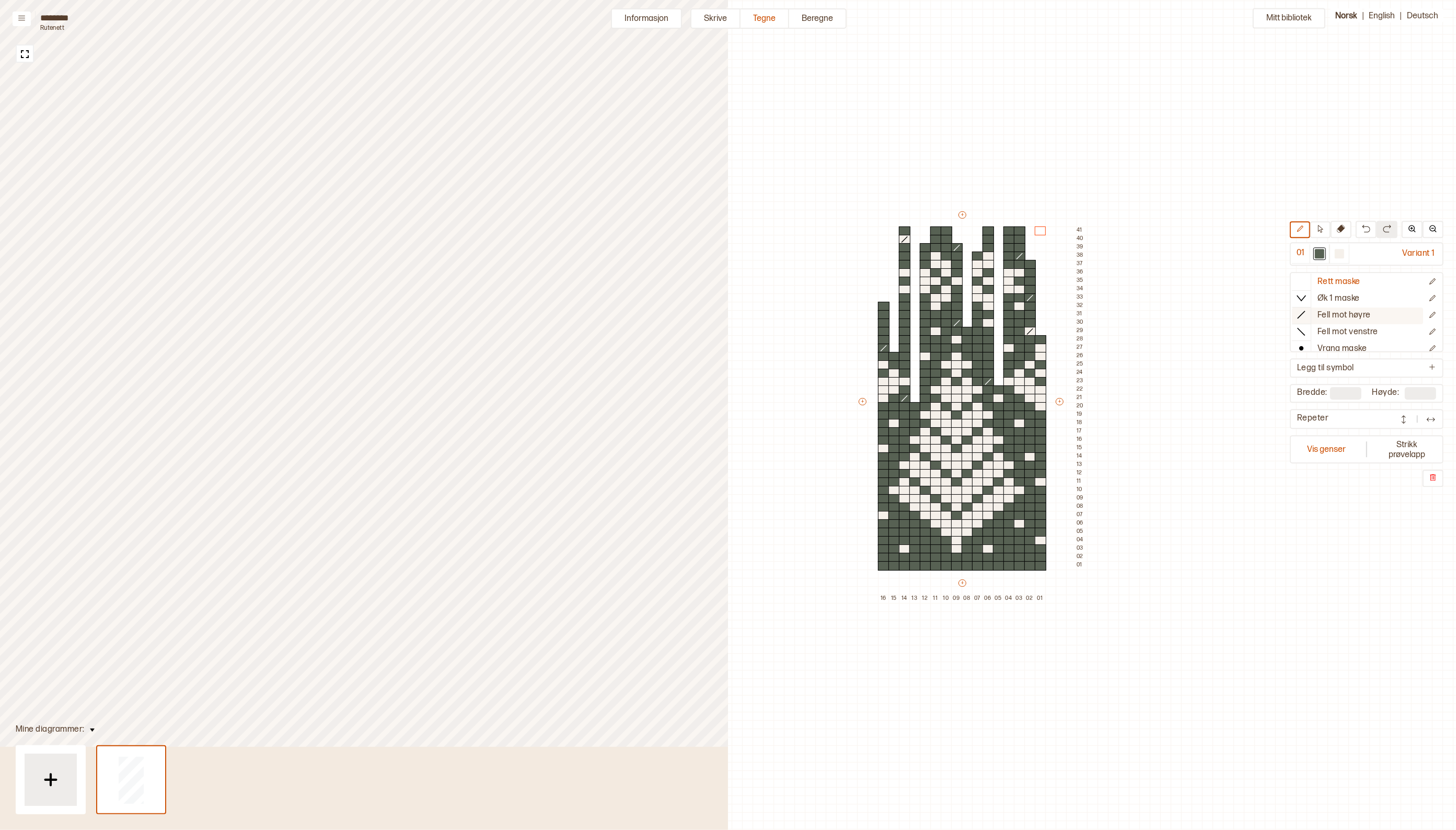
click at [1304, 315] on line at bounding box center [1301, 314] width 7 height 7
click at [990, 230] on div at bounding box center [988, 230] width 11 height 10
click at [1345, 225] on icon at bounding box center [1341, 229] width 9 height 9
click at [1005, 229] on div at bounding box center [1008, 230] width 11 height 10
click at [1344, 251] on div at bounding box center [1339, 253] width 10 height 10
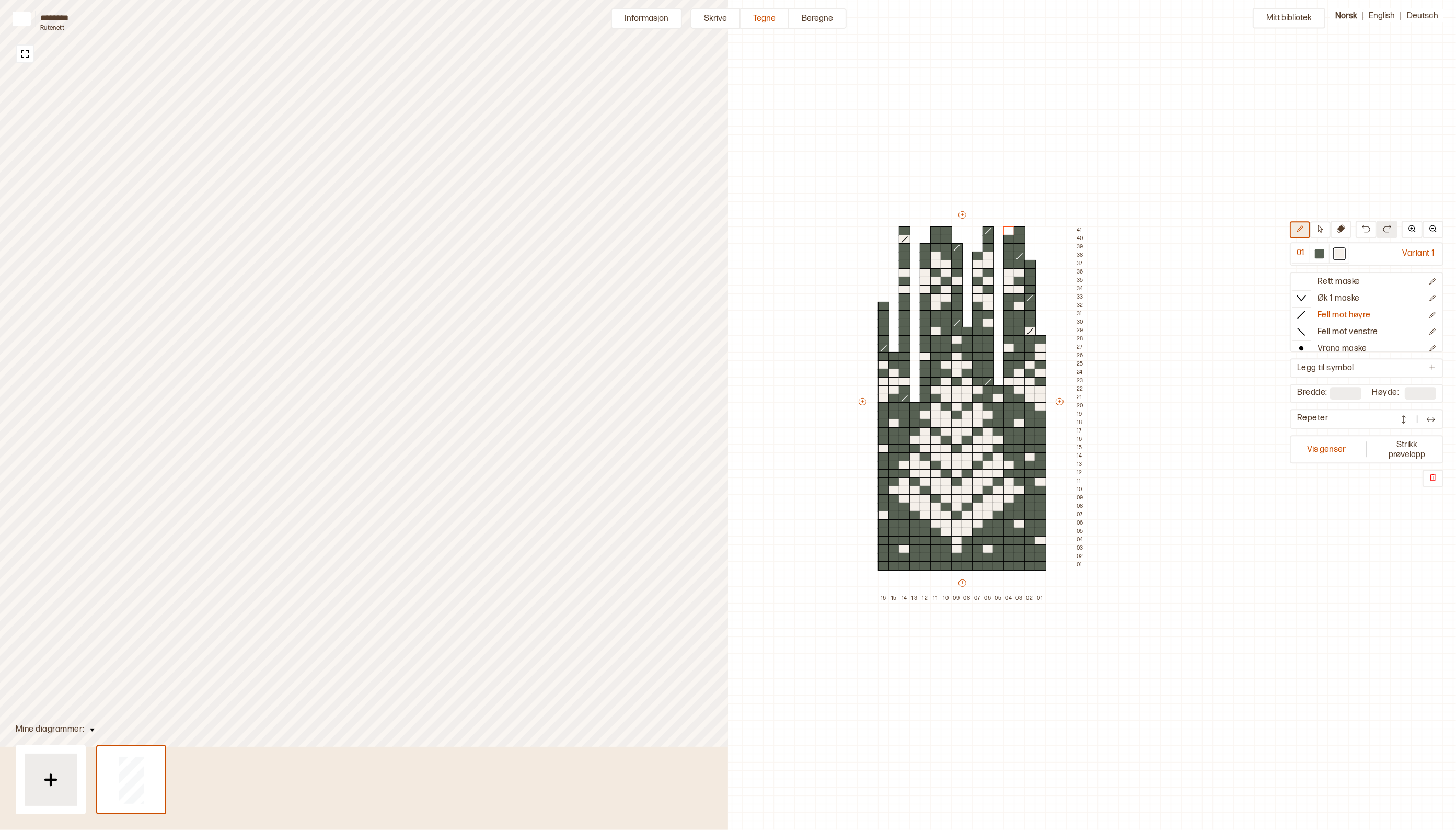
click at [1304, 231] on icon at bounding box center [1300, 229] width 8 height 8
click at [1020, 230] on div at bounding box center [1019, 230] width 11 height 10
click at [947, 231] on div at bounding box center [946, 230] width 11 height 10
click at [1307, 276] on icon at bounding box center [1302, 281] width 10 height 10
click at [1324, 252] on div at bounding box center [1319, 253] width 10 height 10
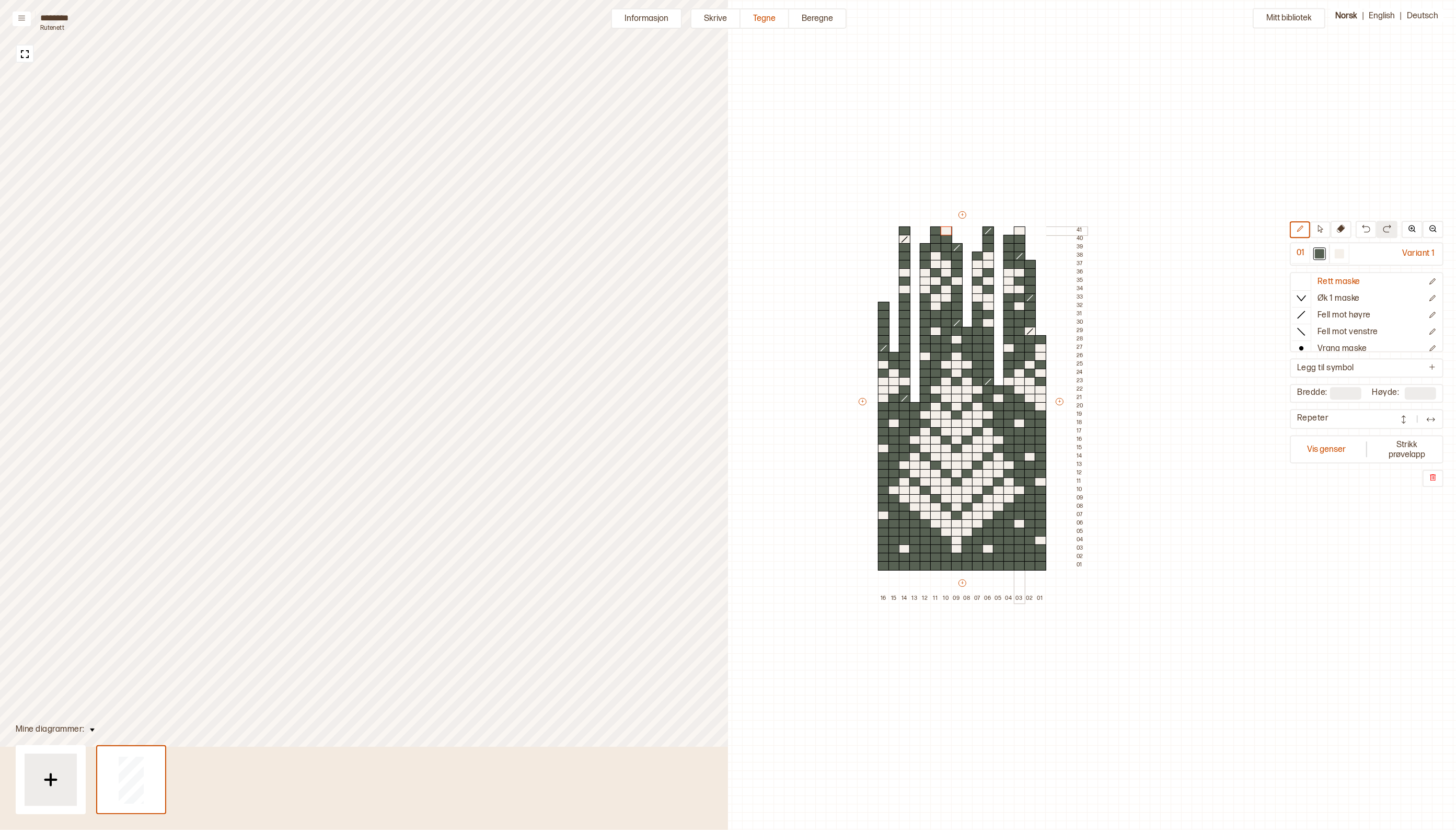
click at [1022, 229] on div at bounding box center [1019, 230] width 11 height 10
click at [947, 231] on div at bounding box center [946, 230] width 11 height 10
click at [1324, 252] on div at bounding box center [1319, 253] width 10 height 10
click at [1307, 310] on icon at bounding box center [1302, 315] width 10 height 10
click at [904, 239] on line at bounding box center [904, 239] width 6 height 6
